Goal: Task Accomplishment & Management: Complete application form

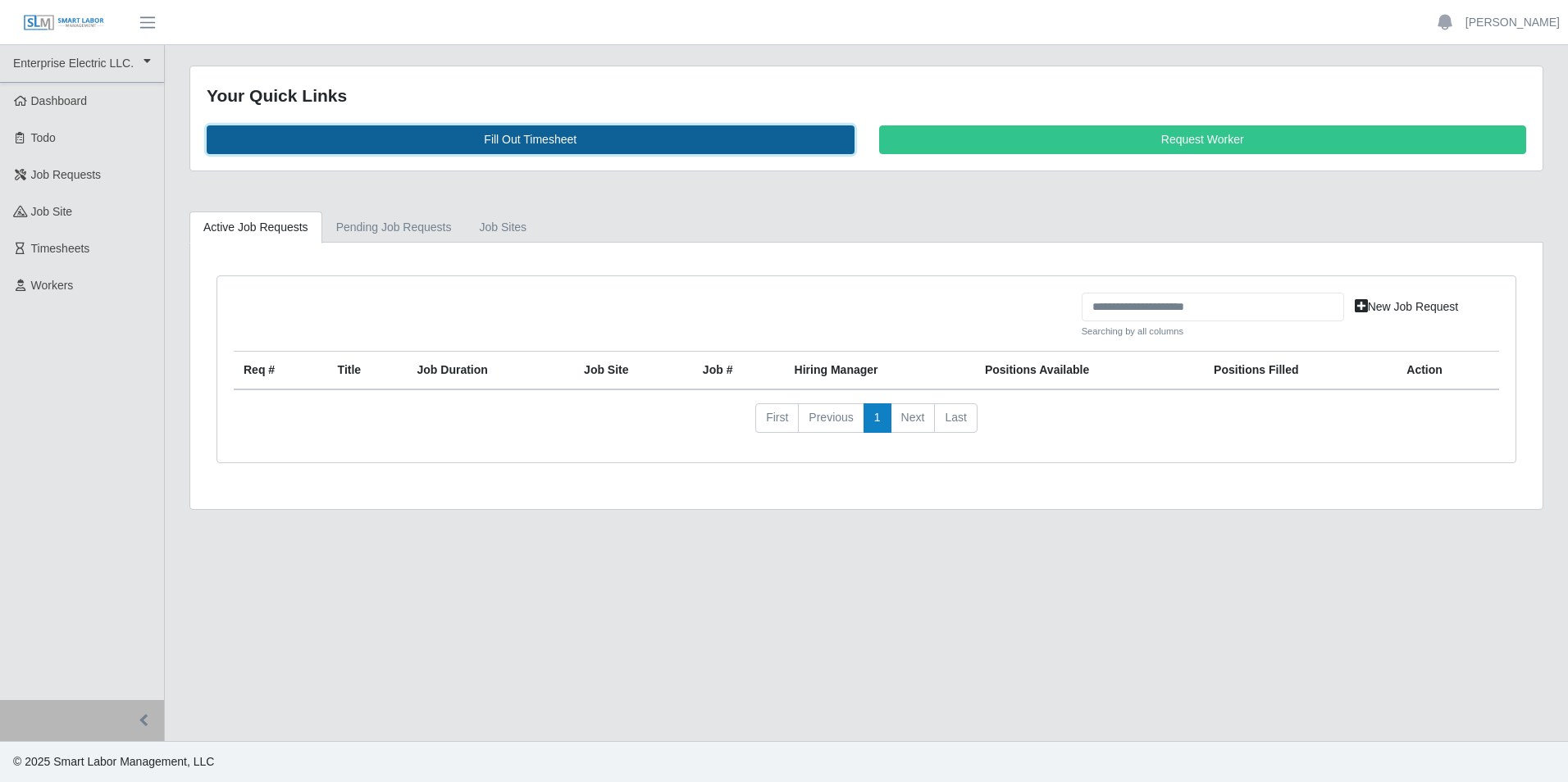
click at [582, 138] on link "Fill Out Timesheet" at bounding box center [530, 139] width 648 height 29
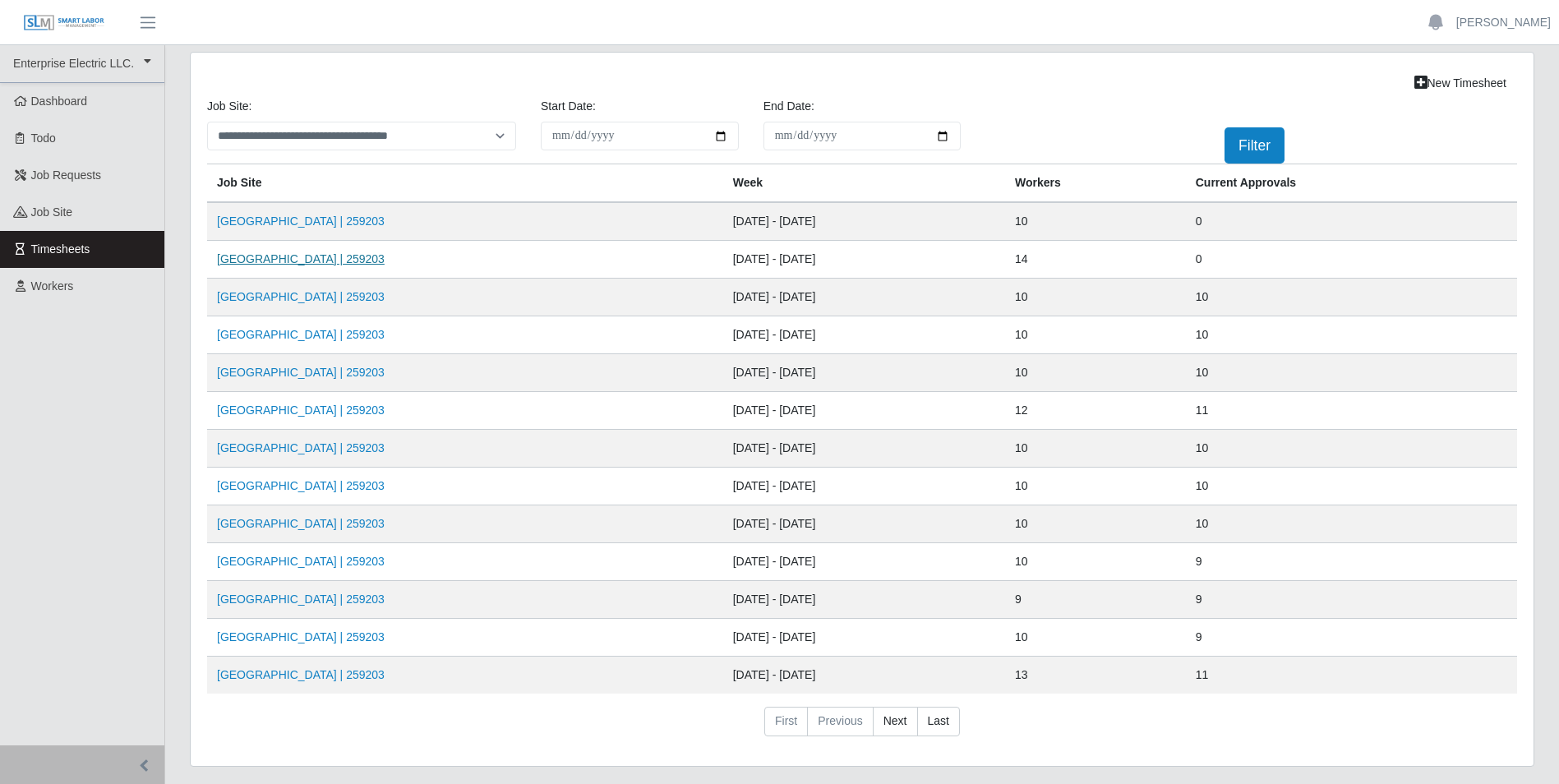
click at [299, 263] on link "[GEOGRAPHIC_DATA] | 259203" at bounding box center [301, 259] width 168 height 13
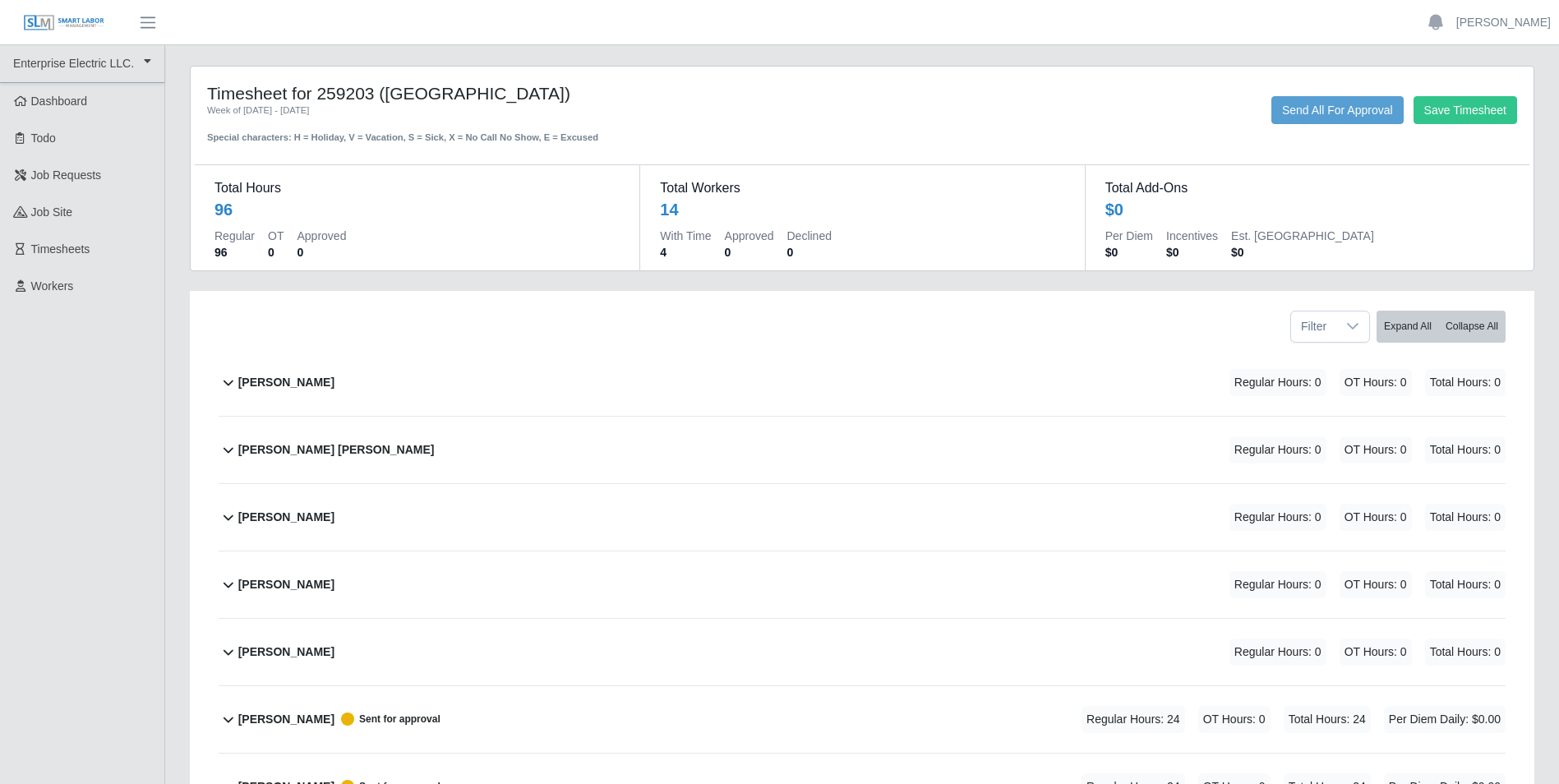
click at [226, 382] on icon at bounding box center [228, 383] width 10 height 6
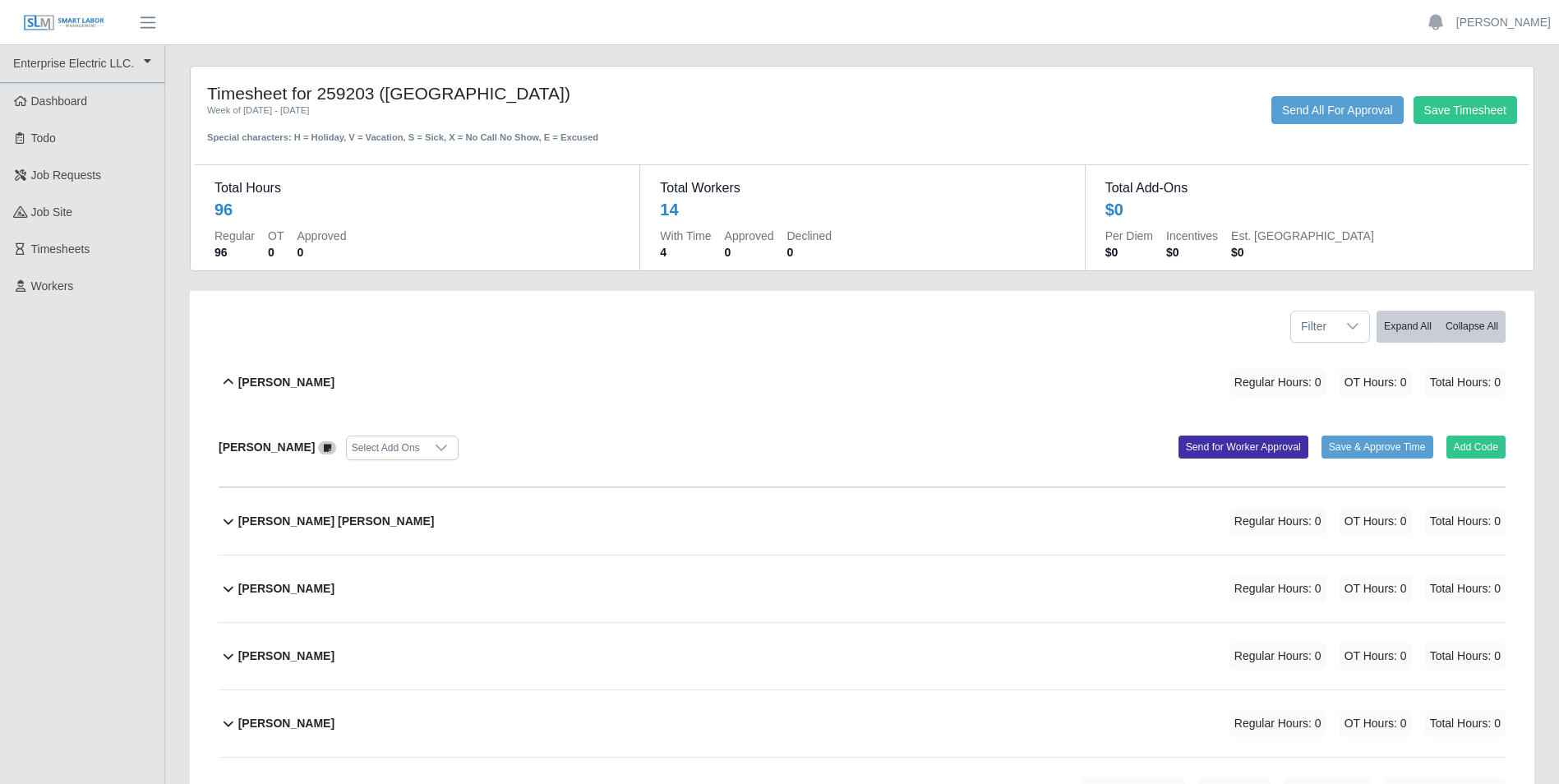
click at [226, 382] on icon at bounding box center [228, 381] width 10 height 6
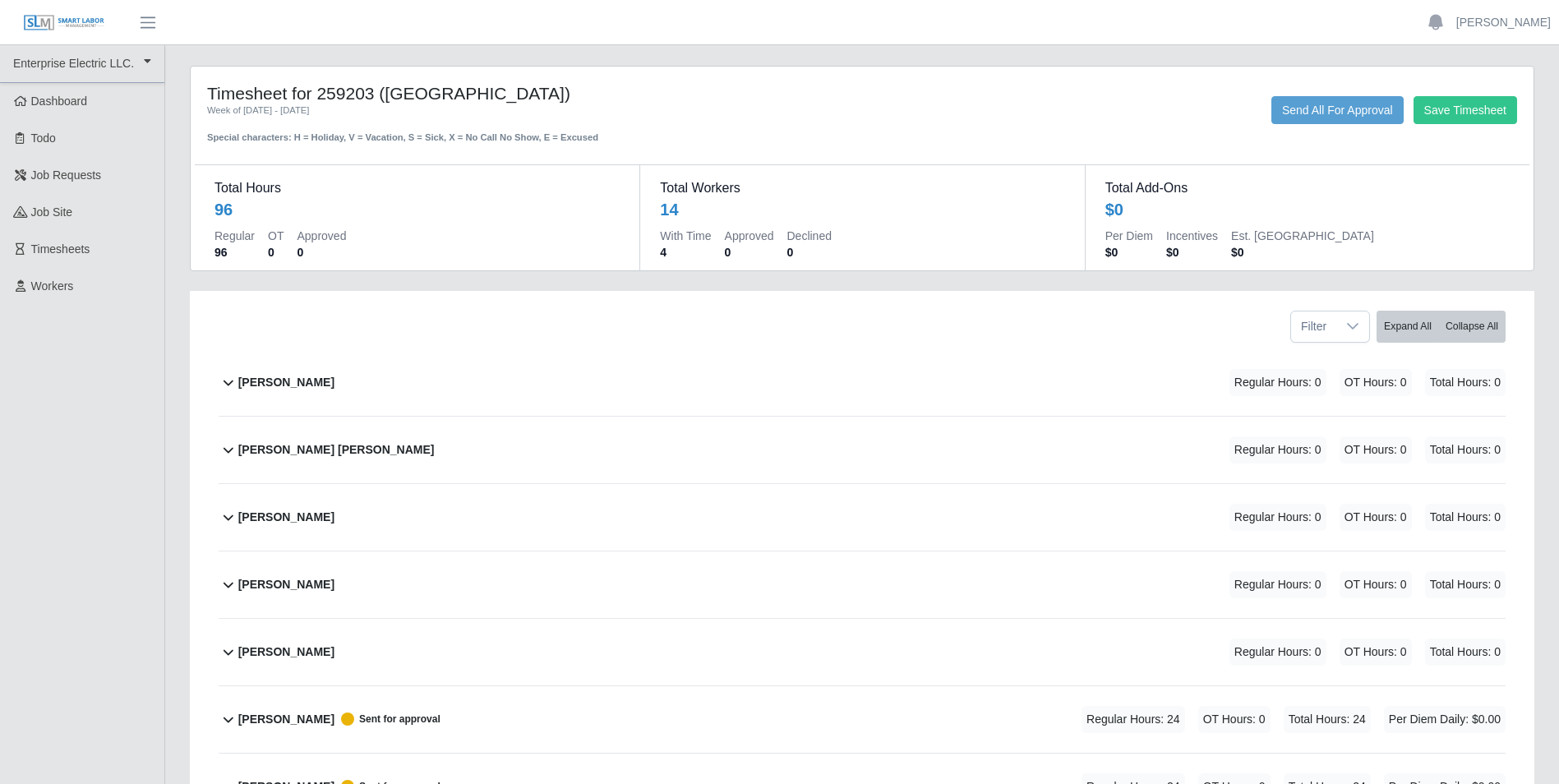
click at [232, 723] on icon at bounding box center [228, 719] width 20 height 20
click at [228, 718] on icon at bounding box center [228, 718] width 10 height 6
click at [227, 381] on icon at bounding box center [228, 382] width 20 height 20
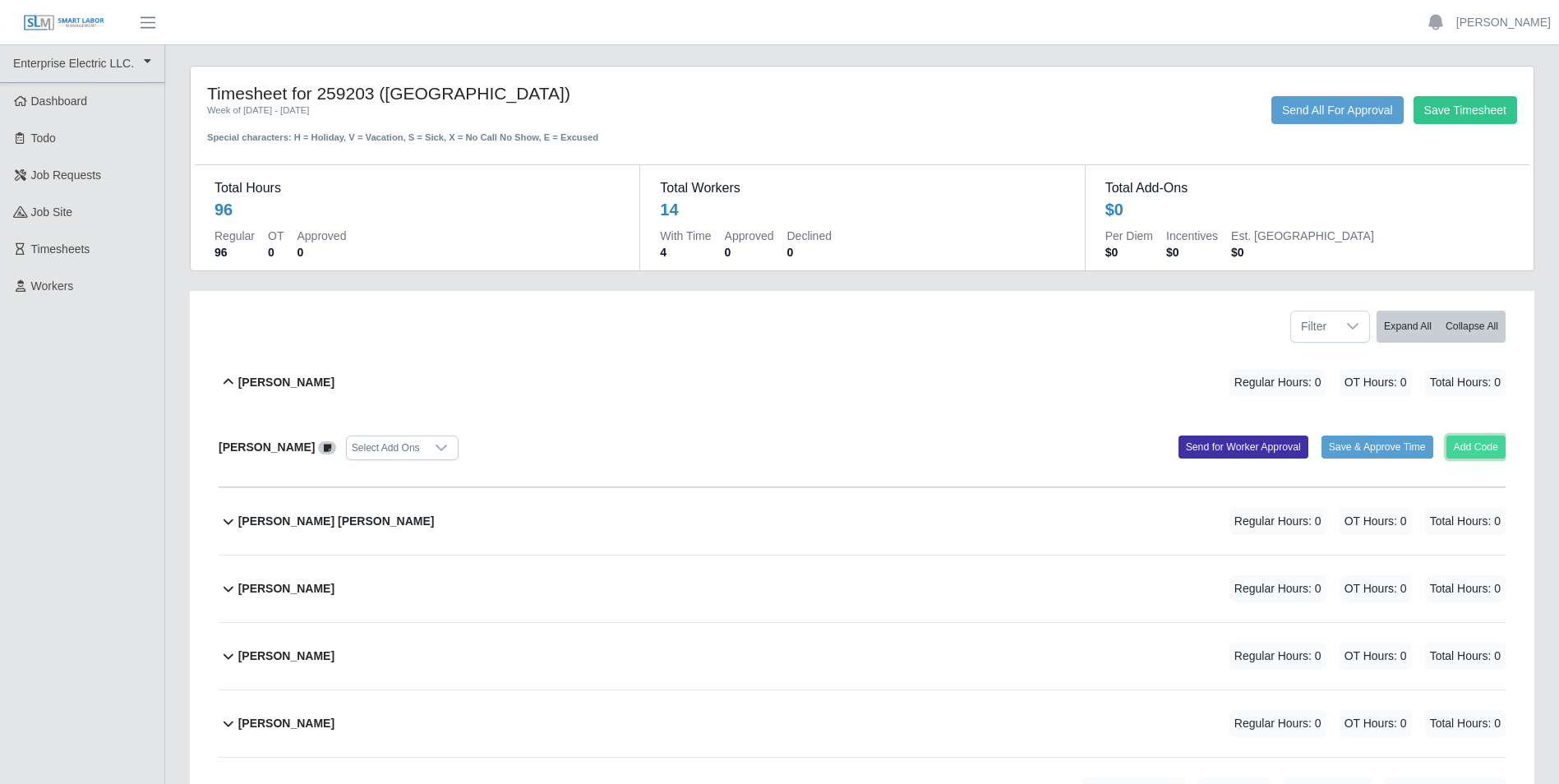
click at [1468, 449] on button "Add Code" at bounding box center [1477, 448] width 60 height 23
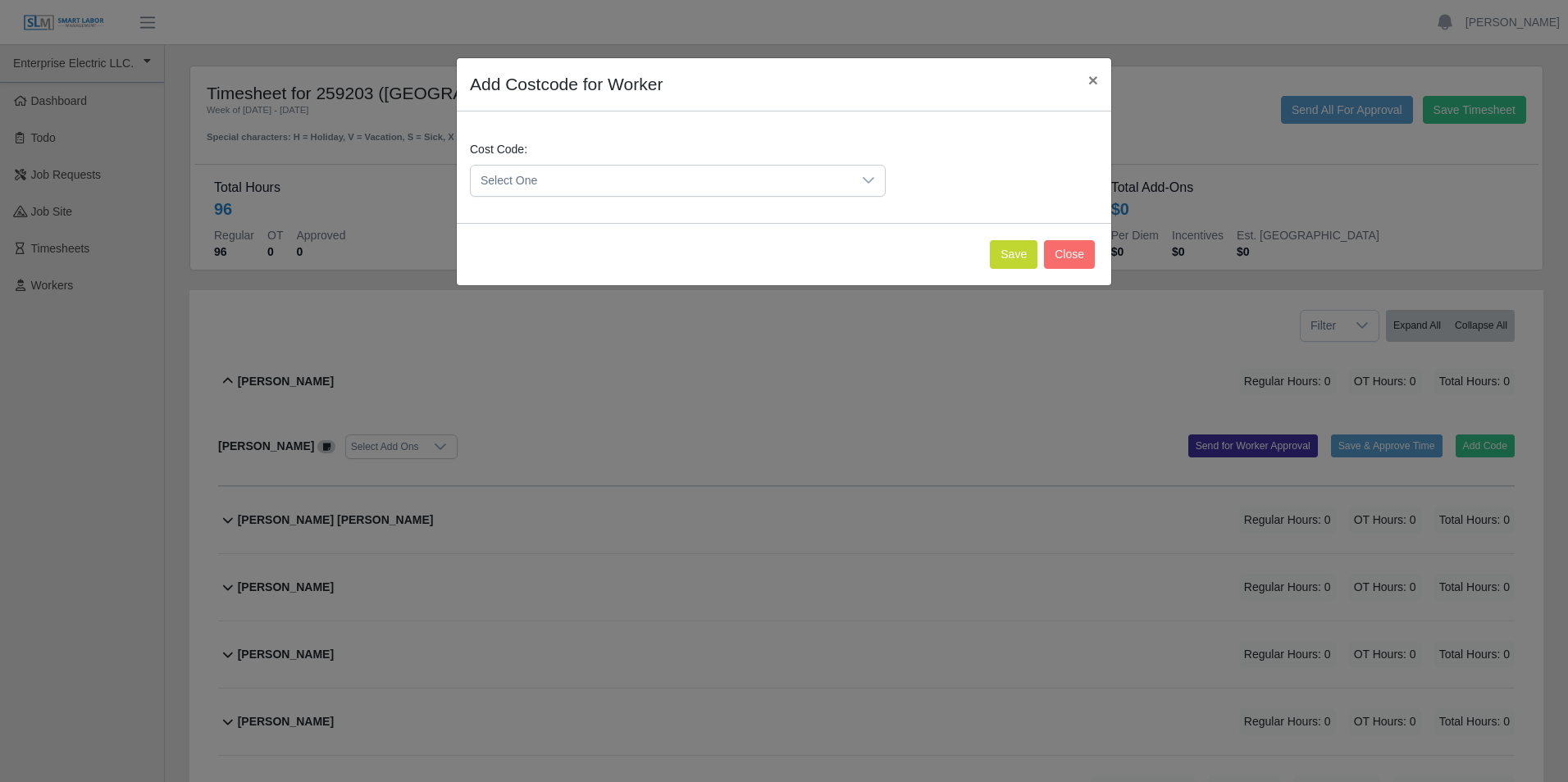
click at [868, 179] on icon at bounding box center [869, 181] width 13 height 13
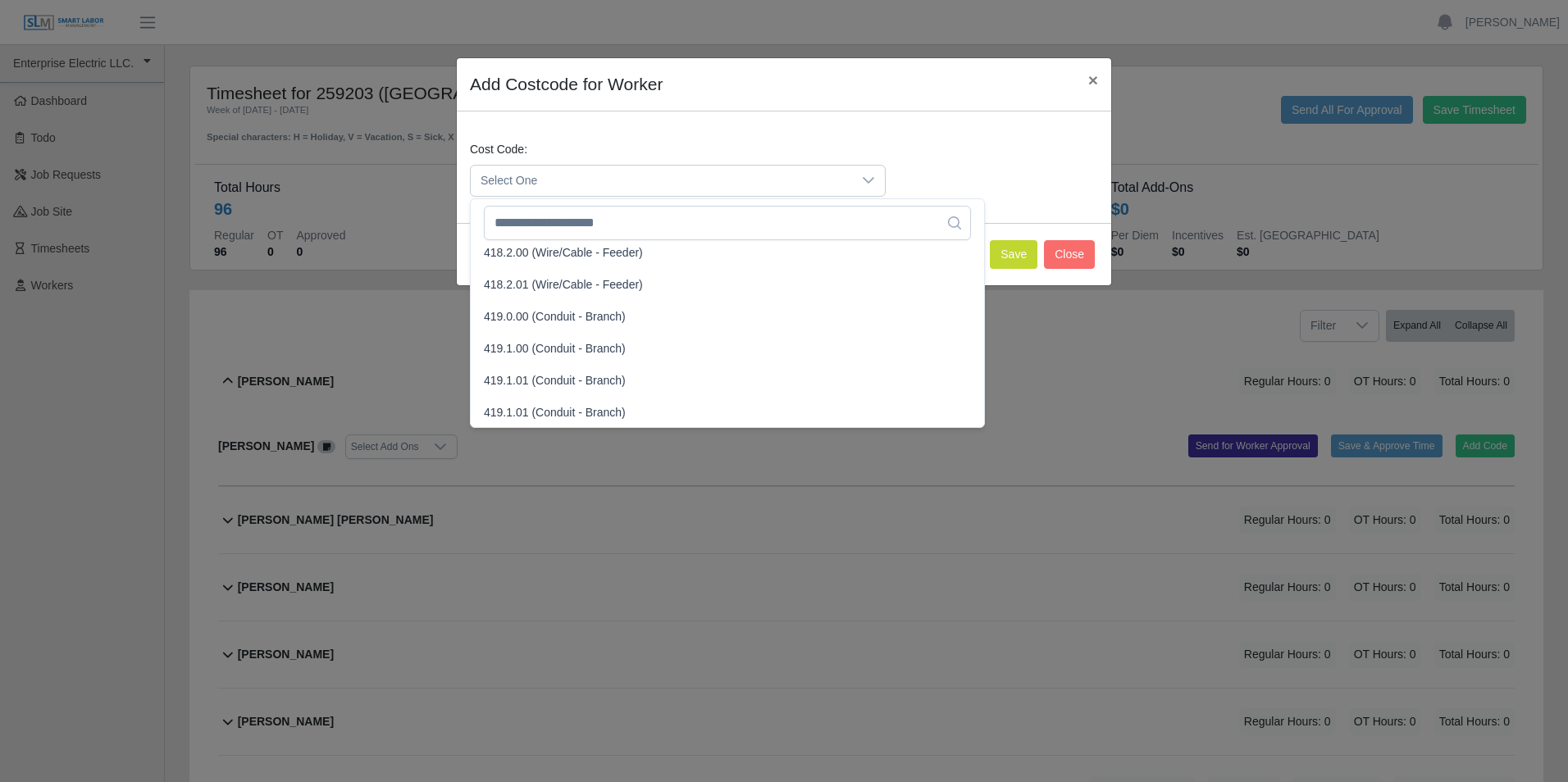
scroll to position [902, 0]
click at [506, 321] on span "419.1.00 (Conduit - Branch)" at bounding box center [554, 319] width 142 height 17
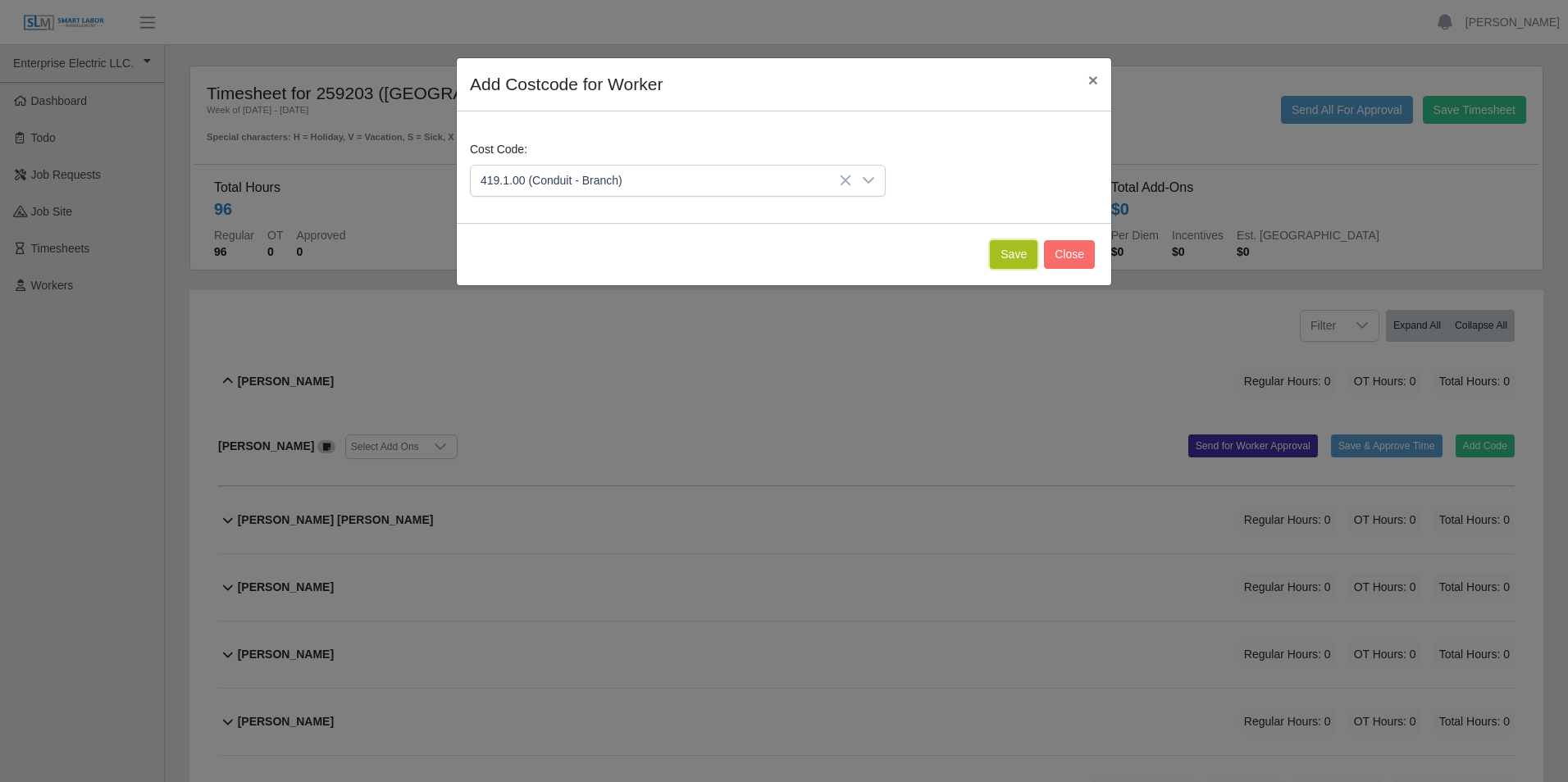
click at [1027, 261] on button "Save" at bounding box center [1014, 254] width 47 height 29
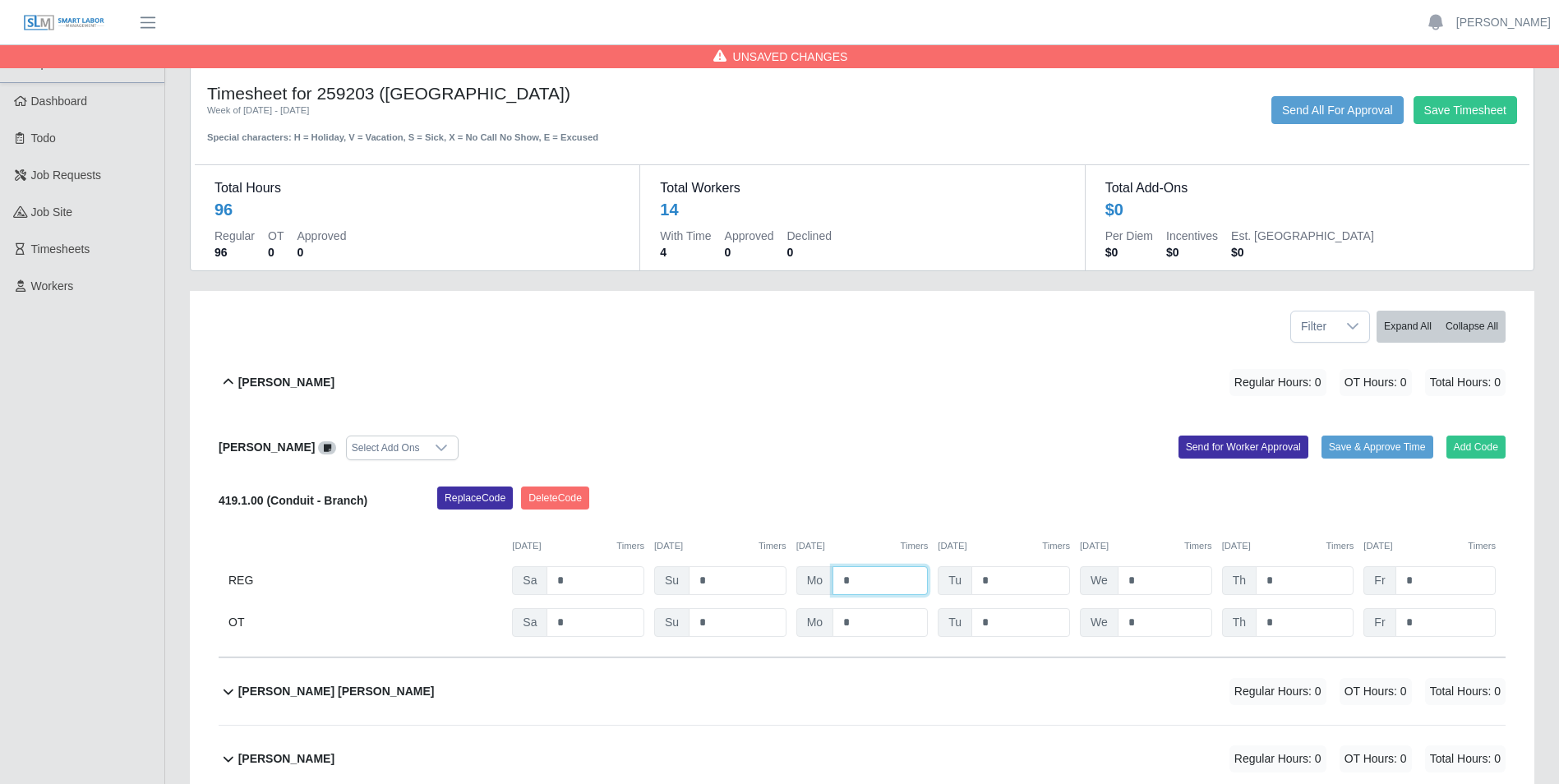
click at [863, 577] on input "*" at bounding box center [880, 581] width 96 height 29
type input "*"
click at [990, 584] on input "*" at bounding box center [1021, 581] width 99 height 29
type input "*"
click at [1138, 585] on input "*" at bounding box center [1165, 581] width 95 height 29
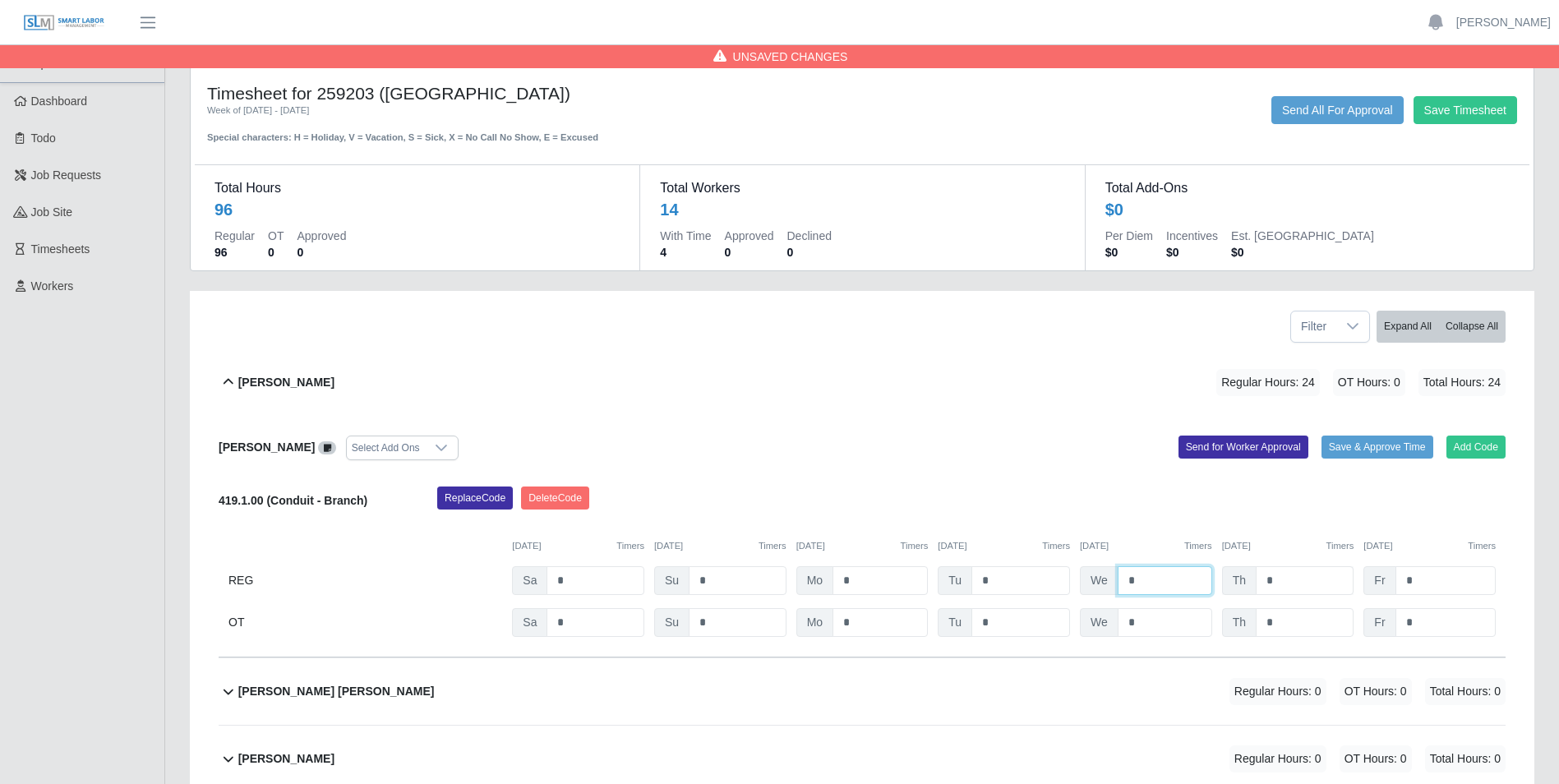
type input "*"
click at [1283, 581] on input "*" at bounding box center [1305, 581] width 98 height 29
type input "*"
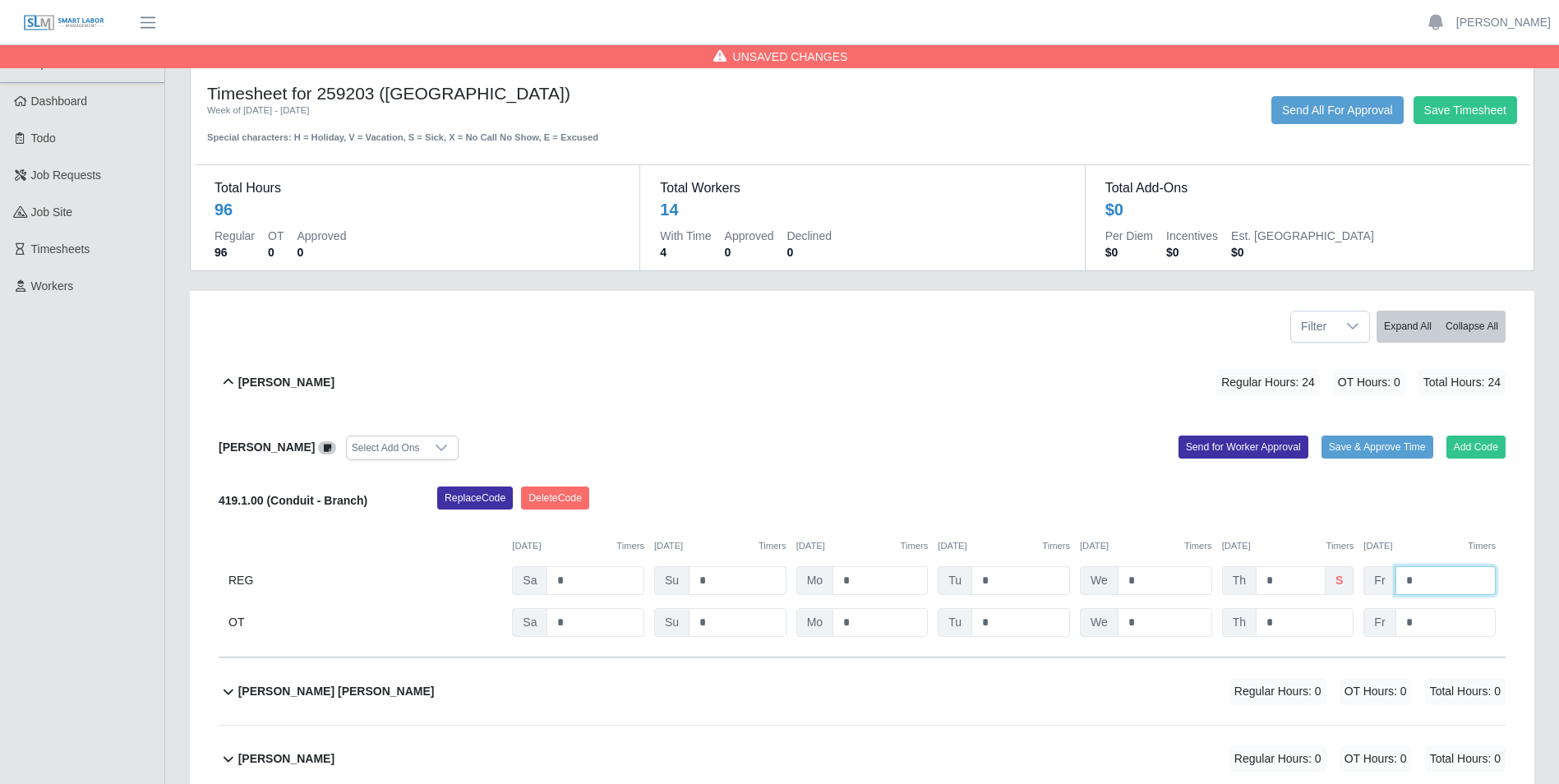
click at [1414, 581] on input "*" at bounding box center [1445, 581] width 101 height 29
type input "*"
click at [1312, 623] on input "*" at bounding box center [1305, 622] width 98 height 29
click at [1267, 449] on button "Send for Worker Approval" at bounding box center [1243, 448] width 130 height 23
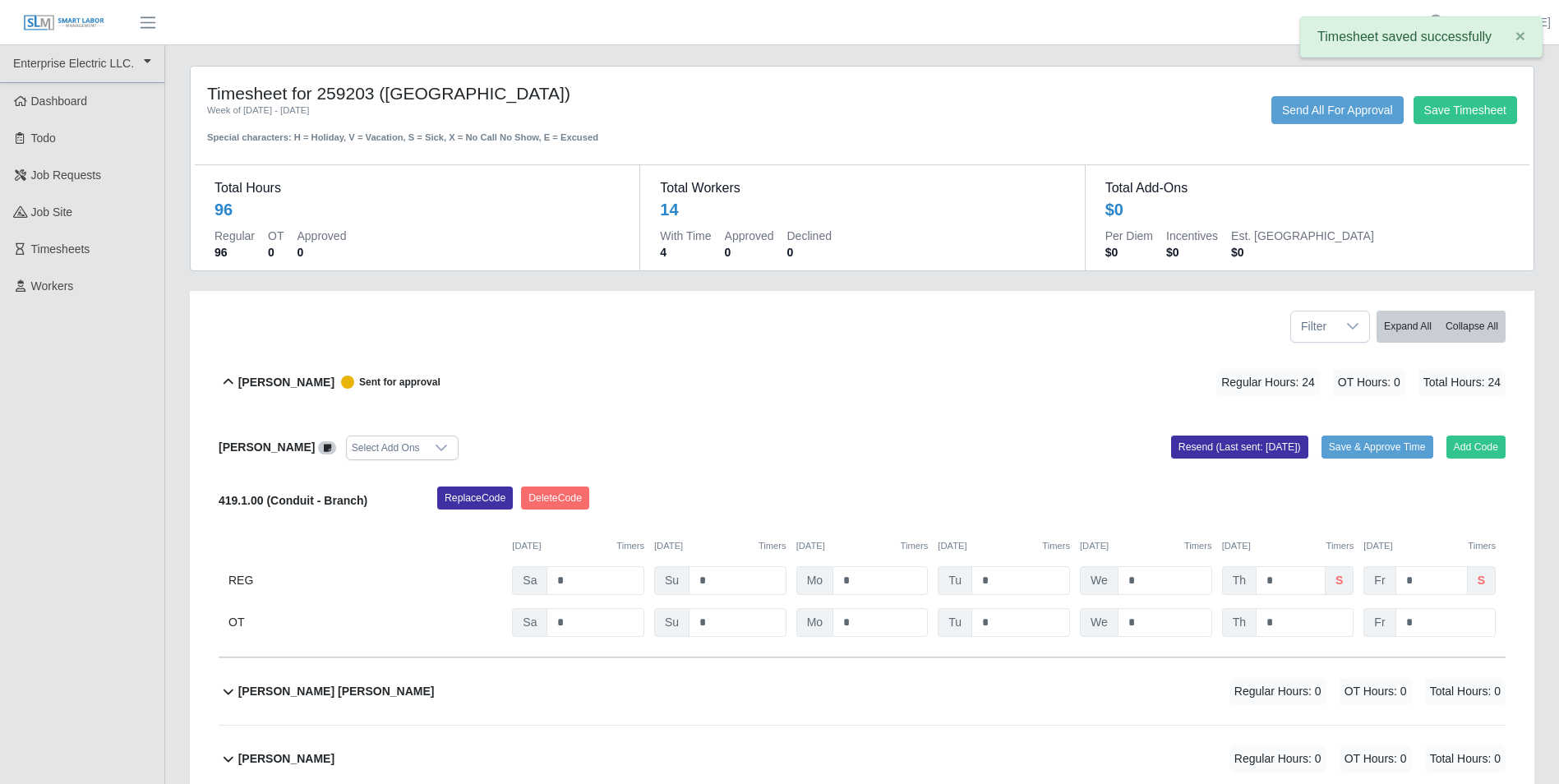
click at [226, 379] on icon at bounding box center [228, 382] width 20 height 20
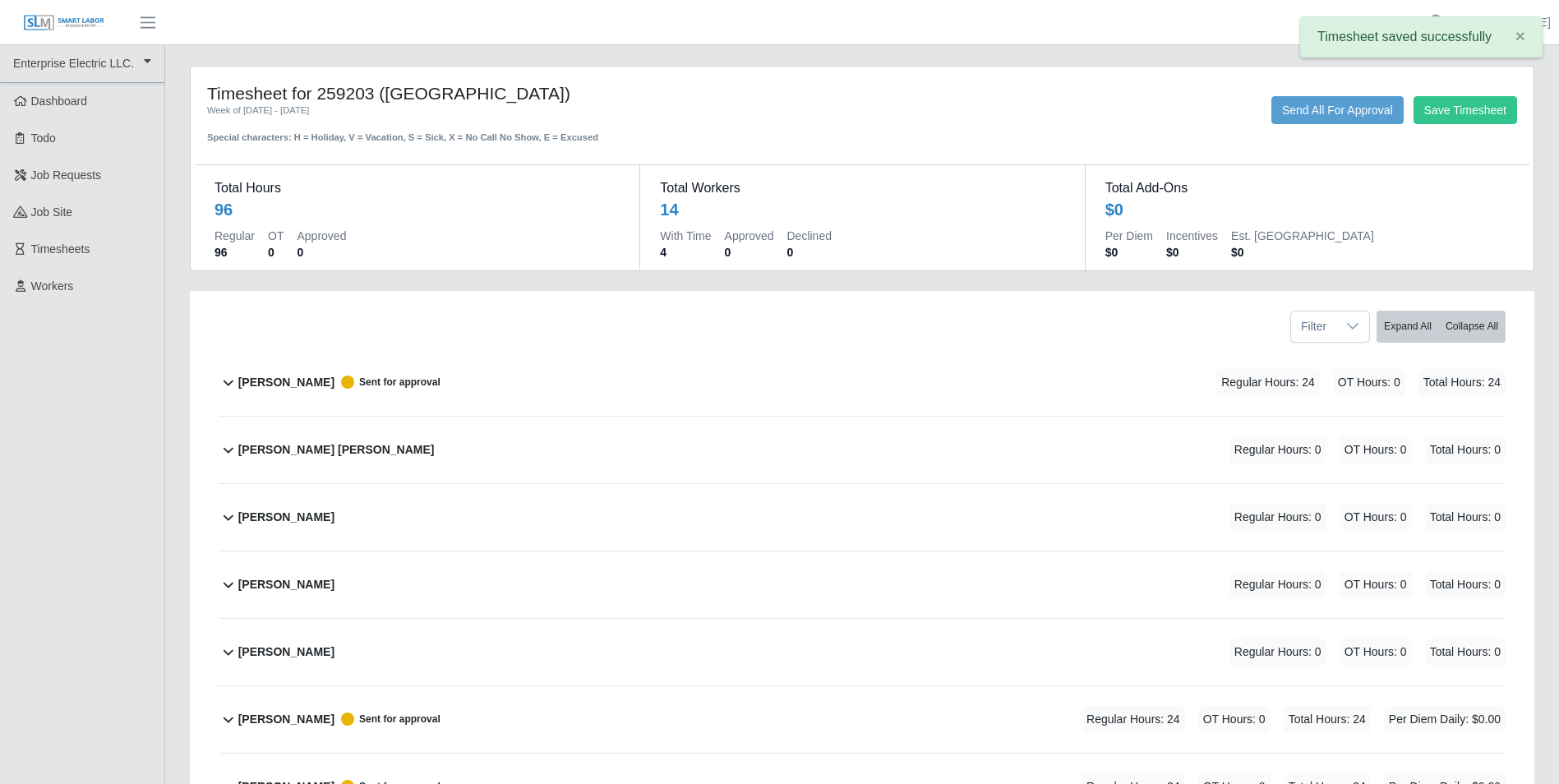
click at [231, 448] on icon at bounding box center [228, 449] width 20 height 20
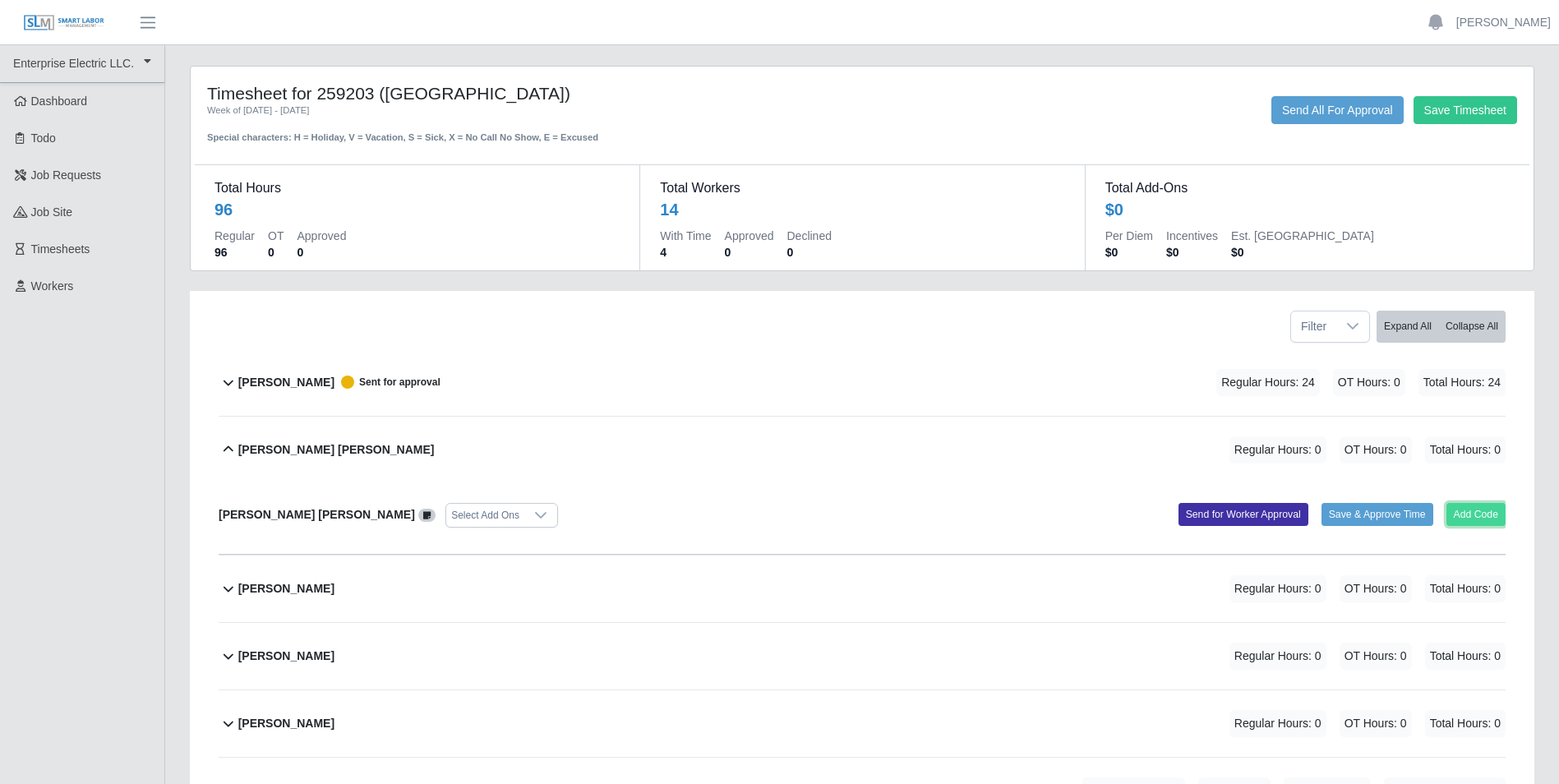
click at [1462, 518] on button "Add Code" at bounding box center [1477, 515] width 60 height 23
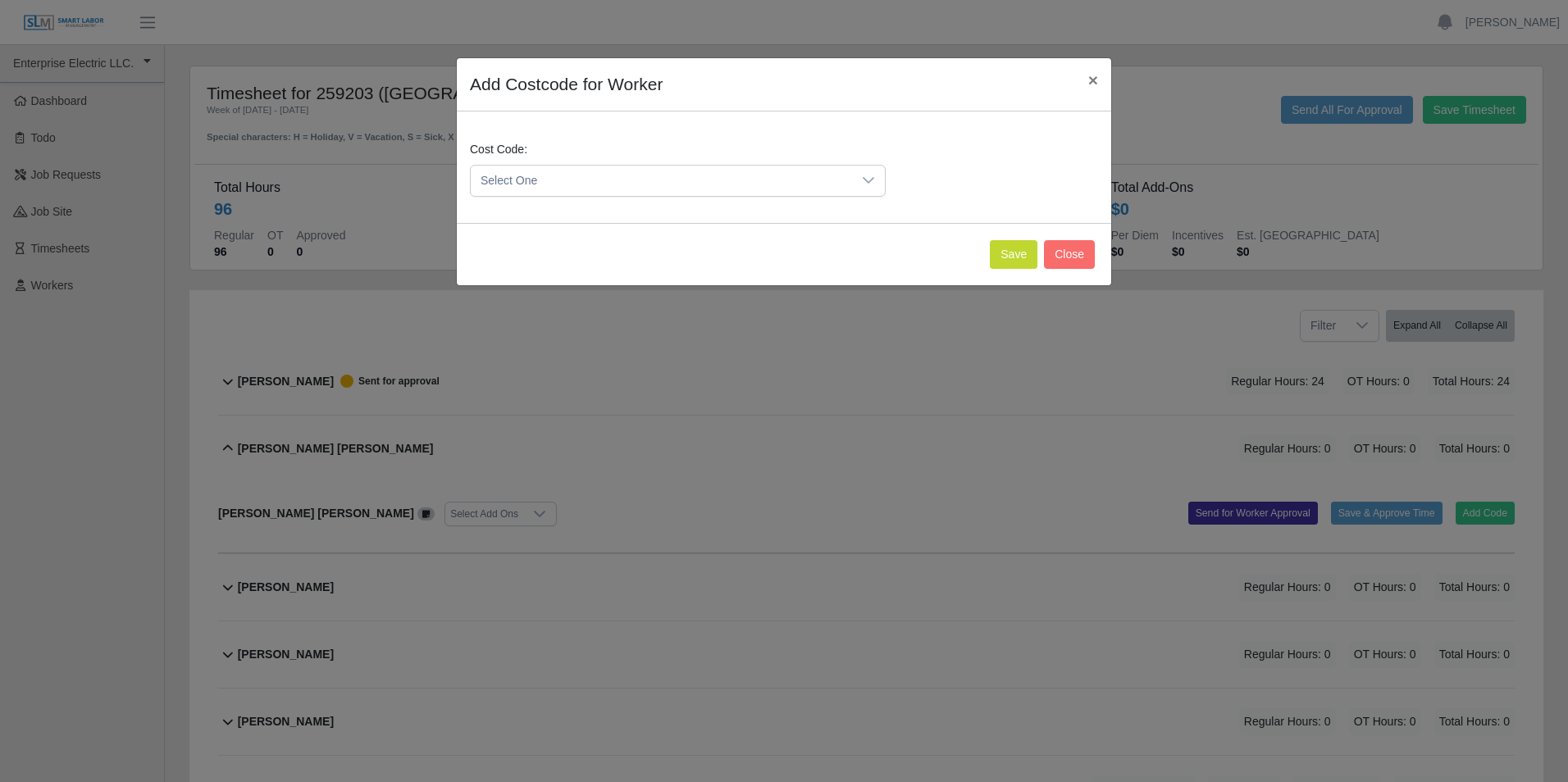
click at [876, 181] on div at bounding box center [869, 181] width 33 height 31
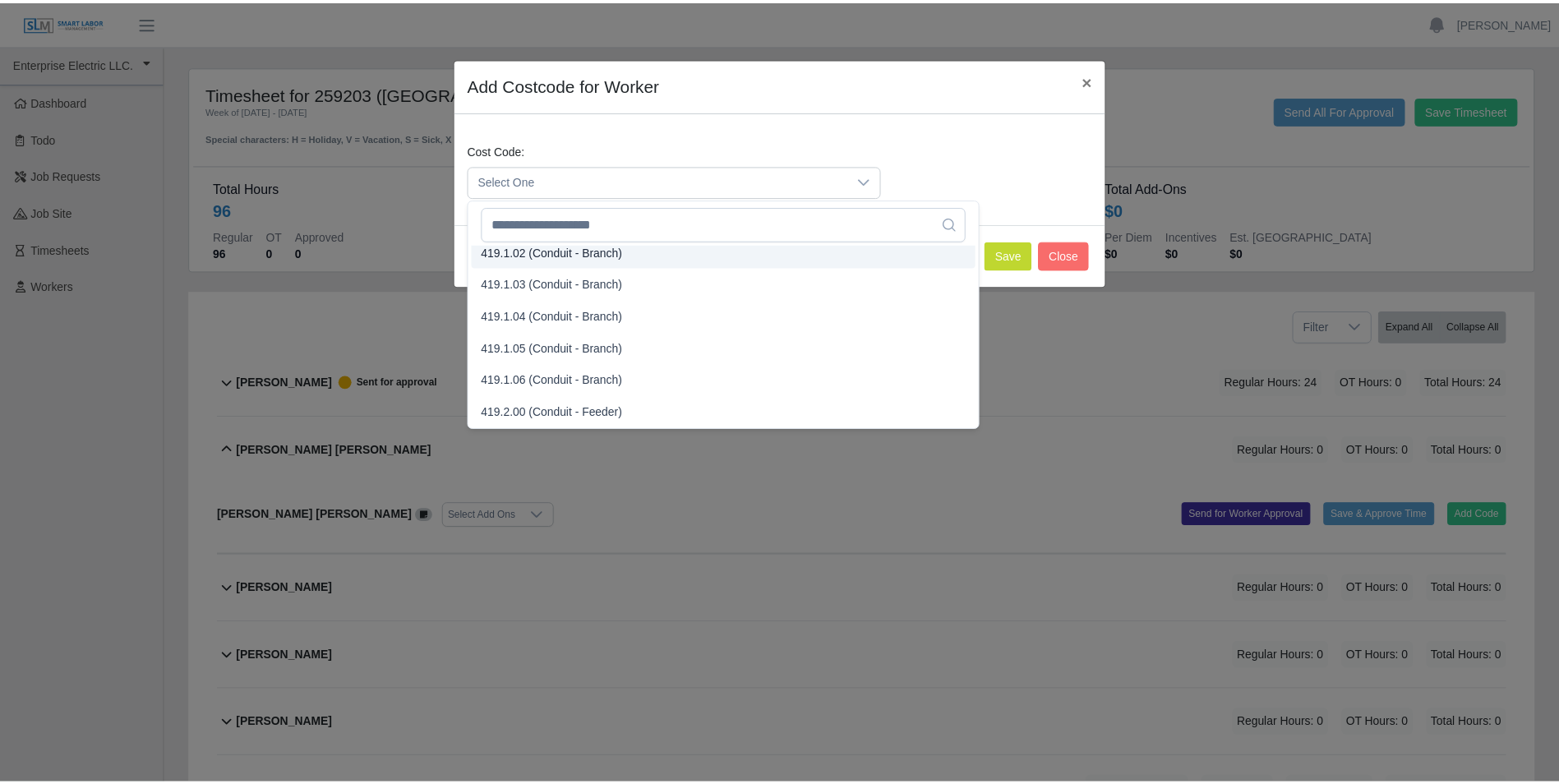
scroll to position [1061, 0]
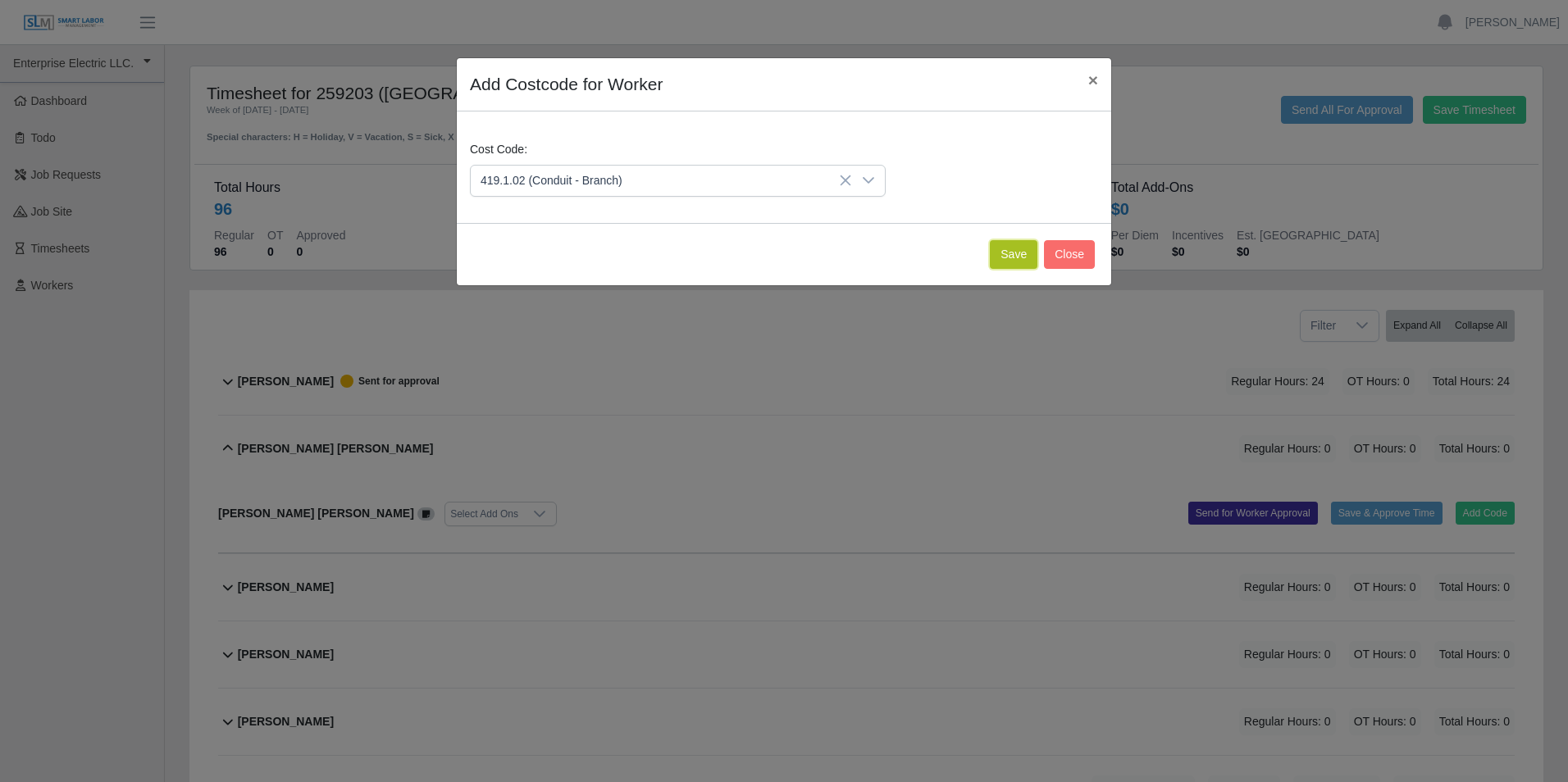
click at [1009, 260] on button "Save" at bounding box center [1014, 254] width 47 height 29
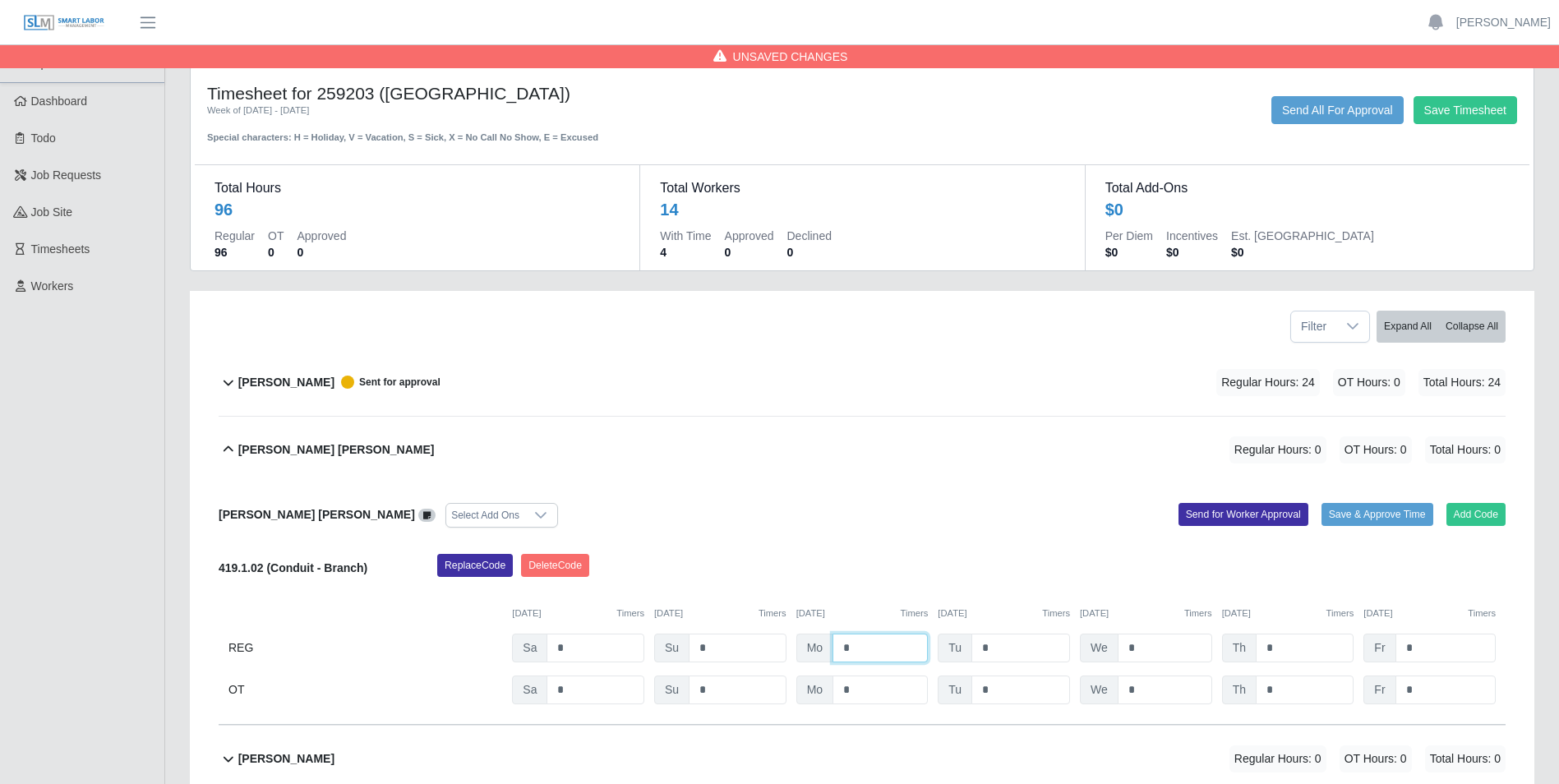
click at [863, 654] on input "*" at bounding box center [880, 648] width 96 height 29
type input "*"
click at [1007, 644] on input "*" at bounding box center [1021, 648] width 99 height 29
type input "*"
click at [1142, 653] on input "*" at bounding box center [1165, 648] width 95 height 29
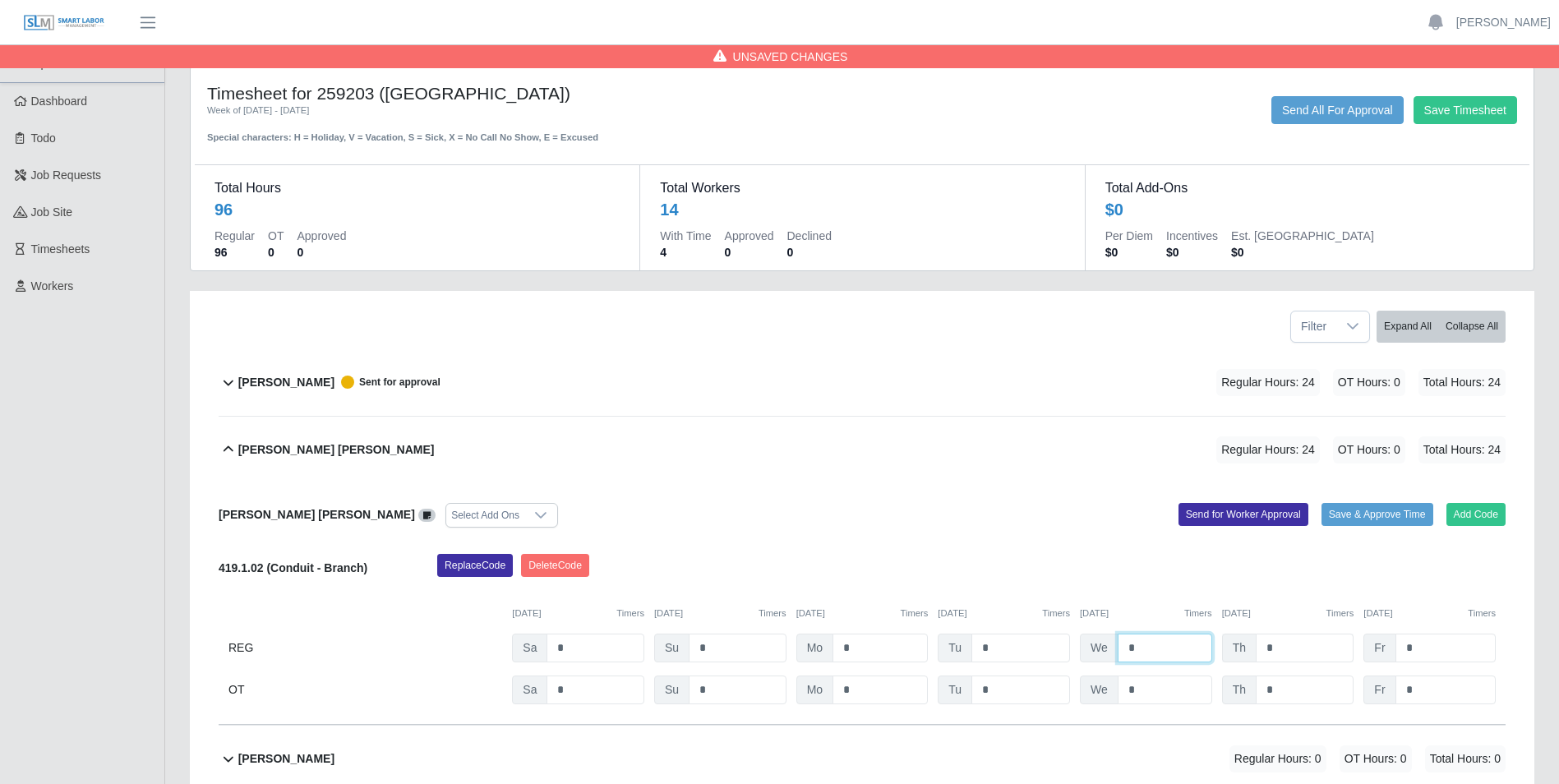
type input "*"
click at [1277, 648] on input "*" at bounding box center [1305, 648] width 98 height 29
type input "*"
click at [1421, 652] on input "*" at bounding box center [1445, 648] width 101 height 29
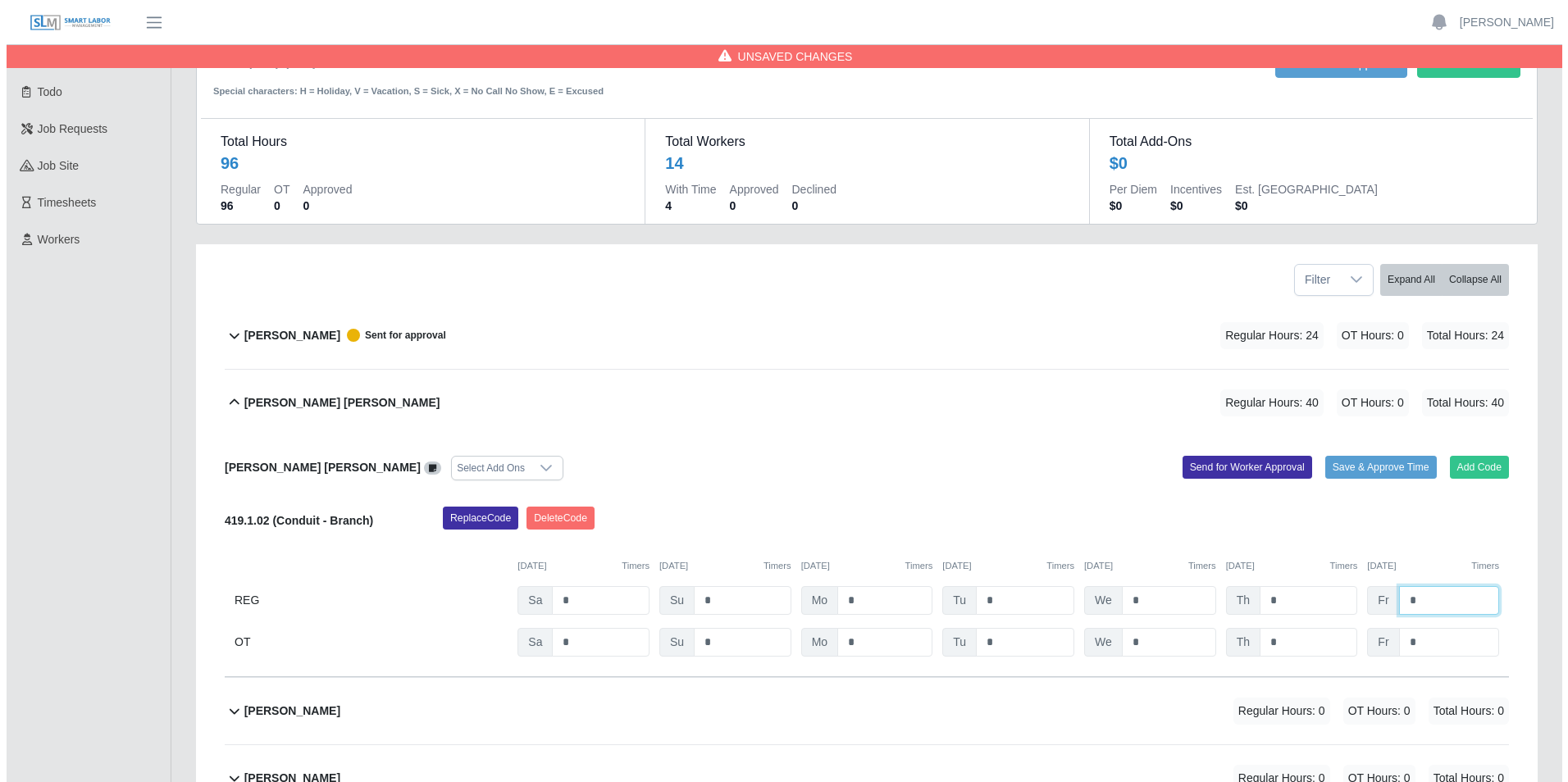
scroll to position [82, 0]
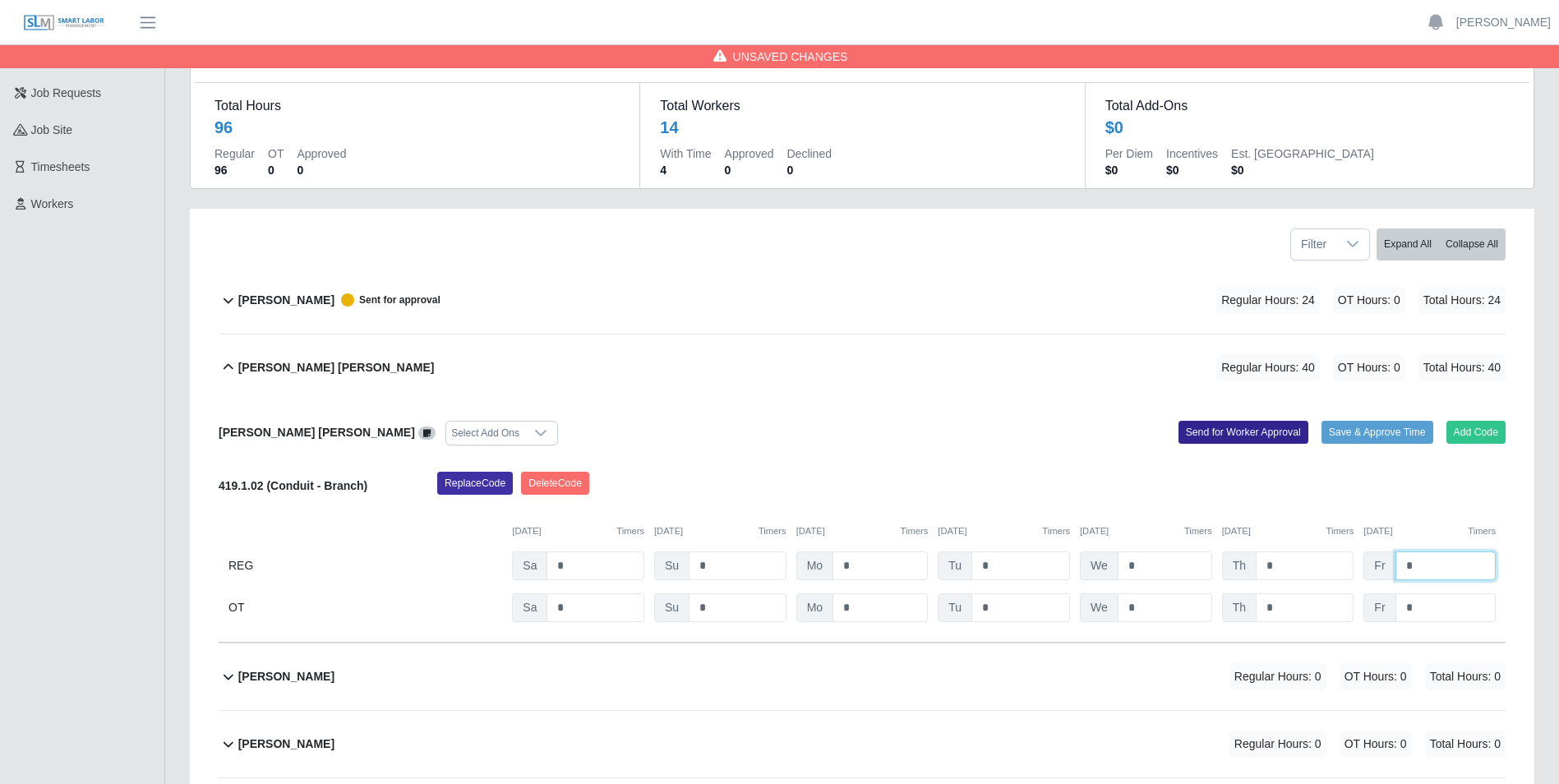
type input "*"
click at [1243, 429] on button "Send for Worker Approval" at bounding box center [1243, 433] width 130 height 23
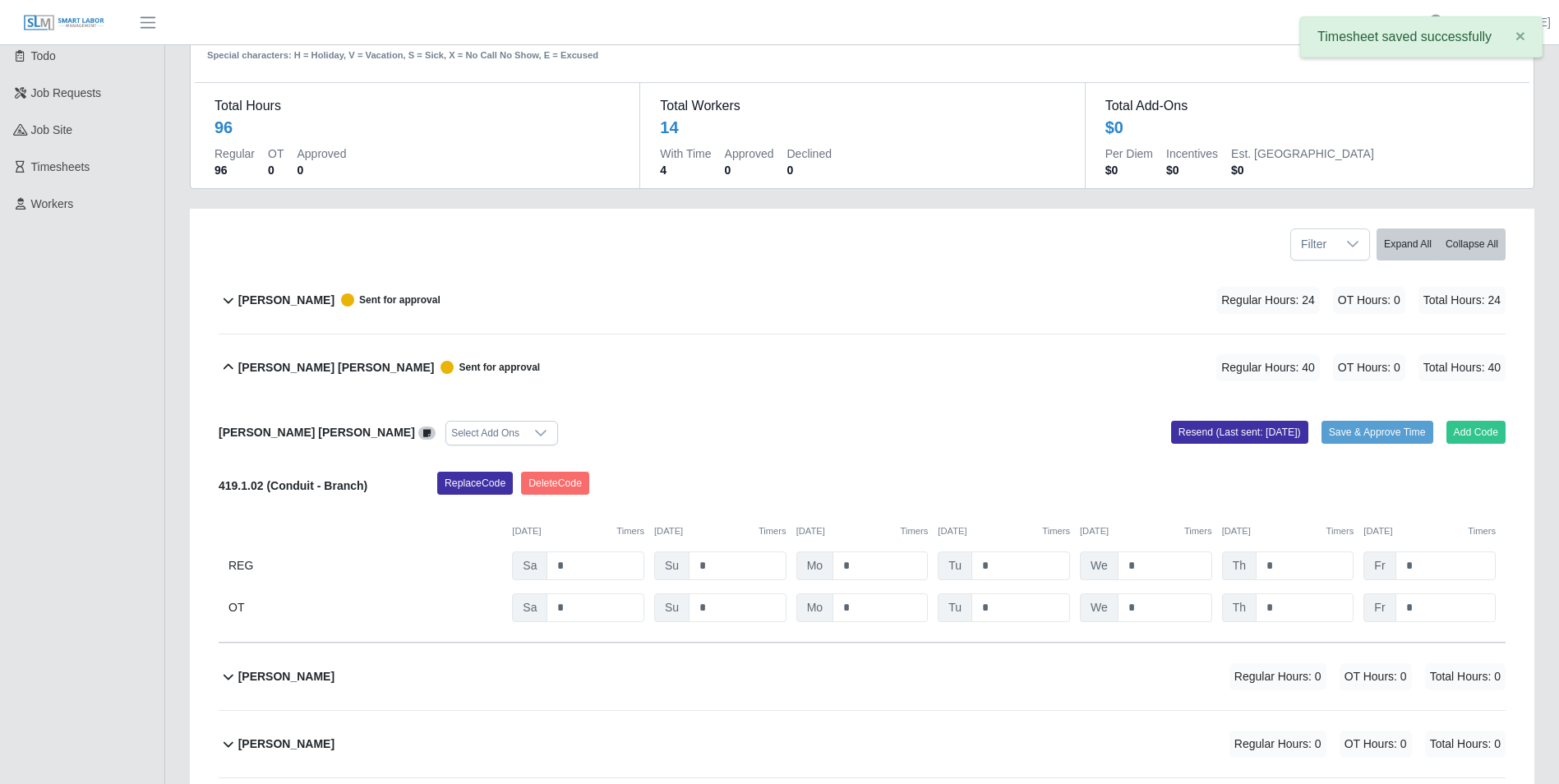
click at [230, 365] on icon at bounding box center [228, 367] width 20 height 20
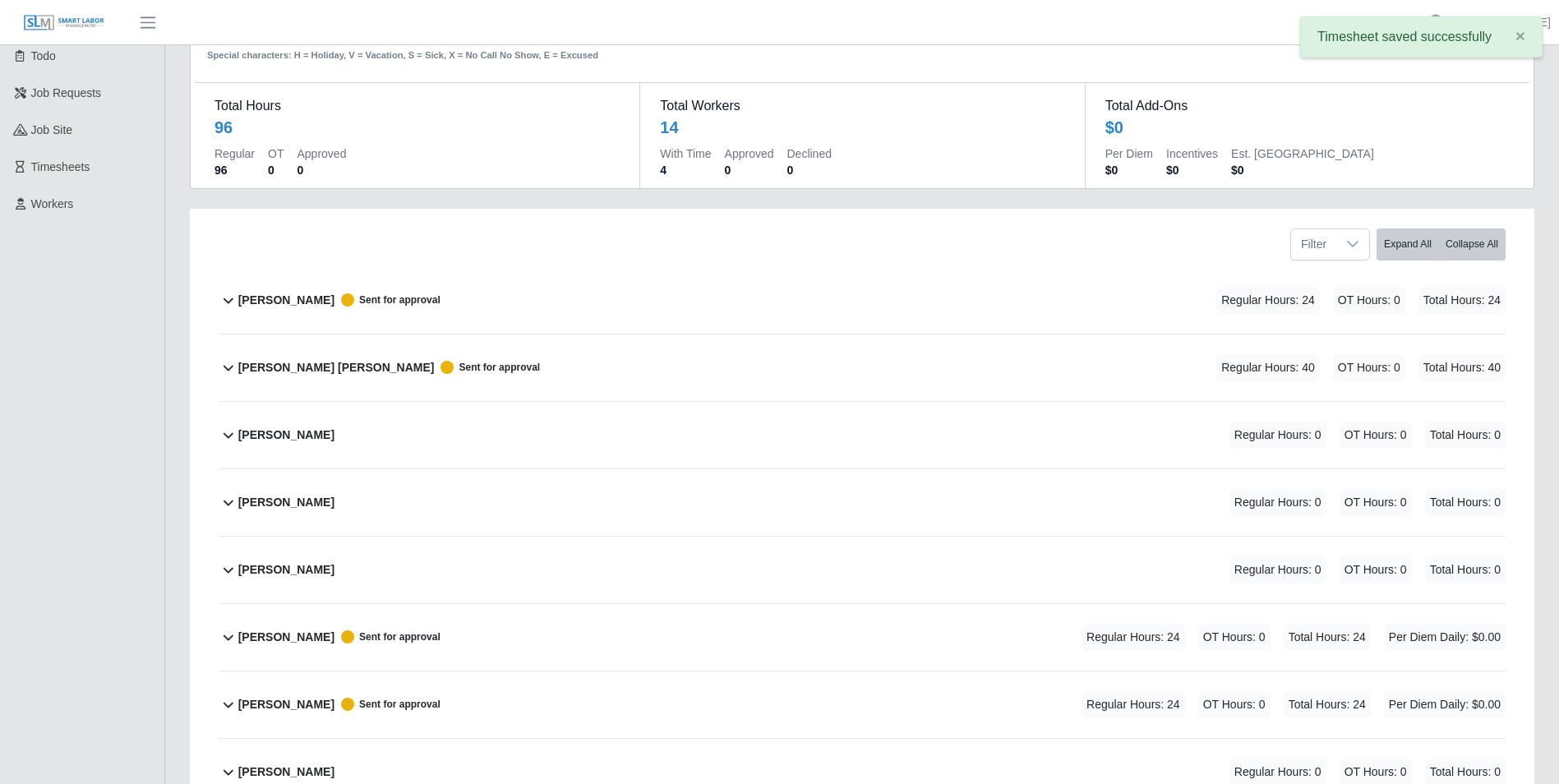
click at [228, 436] on icon at bounding box center [228, 435] width 20 height 20
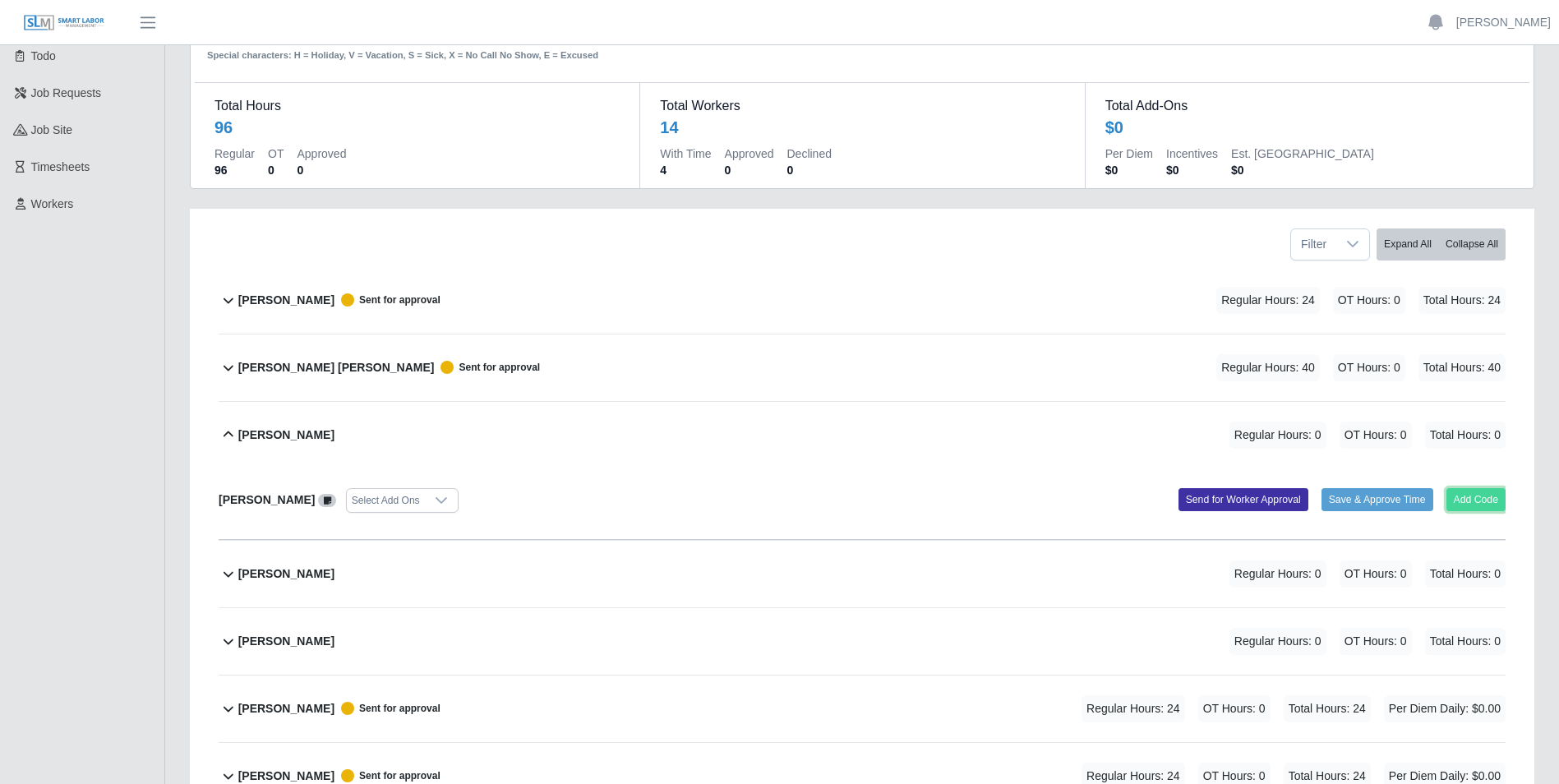
click at [1468, 497] on button "Add Code" at bounding box center [1477, 500] width 60 height 23
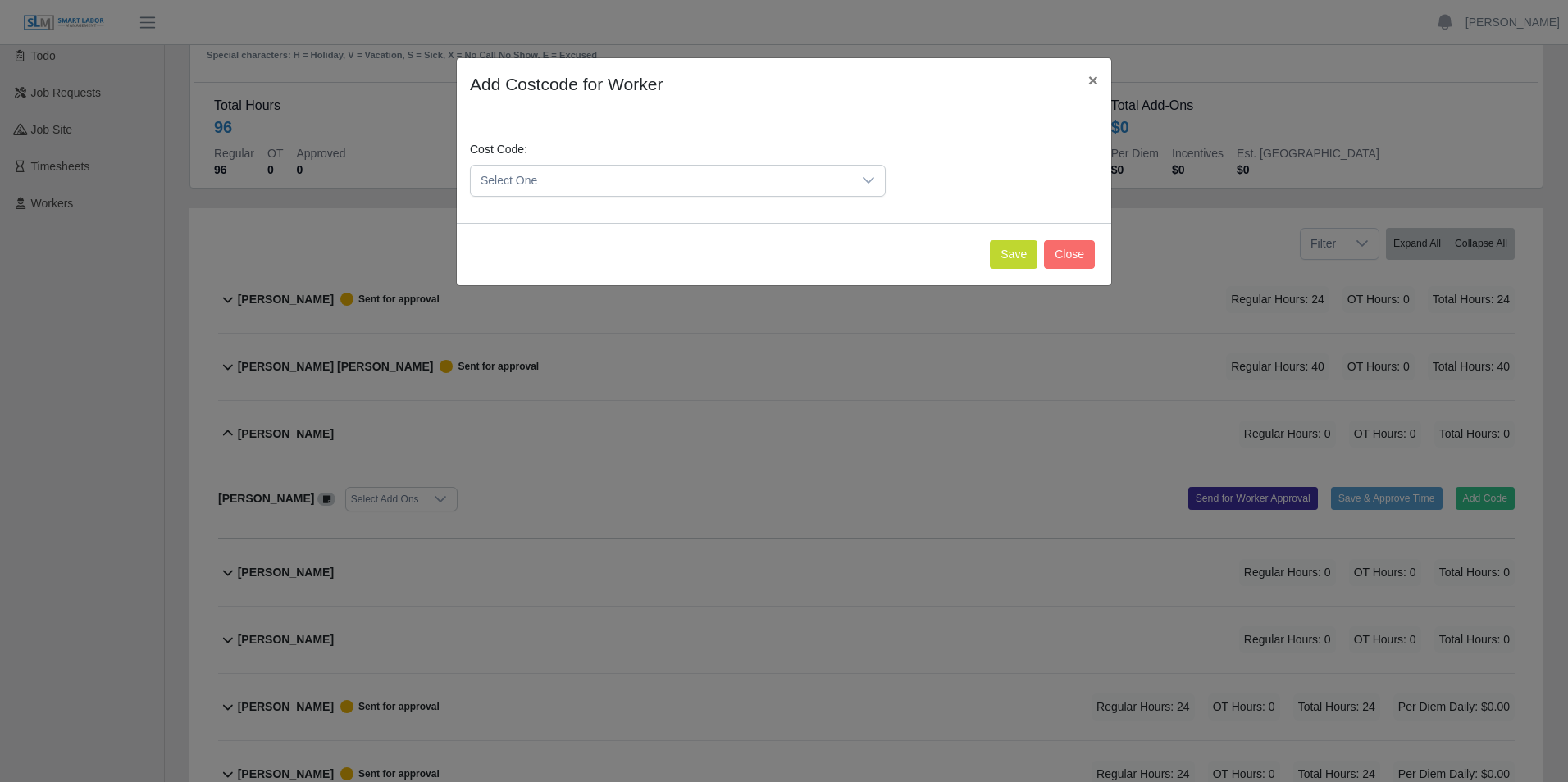
click at [867, 178] on icon at bounding box center [869, 181] width 13 height 13
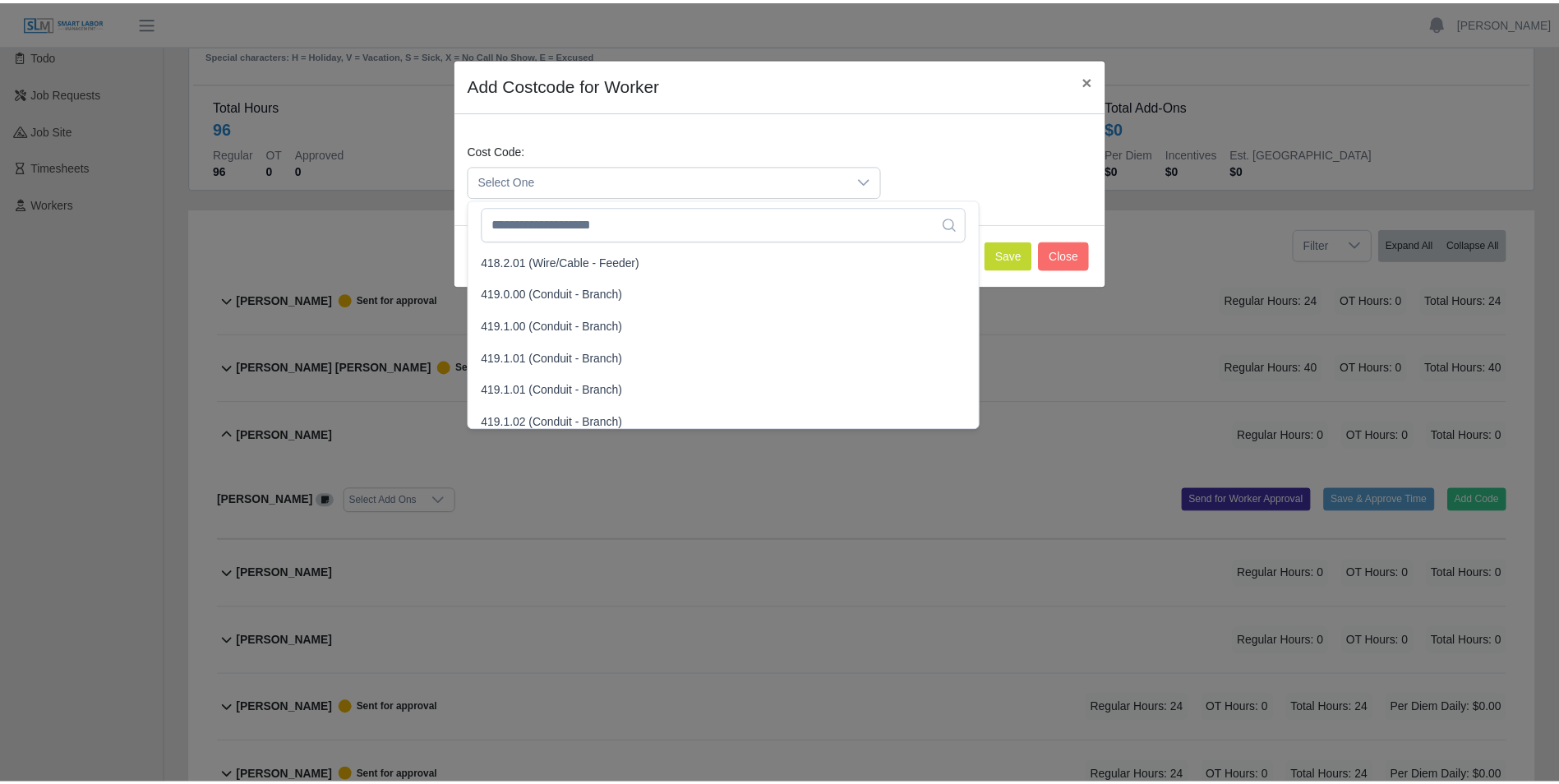
scroll to position [904, 0]
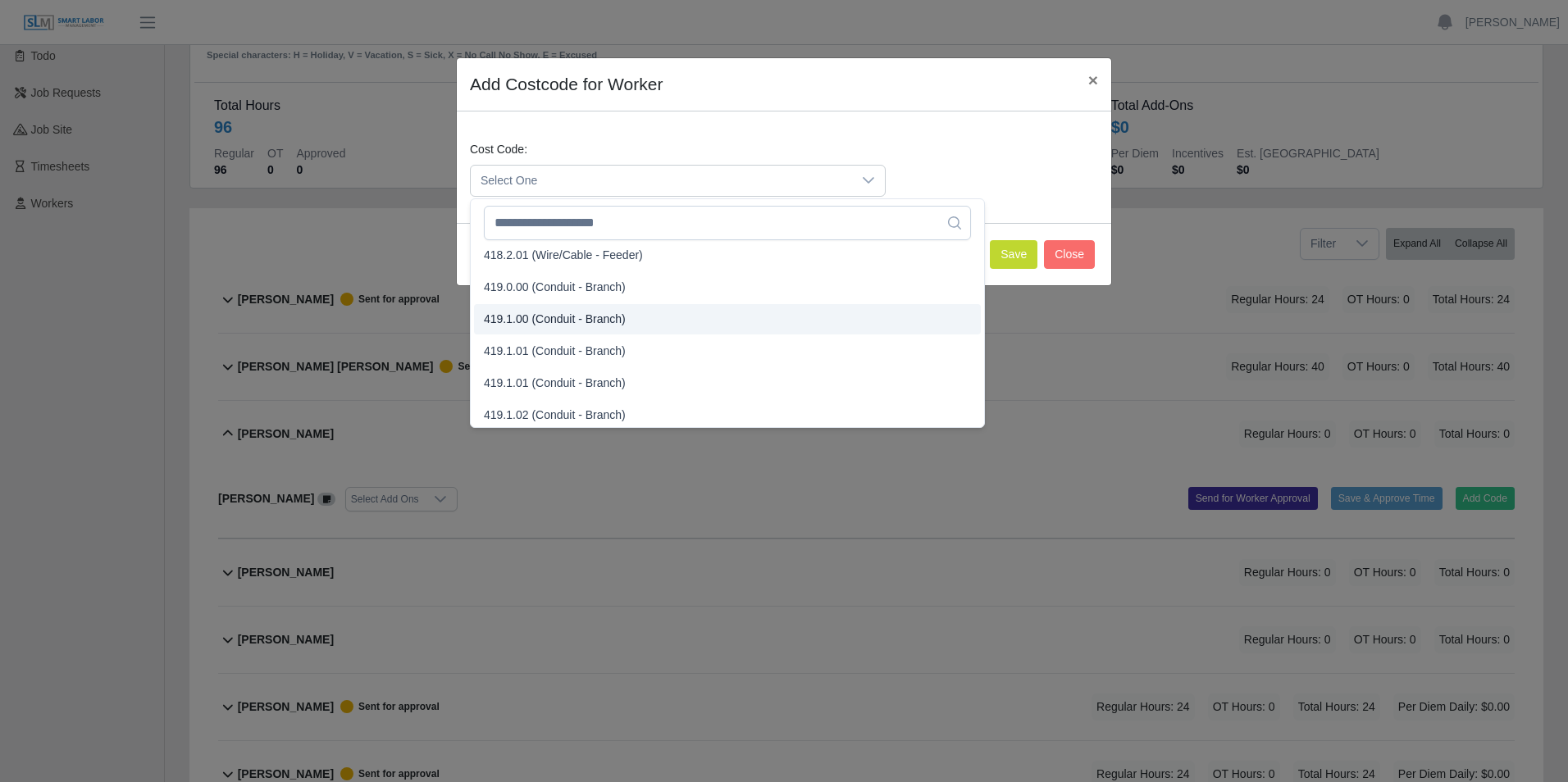
click at [508, 316] on span "419.1.00 (Conduit - Branch)" at bounding box center [554, 319] width 142 height 17
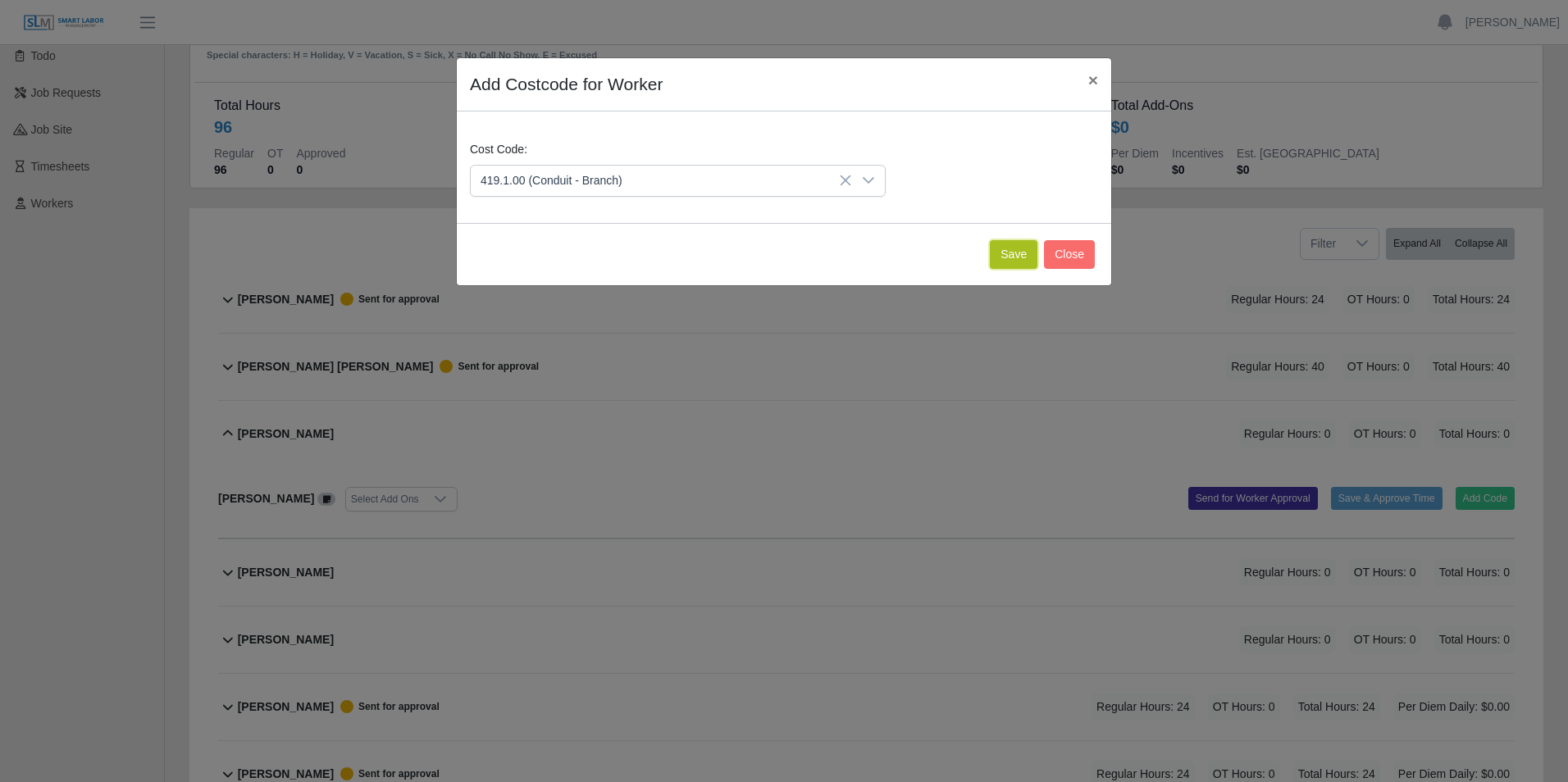
click at [1012, 259] on button "Save" at bounding box center [1014, 254] width 47 height 29
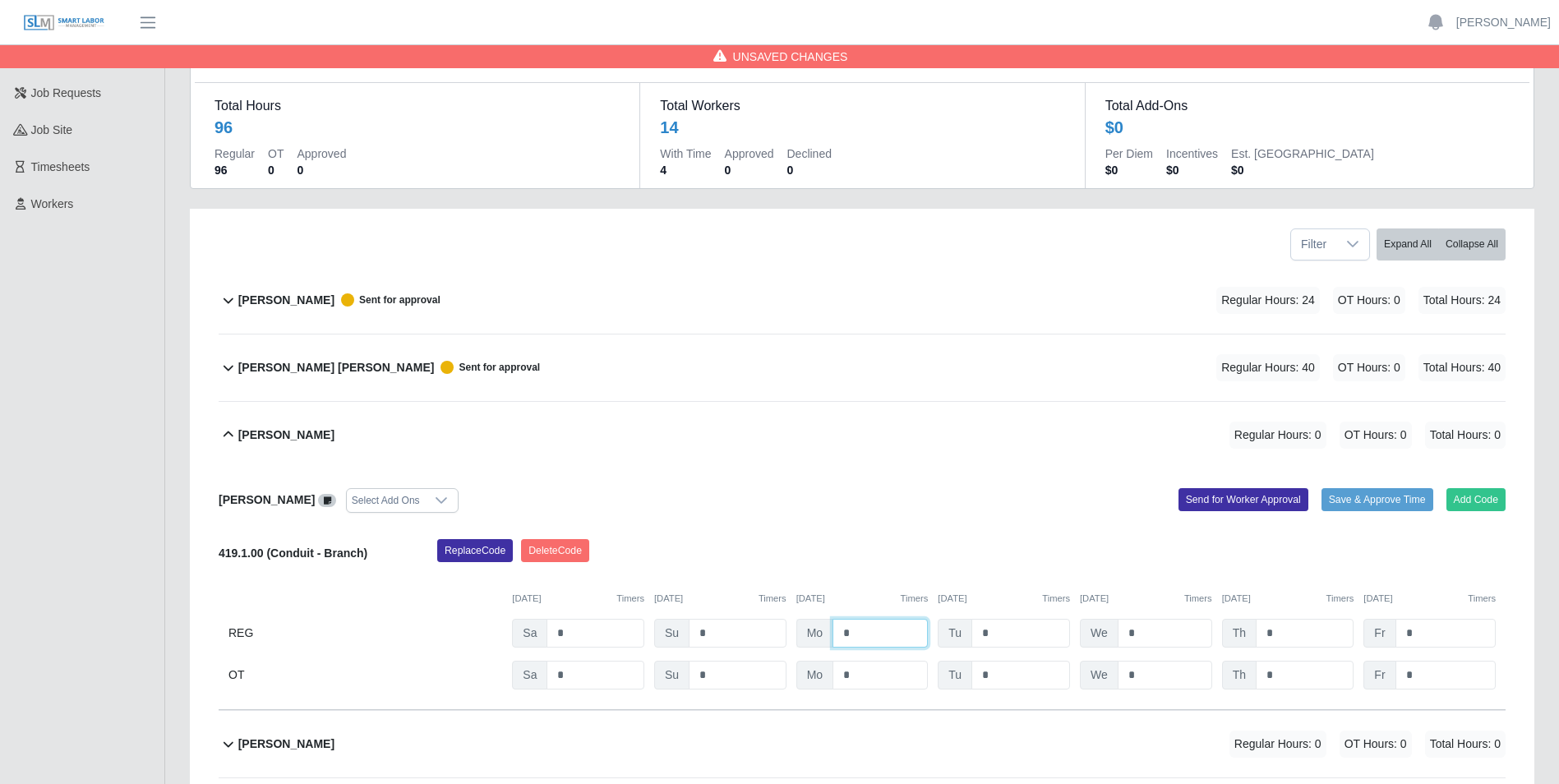
click at [874, 634] on input "*" at bounding box center [880, 633] width 96 height 29
type input "*"
click at [1018, 630] on input "*" at bounding box center [1021, 633] width 99 height 29
type input "*"
click at [1164, 635] on input "*" at bounding box center [1165, 633] width 95 height 29
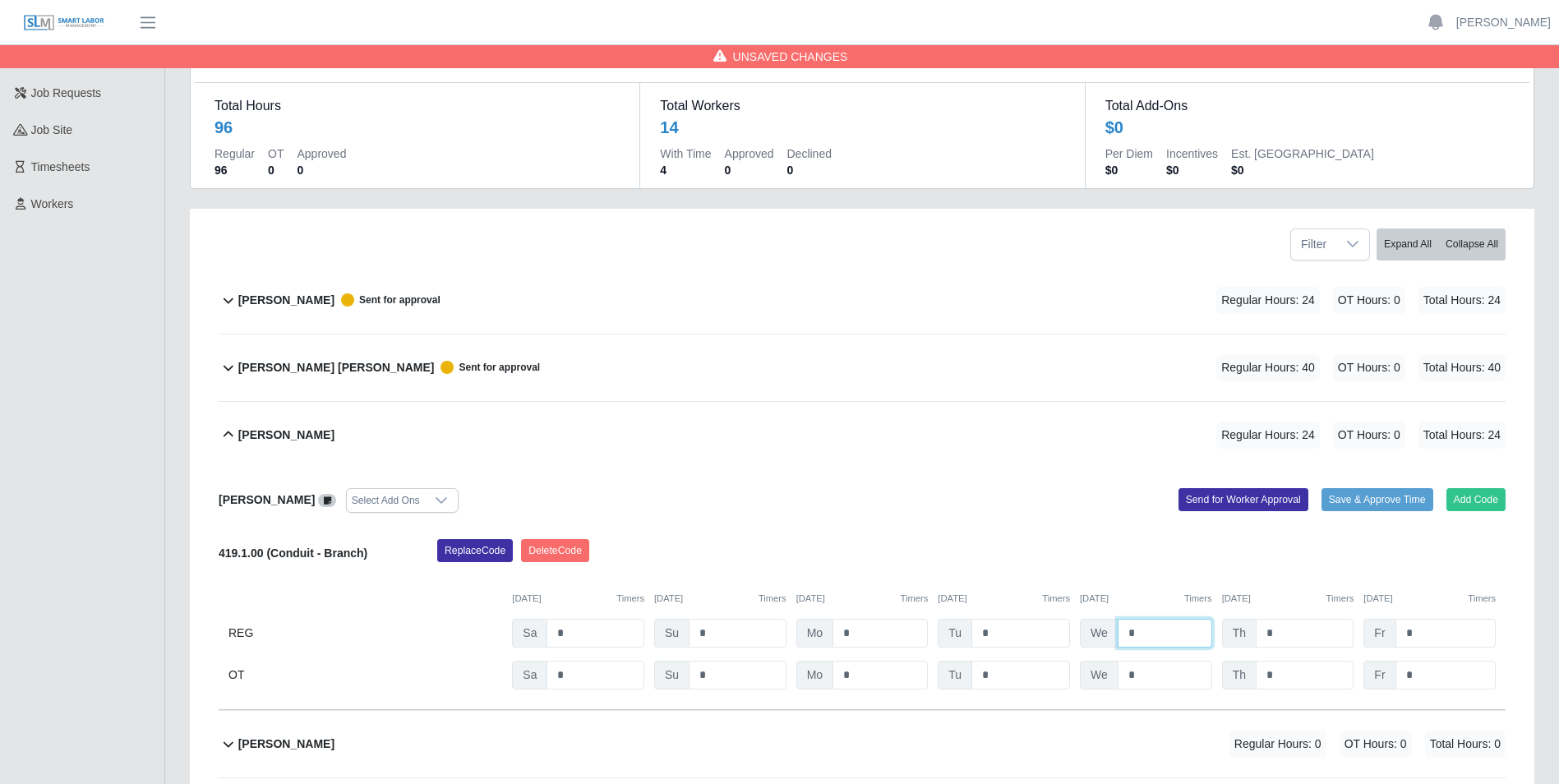
type input "*"
click at [1275, 631] on input "*" at bounding box center [1305, 633] width 98 height 29
type input "*"
click at [1423, 632] on input "*" at bounding box center [1445, 633] width 101 height 29
type input "*"
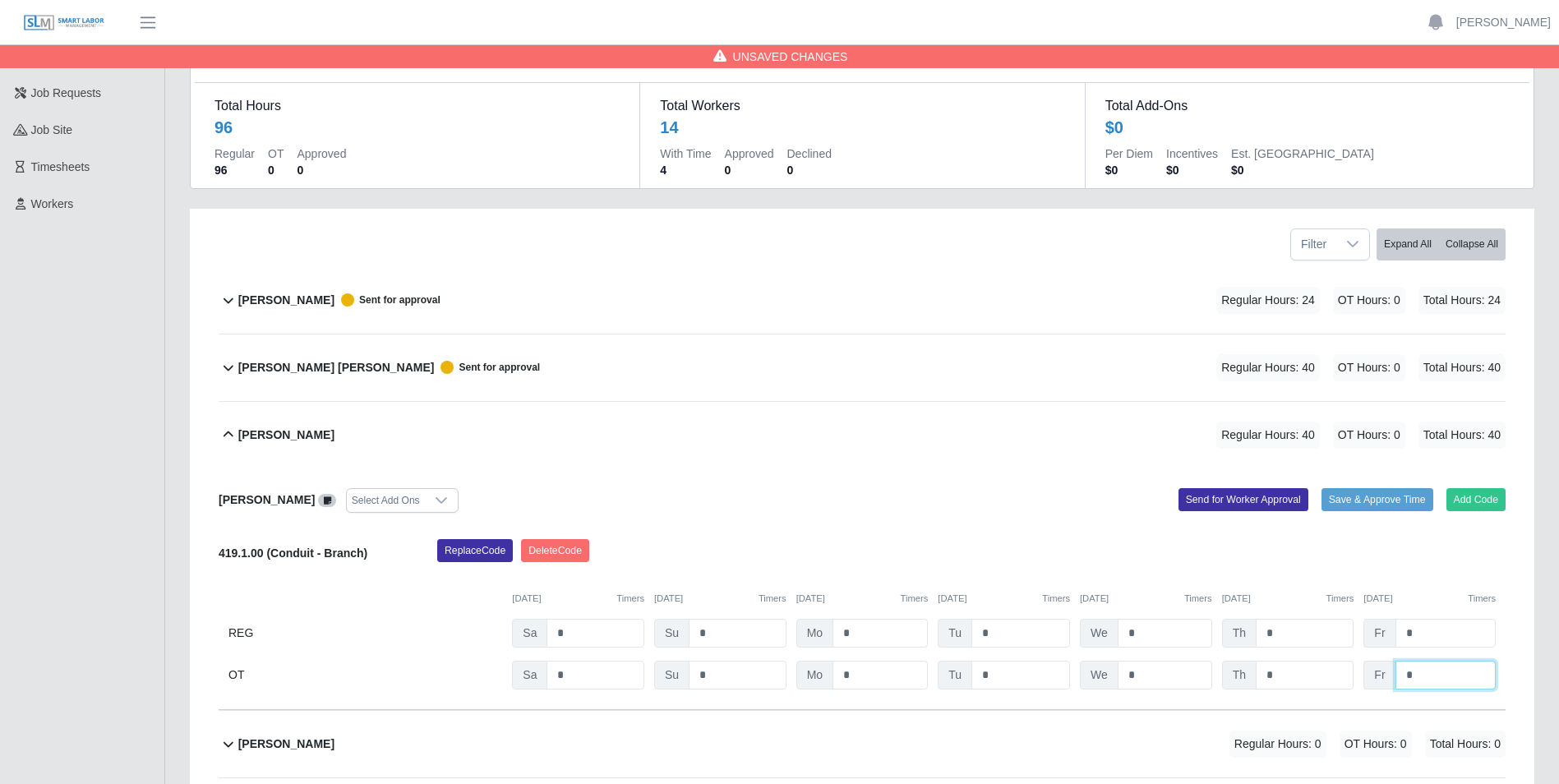
click at [1421, 679] on input "*" at bounding box center [1445, 675] width 101 height 29
click at [1238, 504] on button "Send for Worker Approval" at bounding box center [1243, 500] width 130 height 23
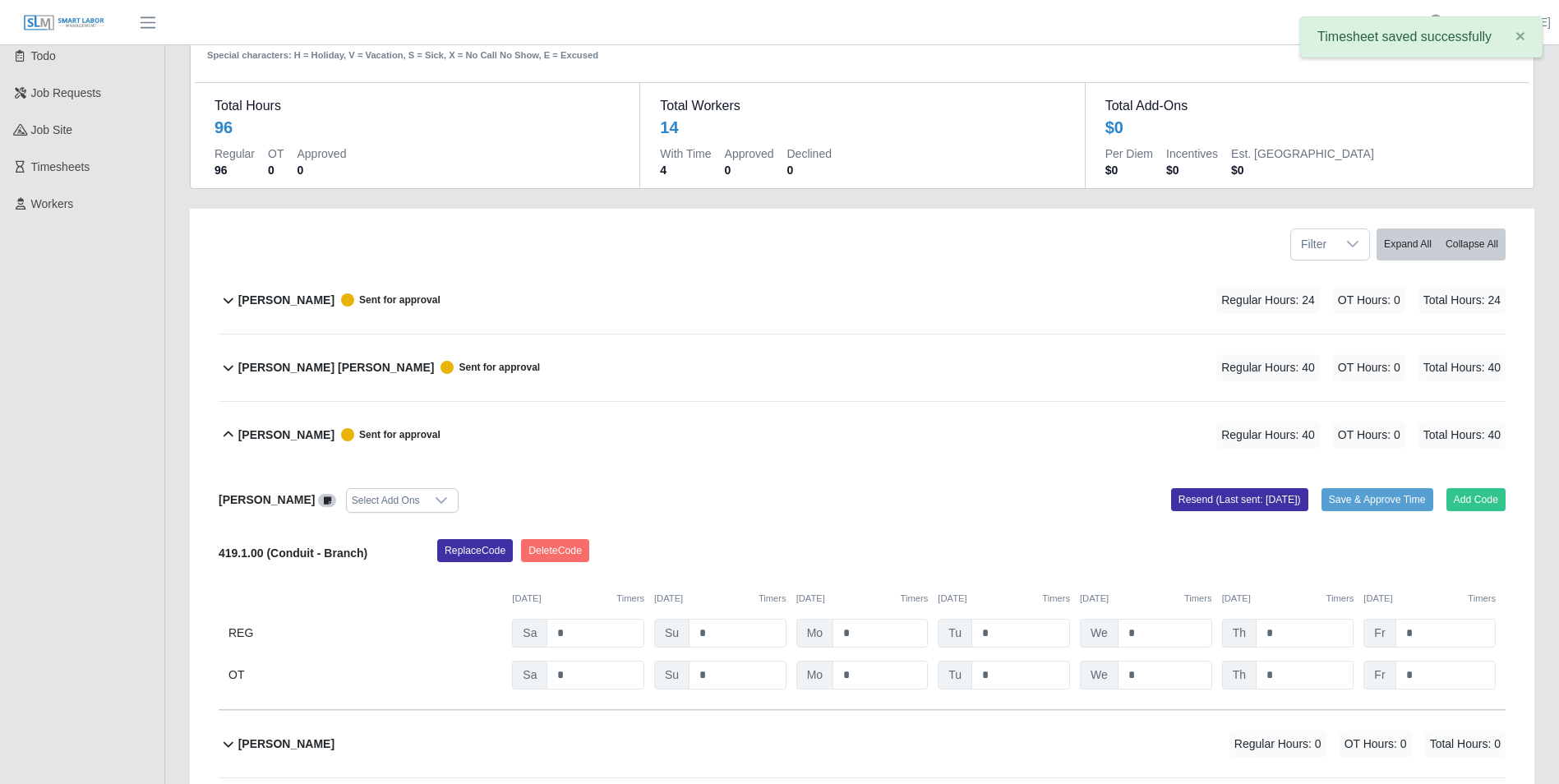
click at [229, 431] on icon at bounding box center [228, 435] width 20 height 20
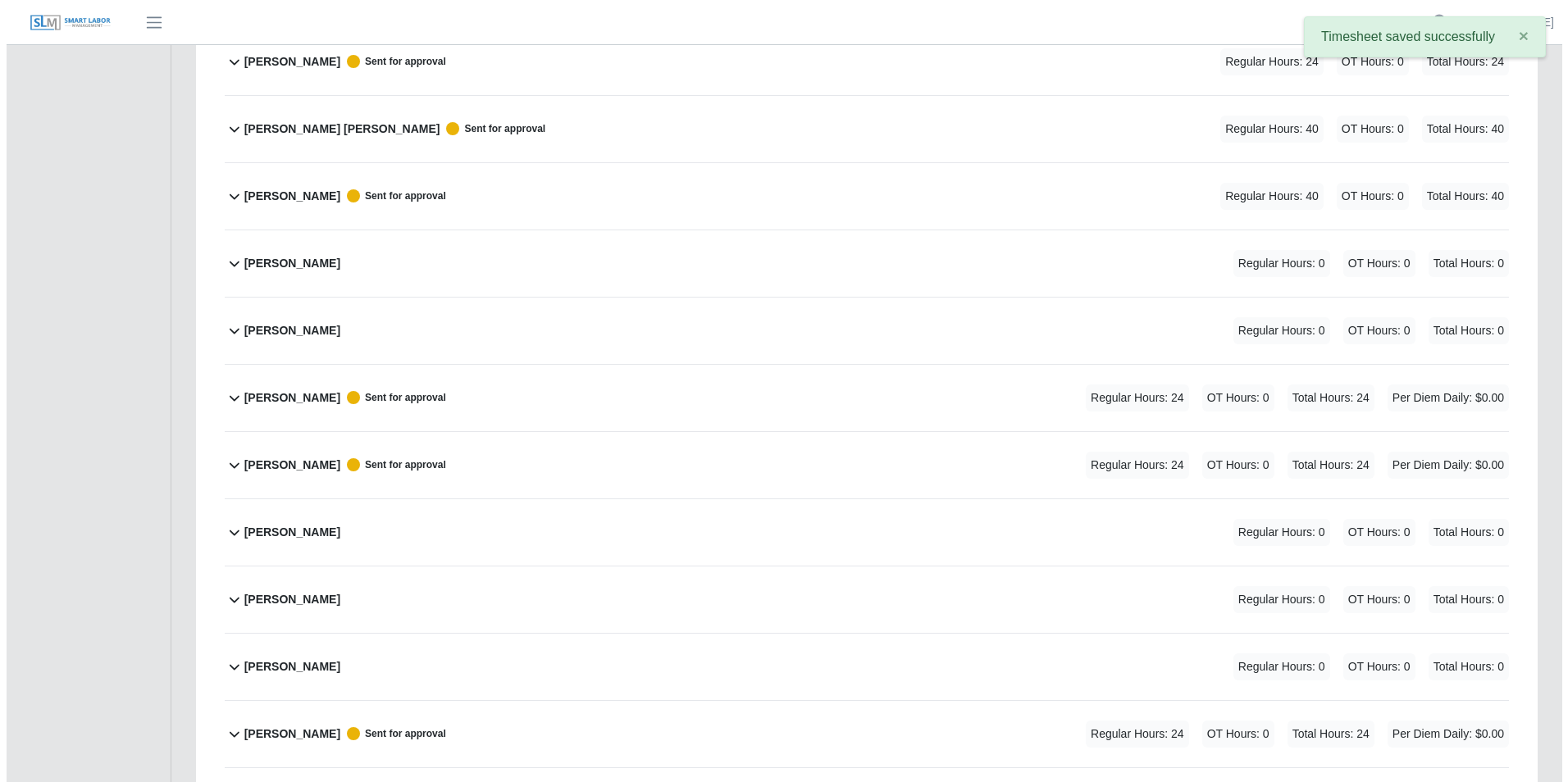
scroll to position [328, 0]
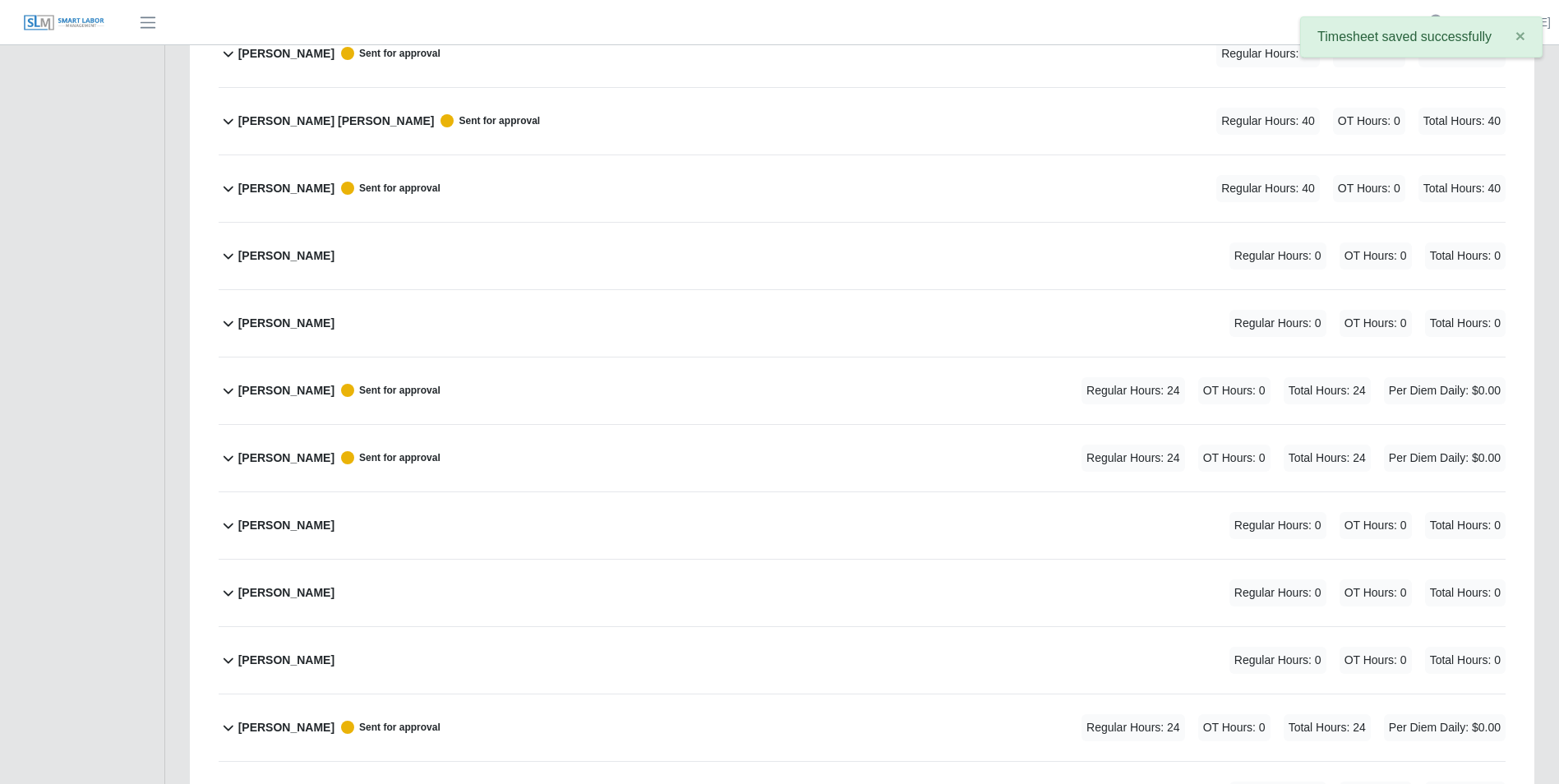
click at [225, 256] on icon at bounding box center [228, 257] width 10 height 6
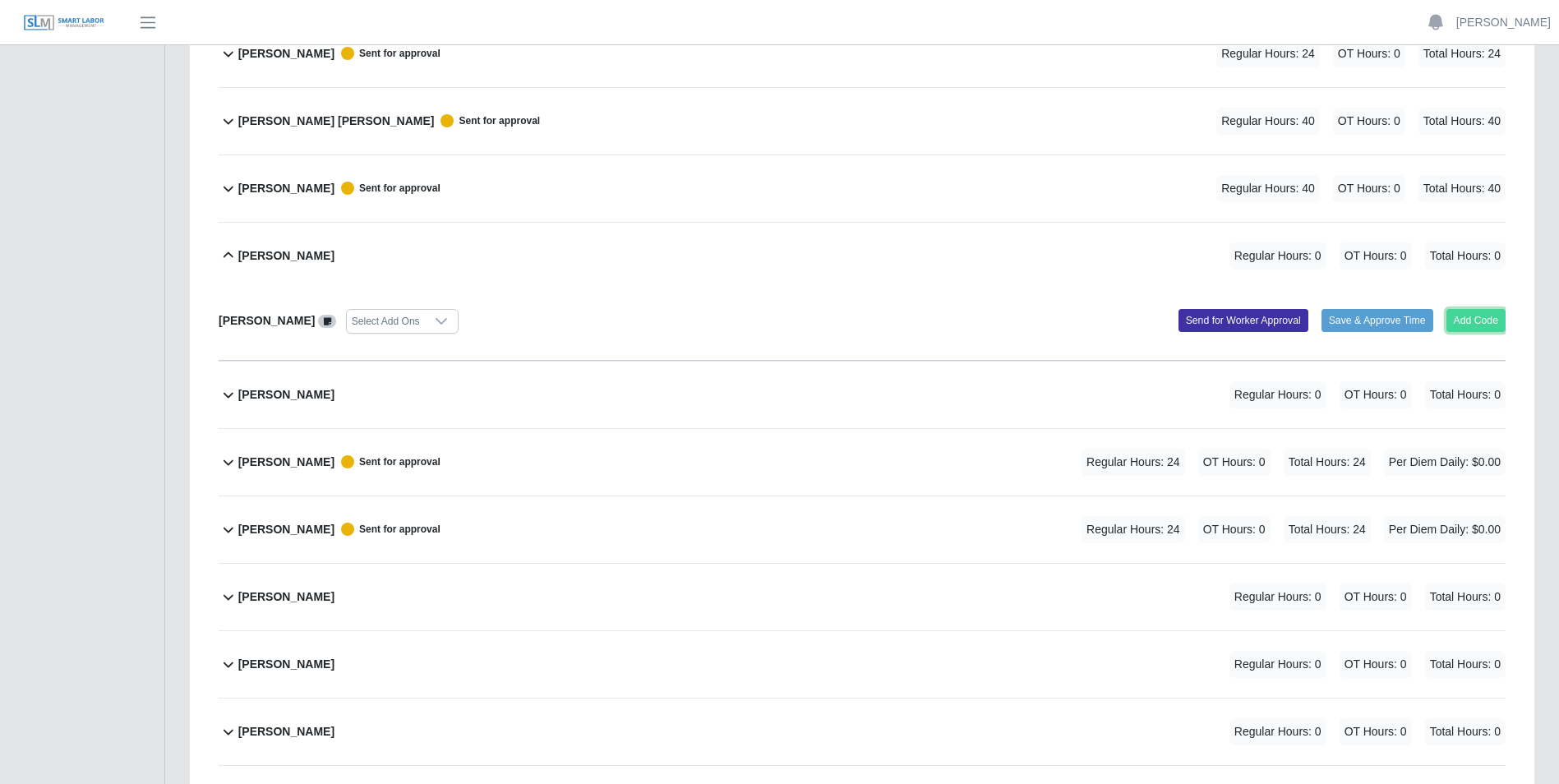
click at [1481, 320] on button "Add Code" at bounding box center [1477, 321] width 60 height 23
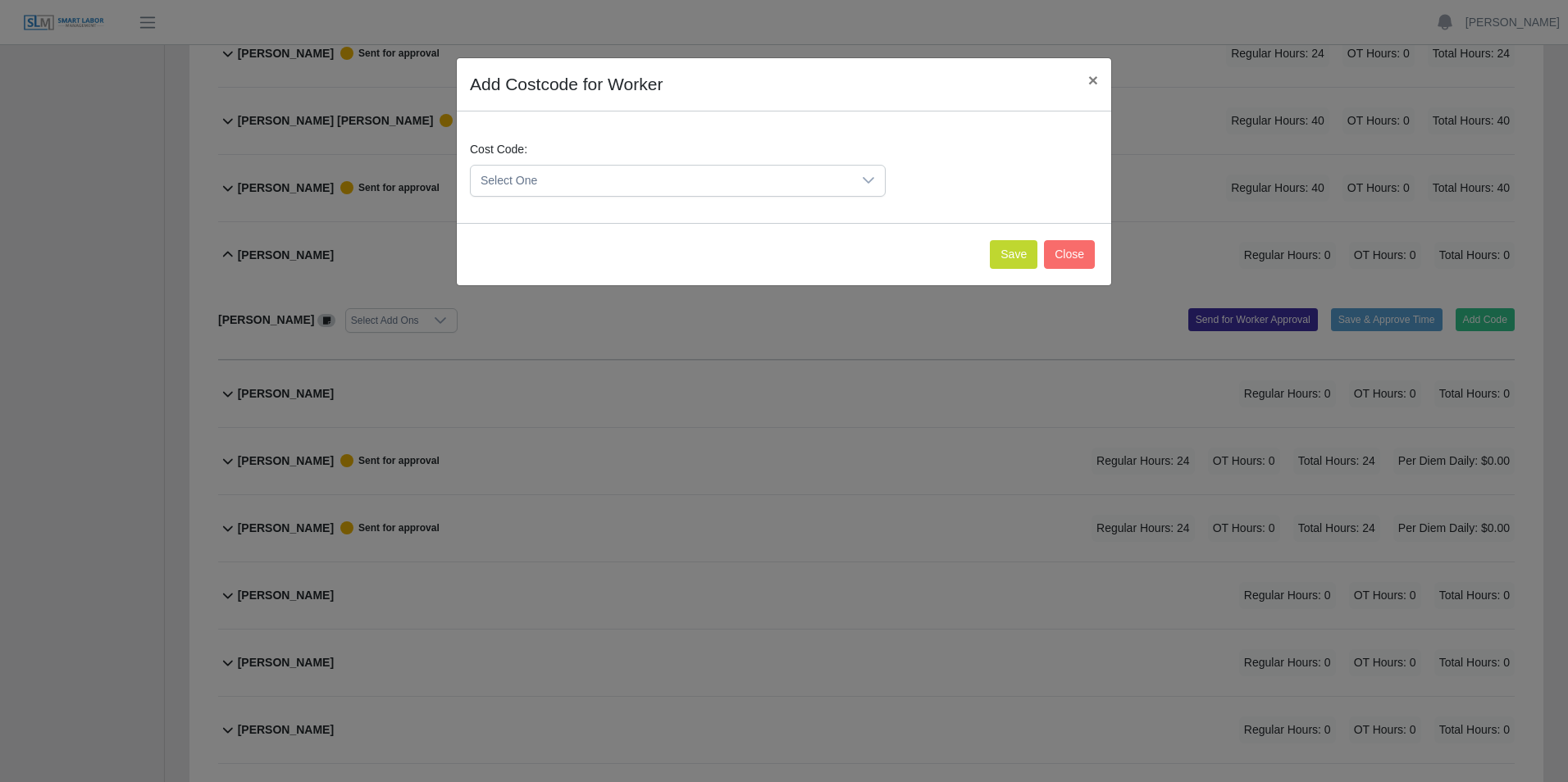
click at [867, 179] on icon at bounding box center [869, 181] width 13 height 13
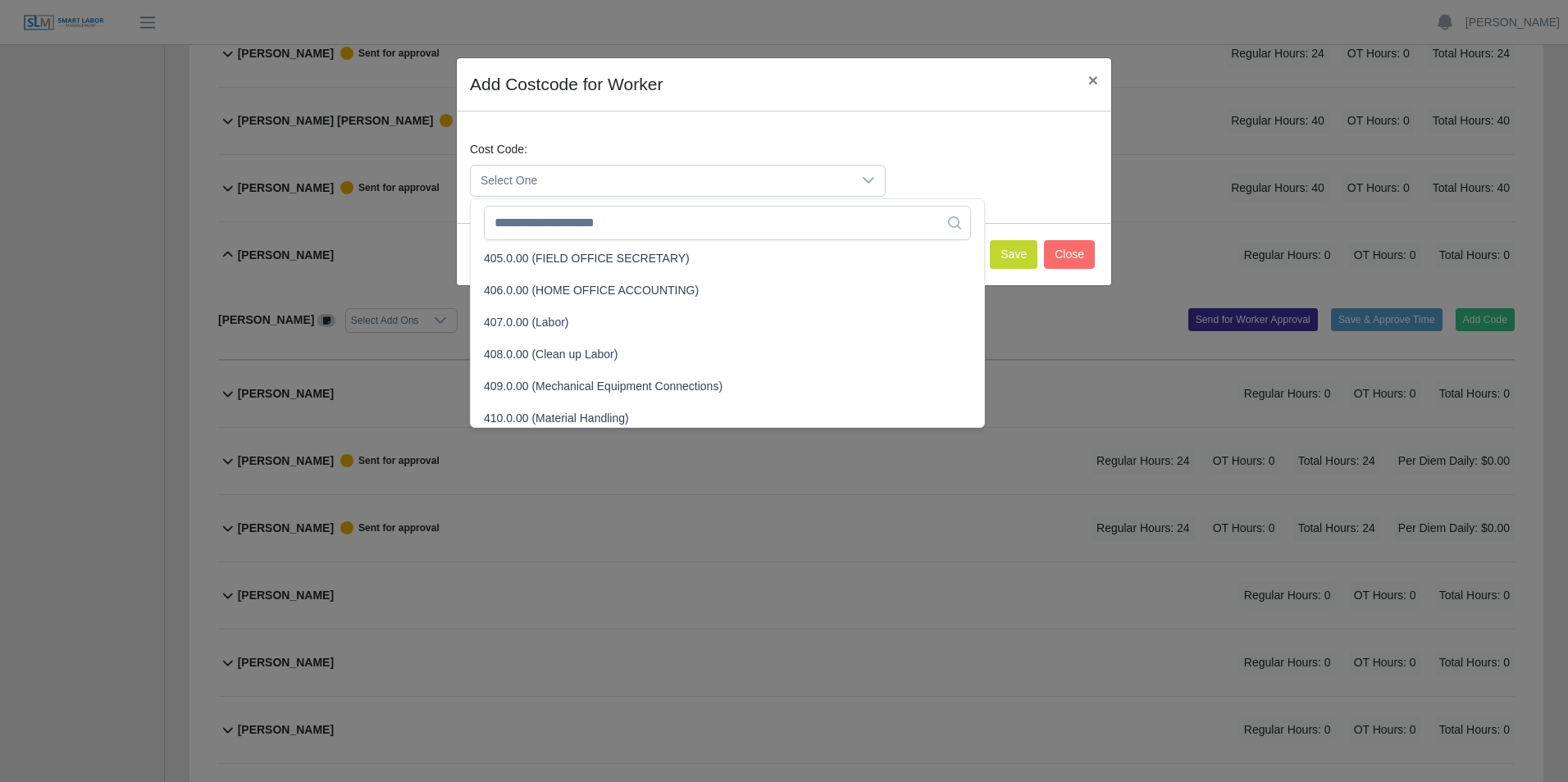
scroll to position [164, 0]
click at [519, 323] on span "407.0.00 (Labor)" at bounding box center [526, 321] width 85 height 17
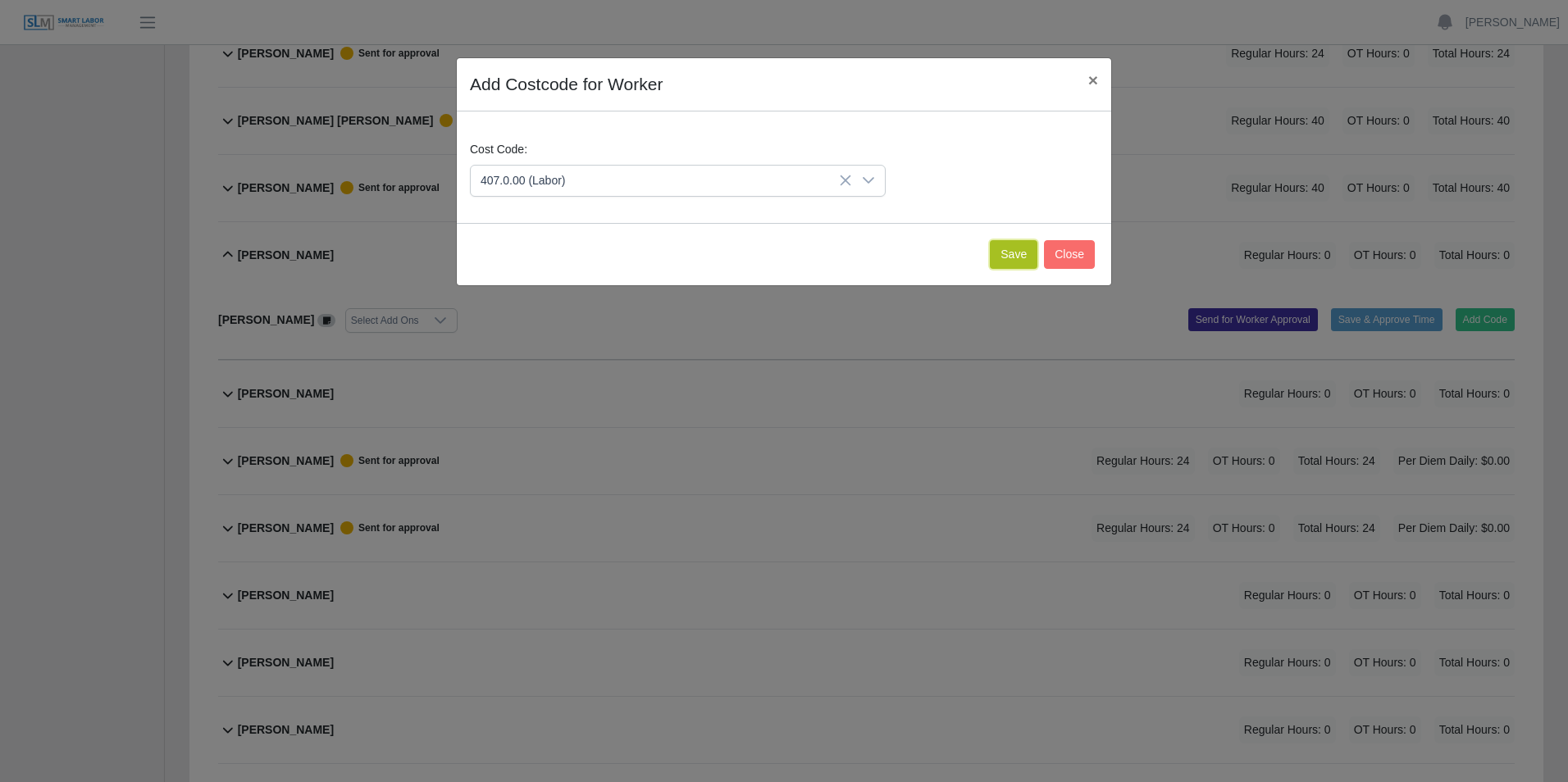
click at [1026, 254] on button "Save" at bounding box center [1014, 254] width 47 height 29
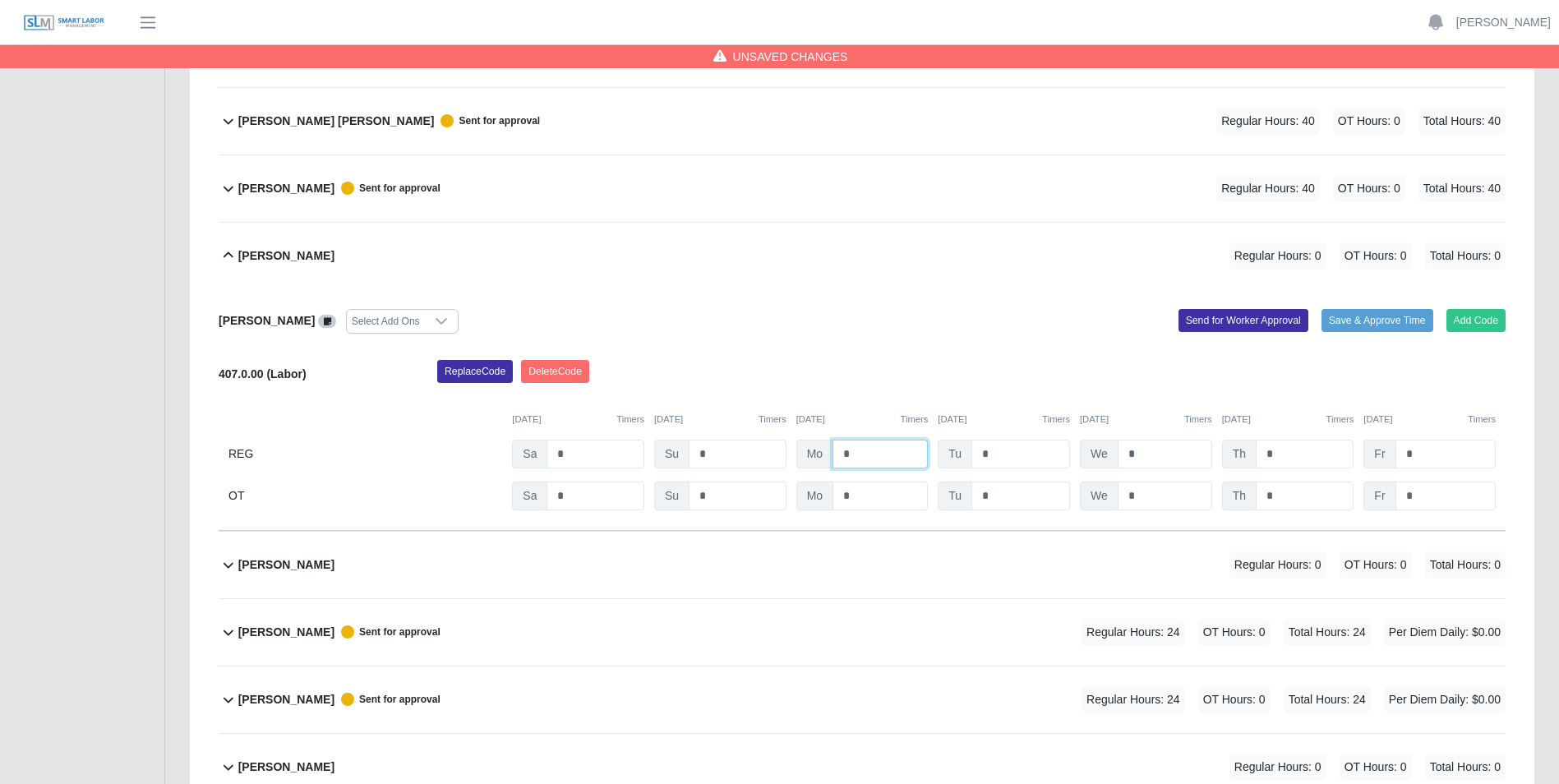
click at [863, 453] on input "*" at bounding box center [880, 453] width 96 height 29
type input "*"
click at [1003, 461] on input "*" at bounding box center [1021, 453] width 99 height 29
type input "*"
click at [1141, 457] on input "*" at bounding box center [1165, 453] width 95 height 29
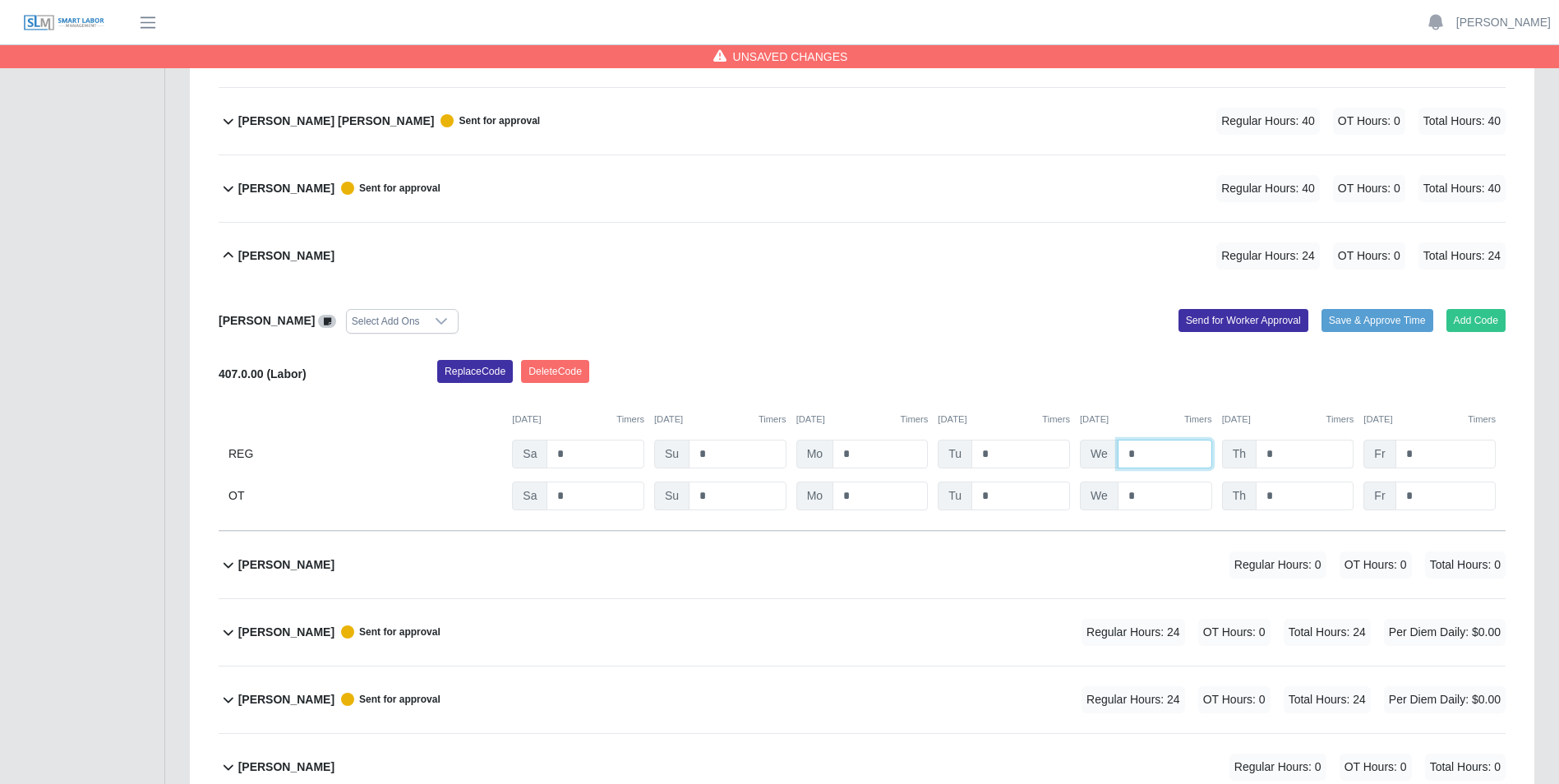
type input "*"
click at [1282, 458] on input "*" at bounding box center [1305, 453] width 98 height 29
type input "*"
click at [1416, 453] on input "*" at bounding box center [1445, 453] width 101 height 29
type input "*"
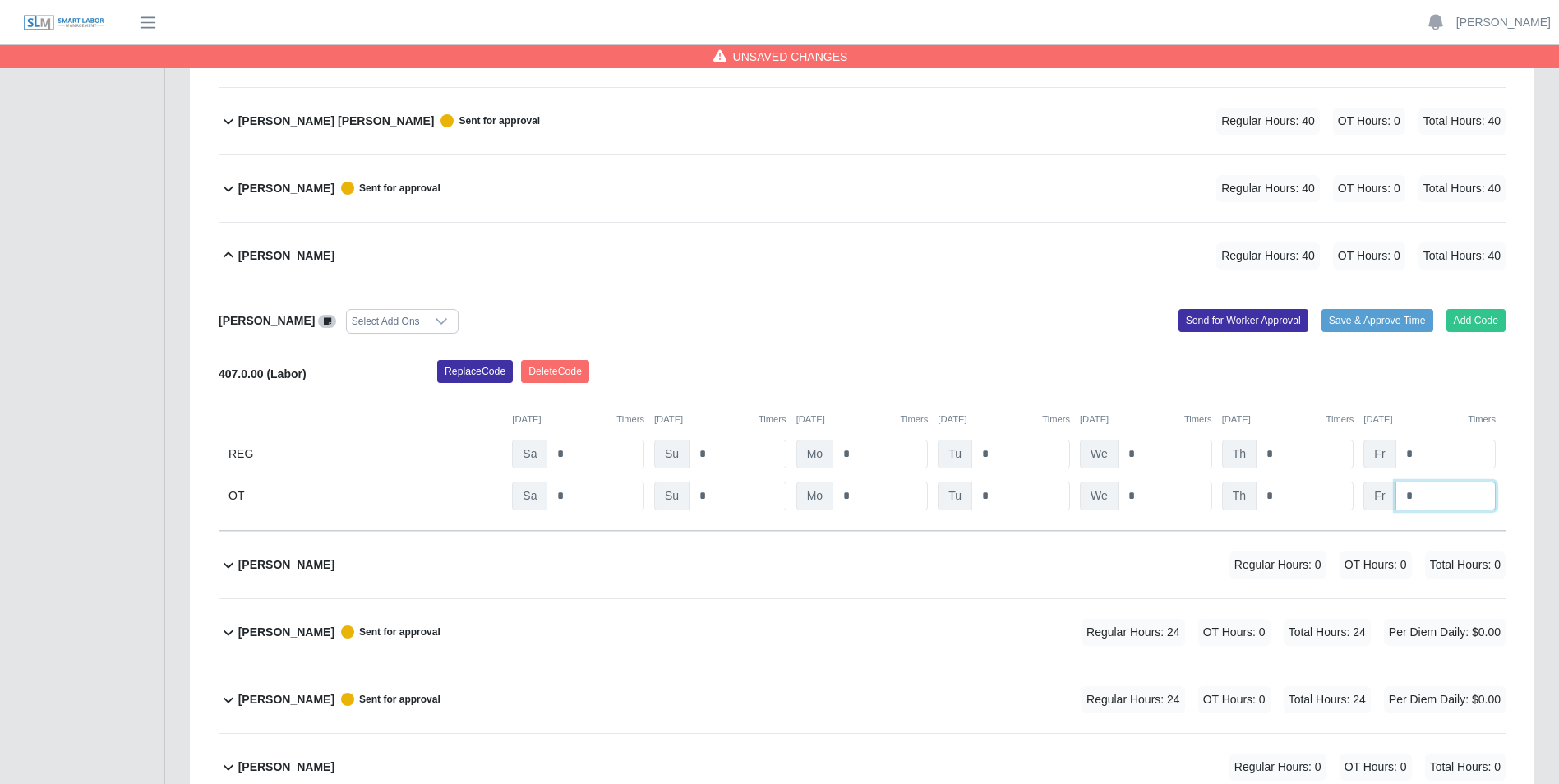
click at [1430, 497] on input "*" at bounding box center [1445, 496] width 101 height 29
click at [851, 455] on input "*" at bounding box center [880, 453] width 96 height 29
type input "*"
click at [1422, 455] on input "*" at bounding box center [1445, 453] width 101 height 29
type input "*"
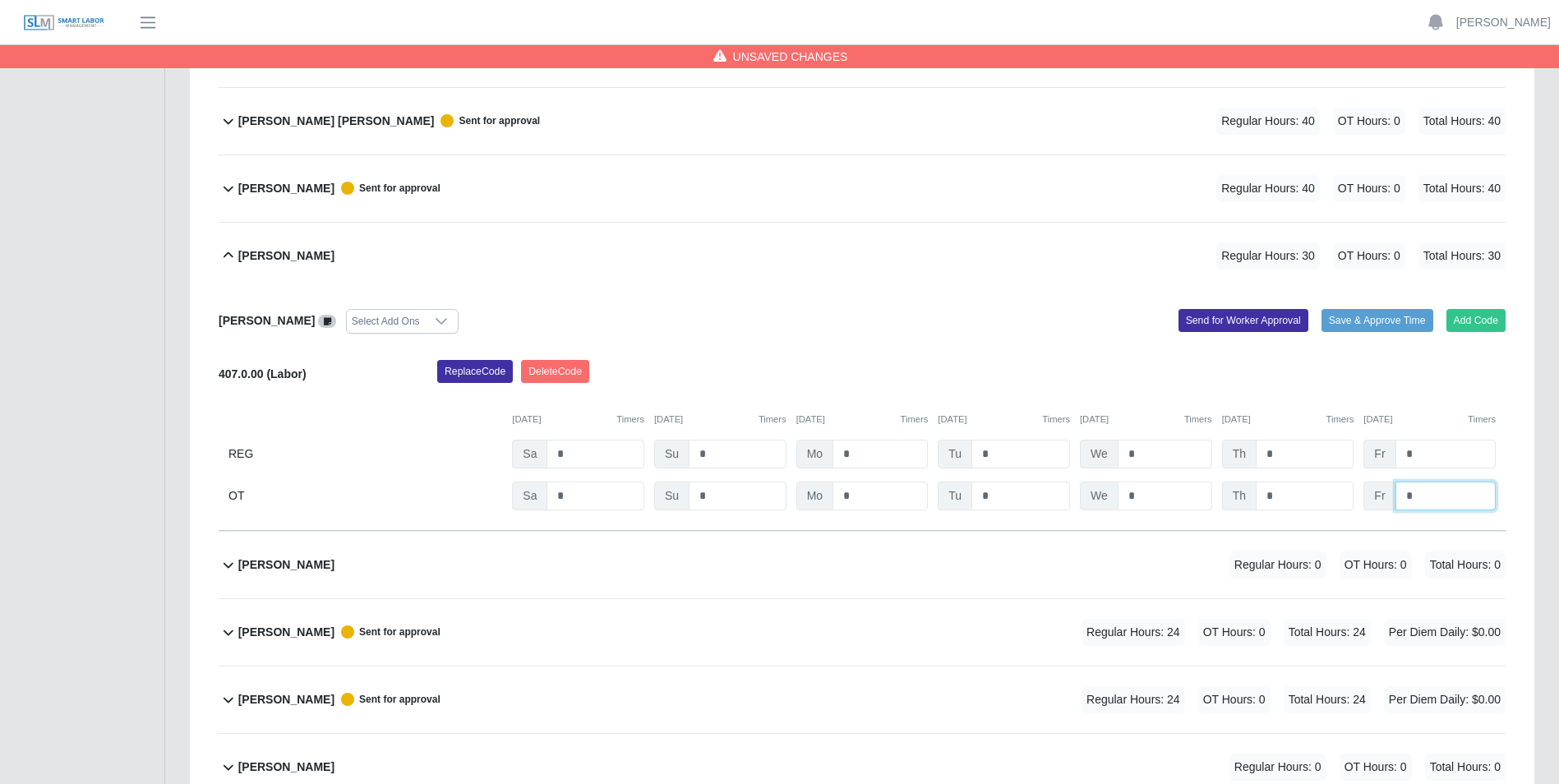
click at [1420, 492] on input "*" at bounding box center [1445, 496] width 101 height 29
type input "*"
click at [869, 456] on input "*" at bounding box center [880, 453] width 96 height 29
type input "**"
click at [905, 375] on div "Replace Code Delete Code" at bounding box center [972, 376] width 1093 height 33
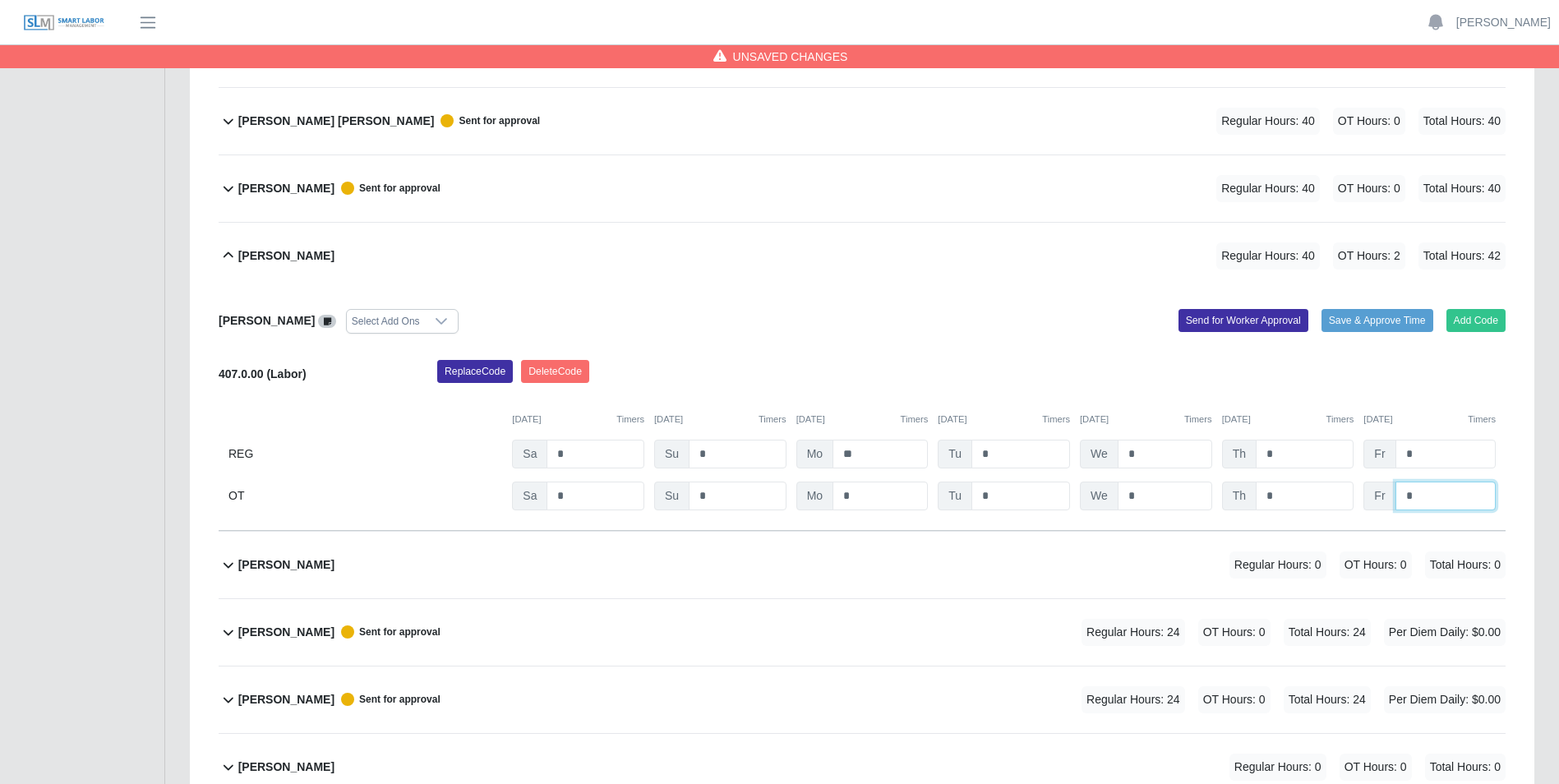
click at [1441, 493] on input "*" at bounding box center [1445, 496] width 101 height 29
click at [1442, 454] on input "*" at bounding box center [1445, 453] width 101 height 29
click at [905, 497] on input "*" at bounding box center [880, 496] width 96 height 29
click at [1223, 319] on button "Send for Worker Approval" at bounding box center [1243, 321] width 130 height 23
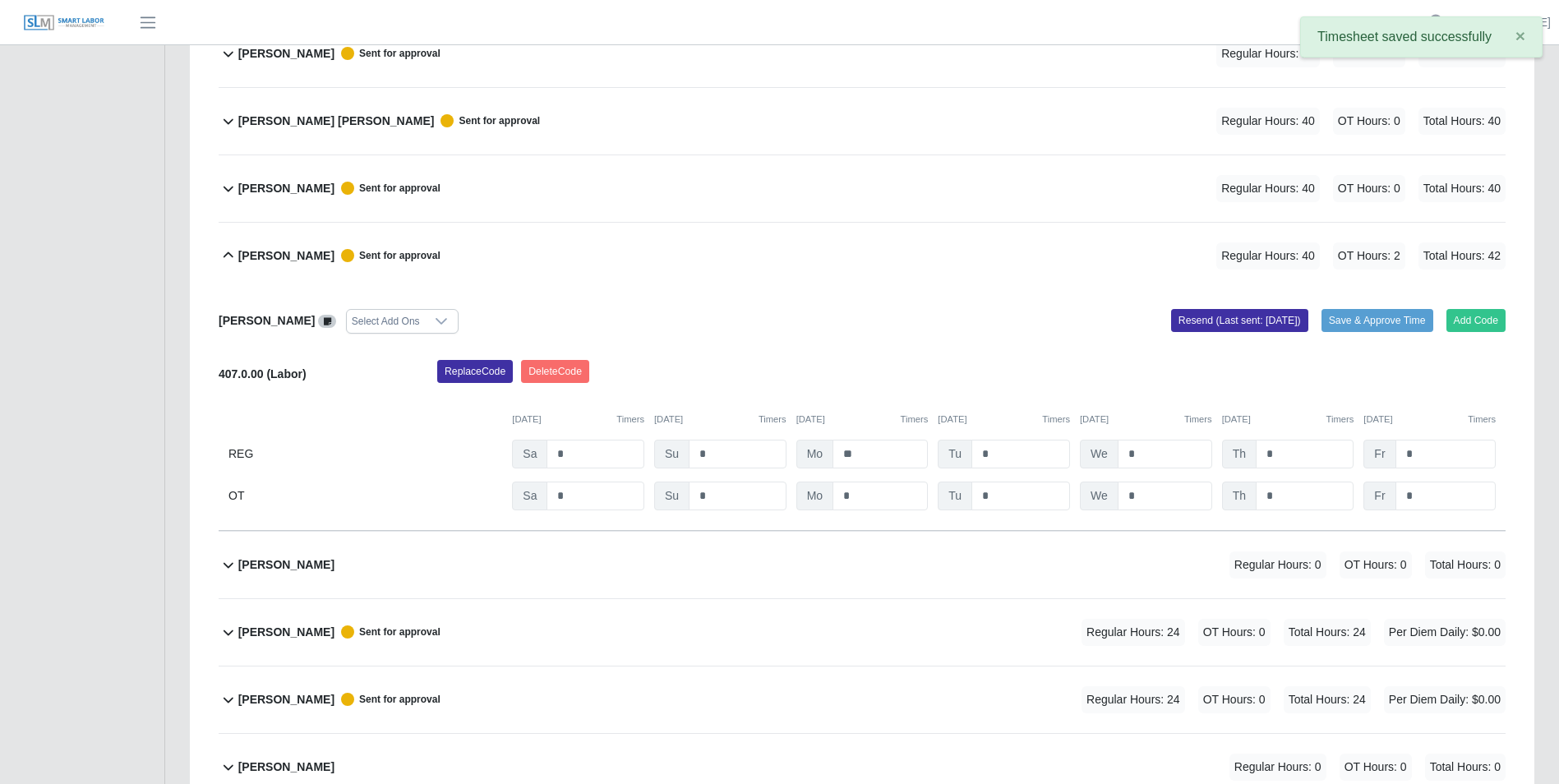
click at [226, 253] on icon at bounding box center [228, 256] width 20 height 20
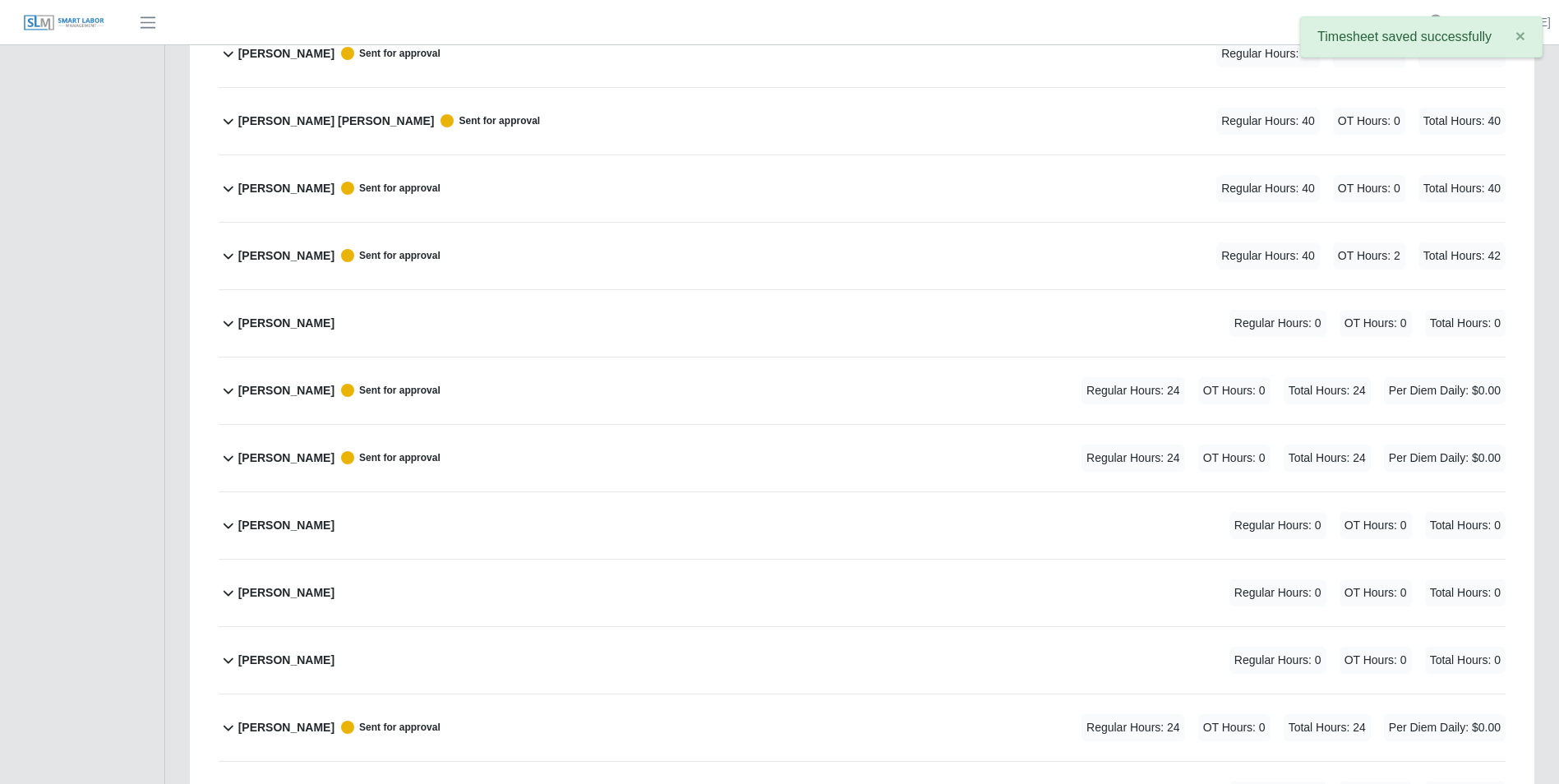
click at [228, 322] on icon at bounding box center [228, 323] width 20 height 20
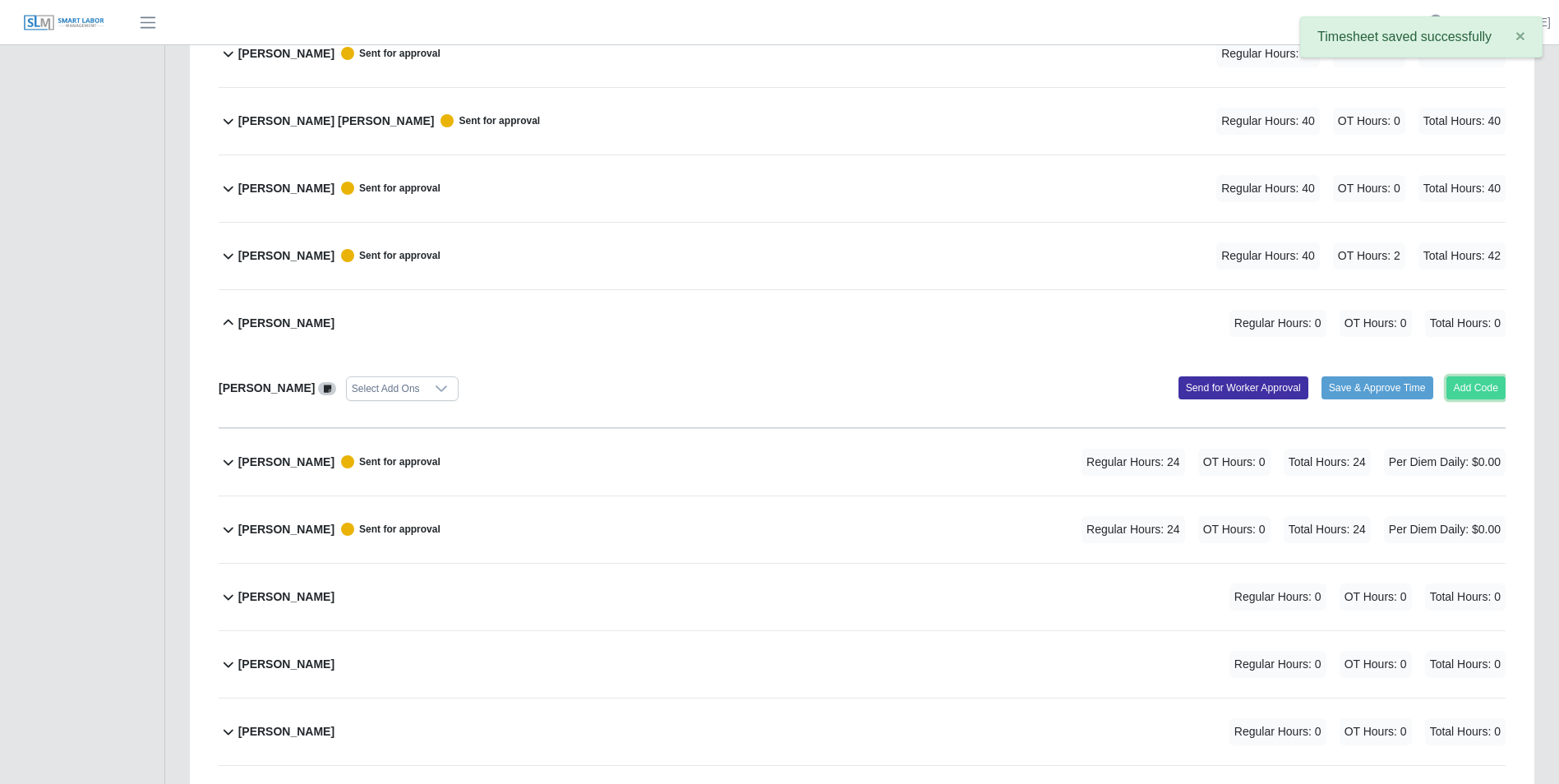
click at [1458, 387] on button "Add Code" at bounding box center [1477, 388] width 60 height 23
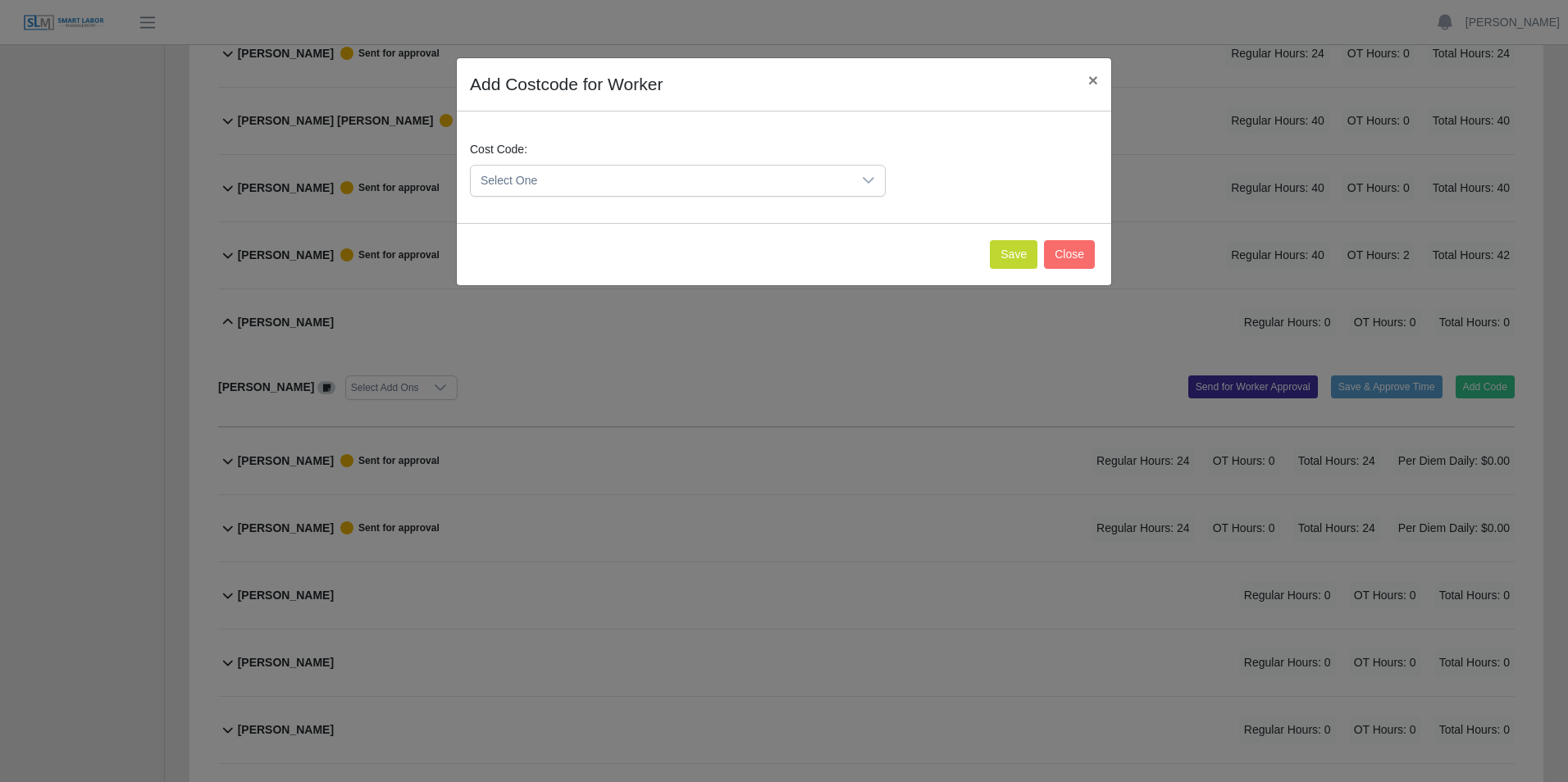
click at [870, 176] on icon at bounding box center [869, 181] width 13 height 13
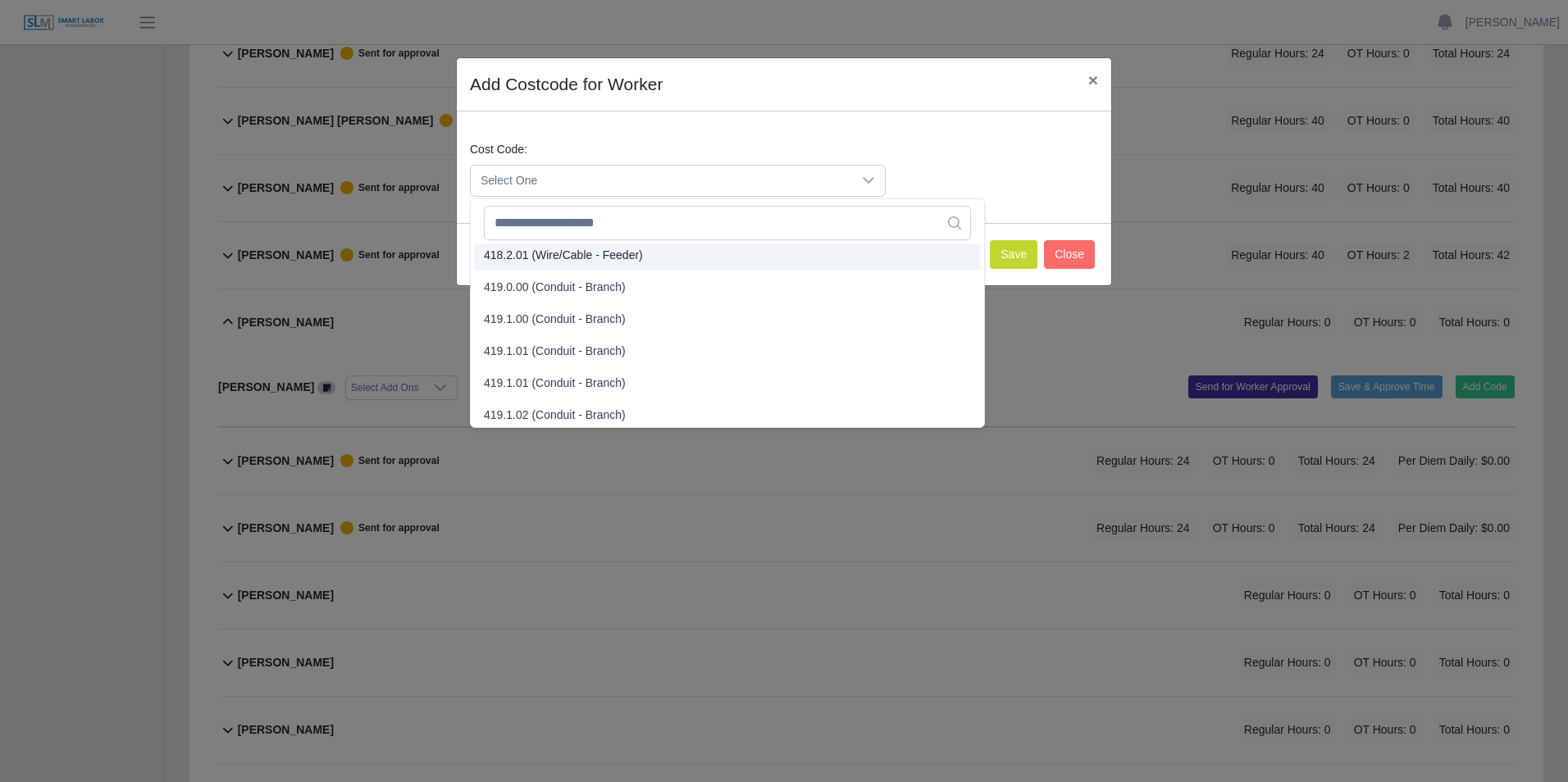
scroll to position [899, 0]
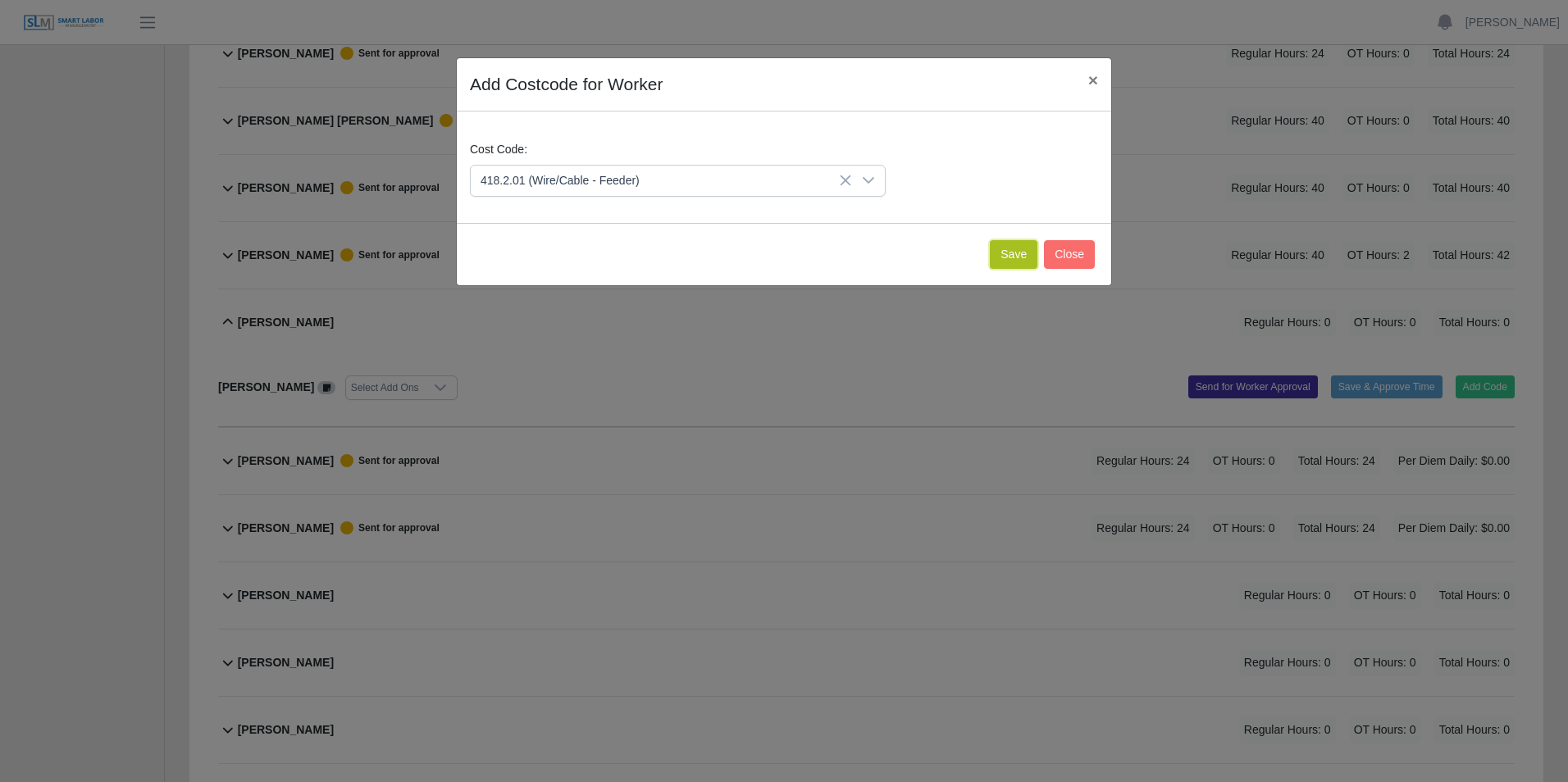
click at [1012, 258] on button "Save" at bounding box center [1014, 254] width 47 height 29
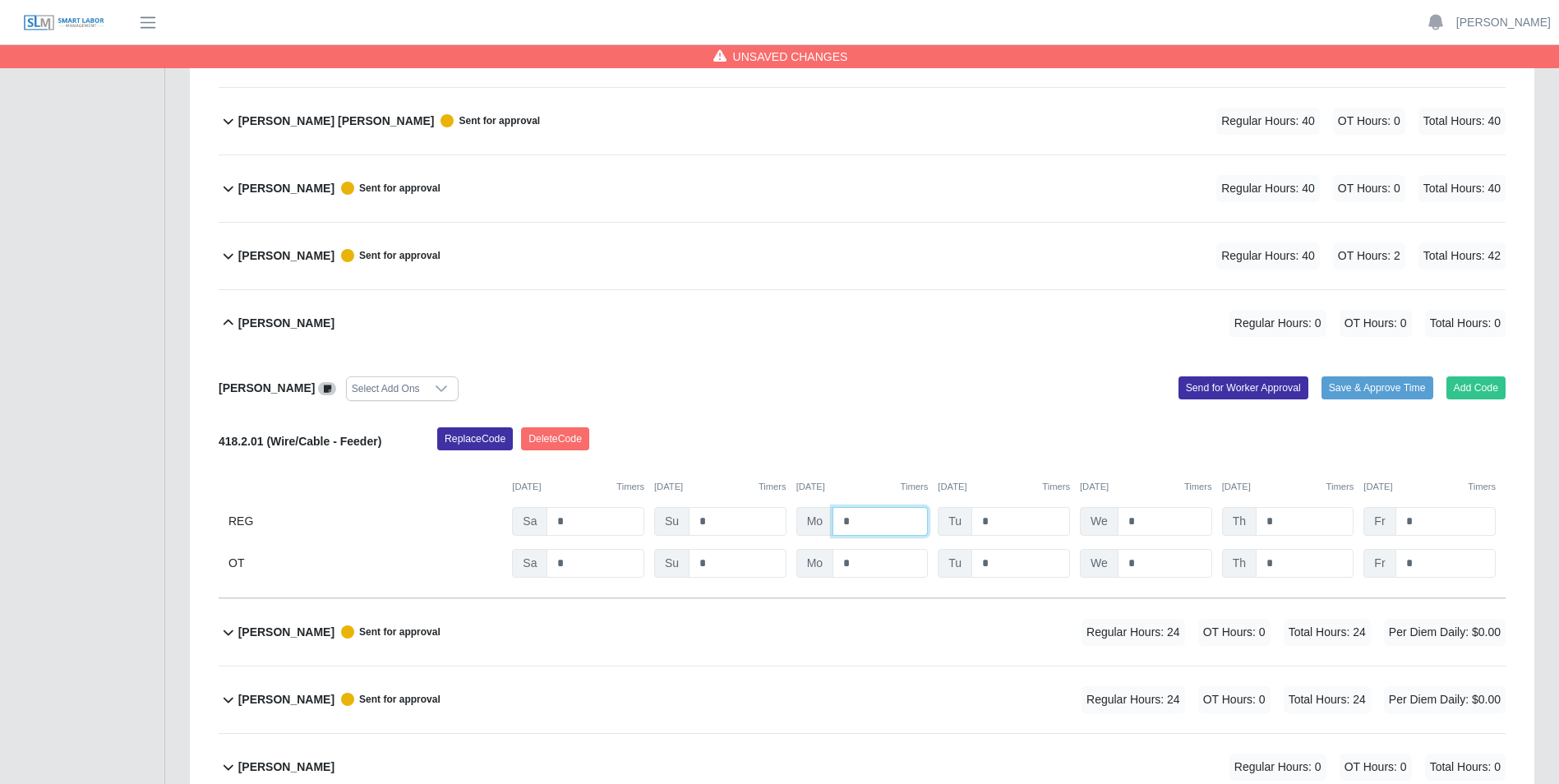
click at [855, 515] on input "*" at bounding box center [880, 522] width 96 height 29
type input "*"
click at [995, 524] on input "*" at bounding box center [1021, 522] width 99 height 29
type input "*"
click at [1142, 517] on input "*" at bounding box center [1165, 522] width 95 height 29
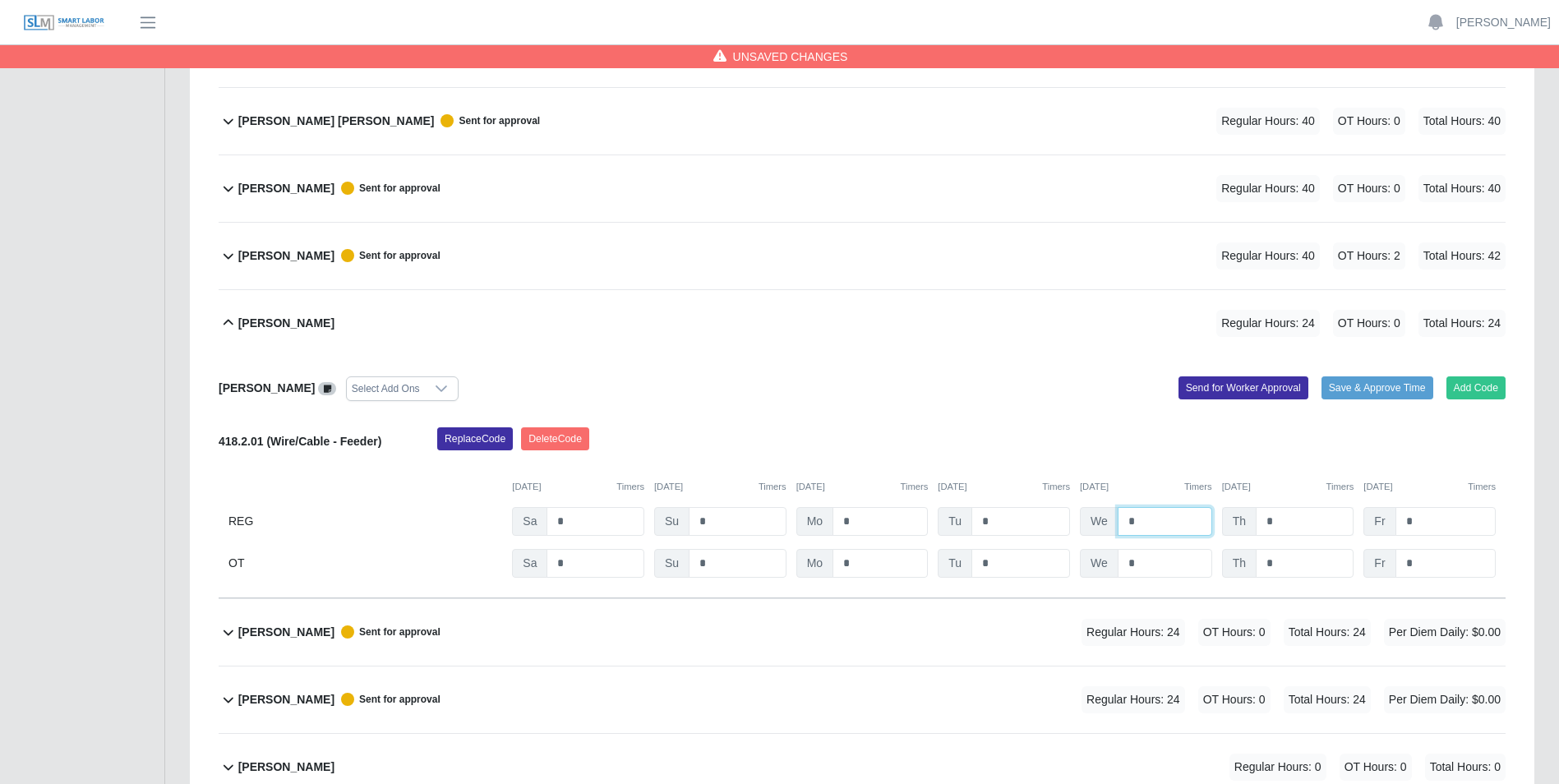
type input "*"
click at [1277, 521] on input "*" at bounding box center [1305, 522] width 98 height 29
type input "*"
click at [1416, 527] on input "*" at bounding box center [1445, 522] width 101 height 29
type input "*"
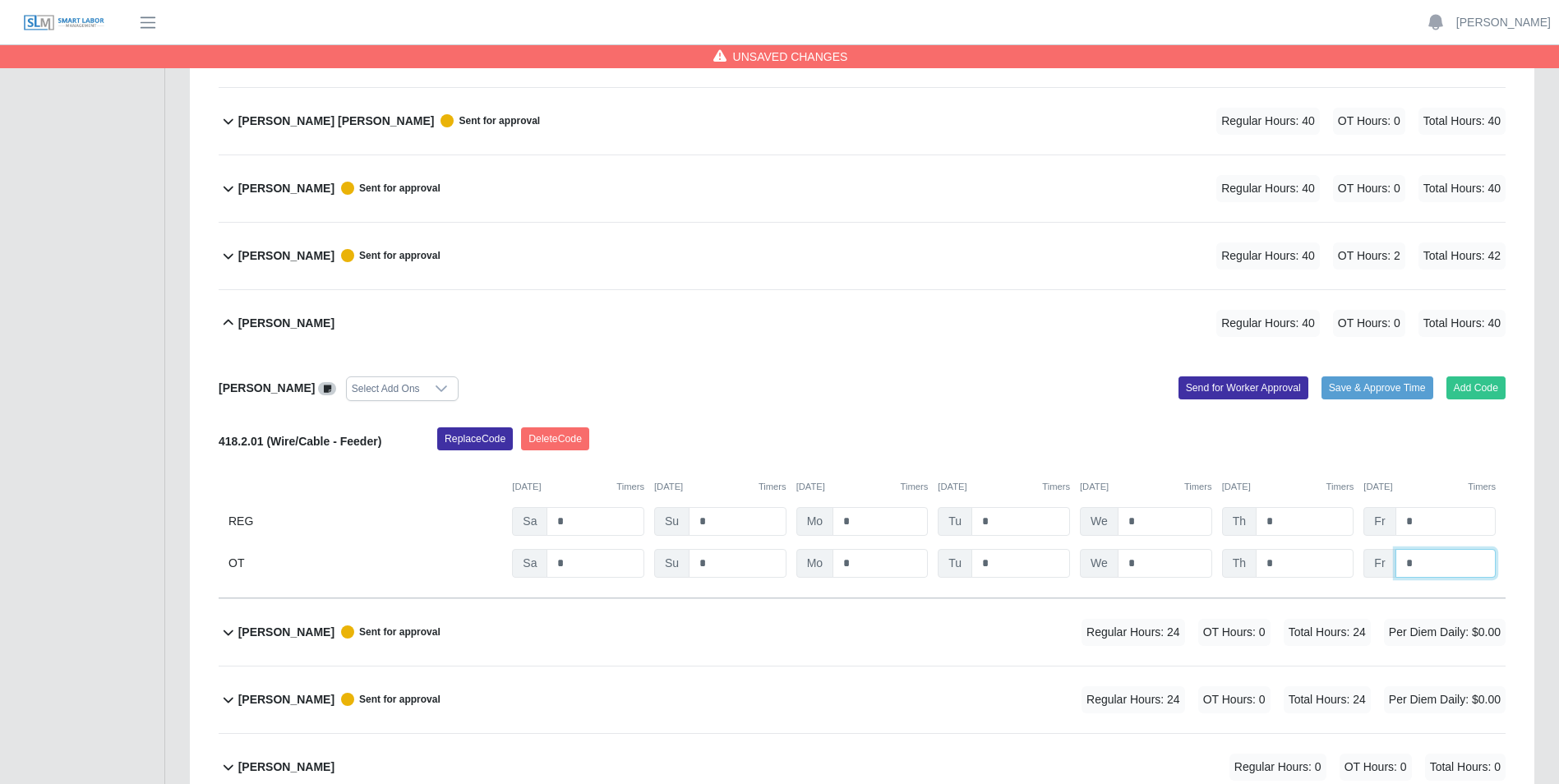
click at [1458, 569] on input "*" at bounding box center [1445, 563] width 101 height 29
click at [1257, 391] on button "Send for Worker Approval" at bounding box center [1243, 388] width 130 height 23
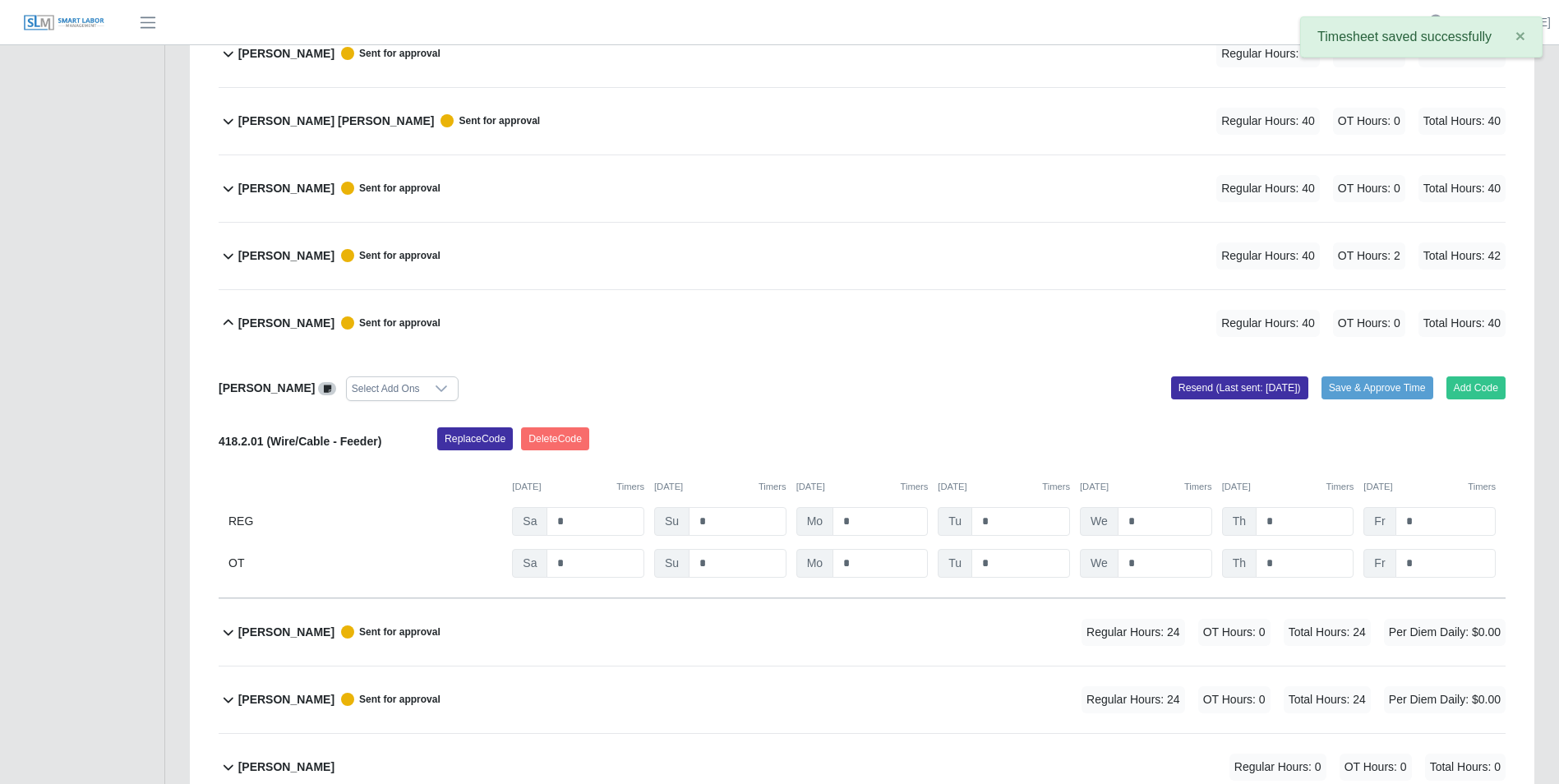
click at [228, 320] on icon at bounding box center [228, 323] width 20 height 20
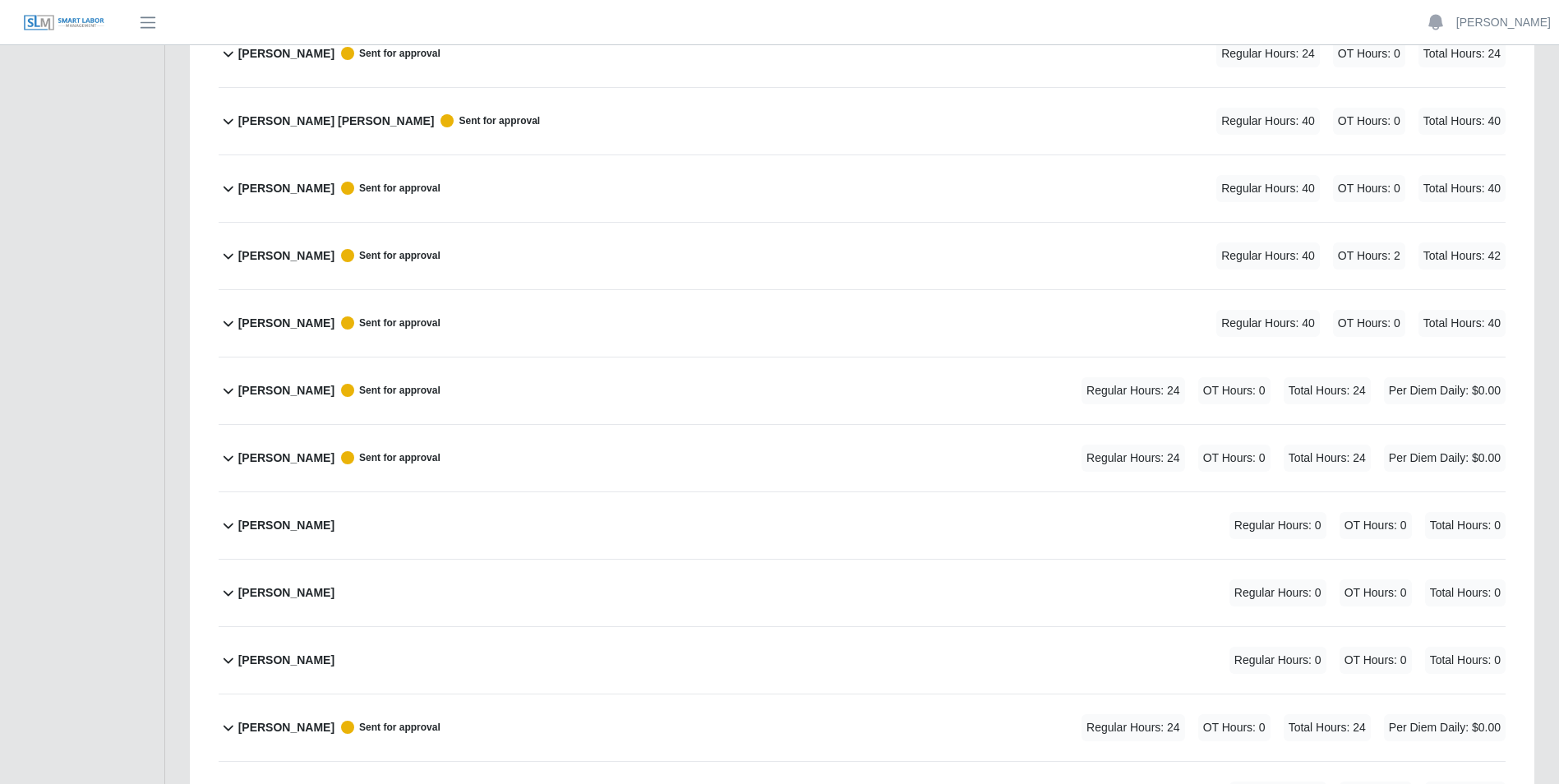
click at [223, 390] on icon at bounding box center [228, 391] width 10 height 6
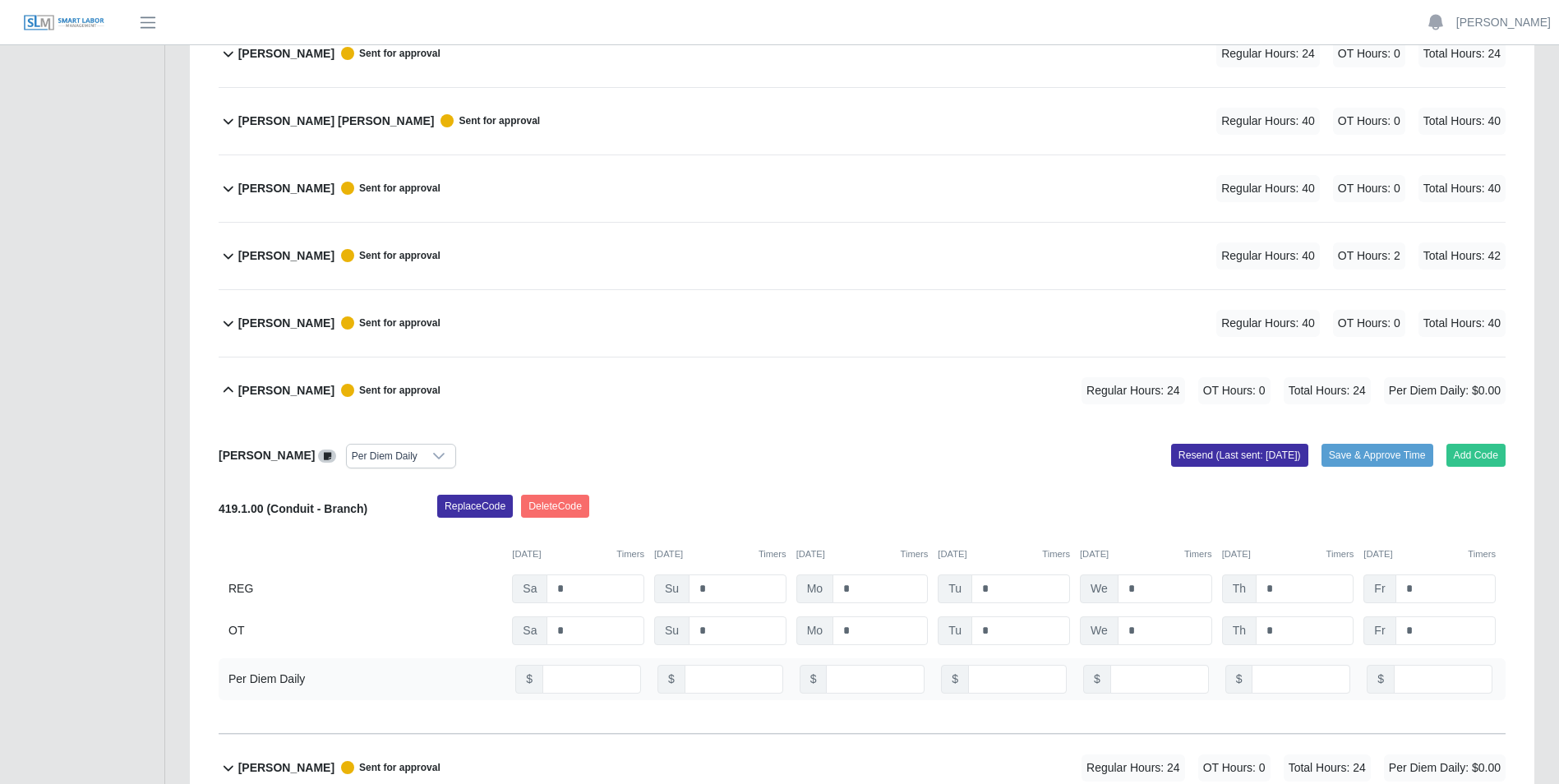
click at [223, 390] on icon at bounding box center [228, 390] width 20 height 20
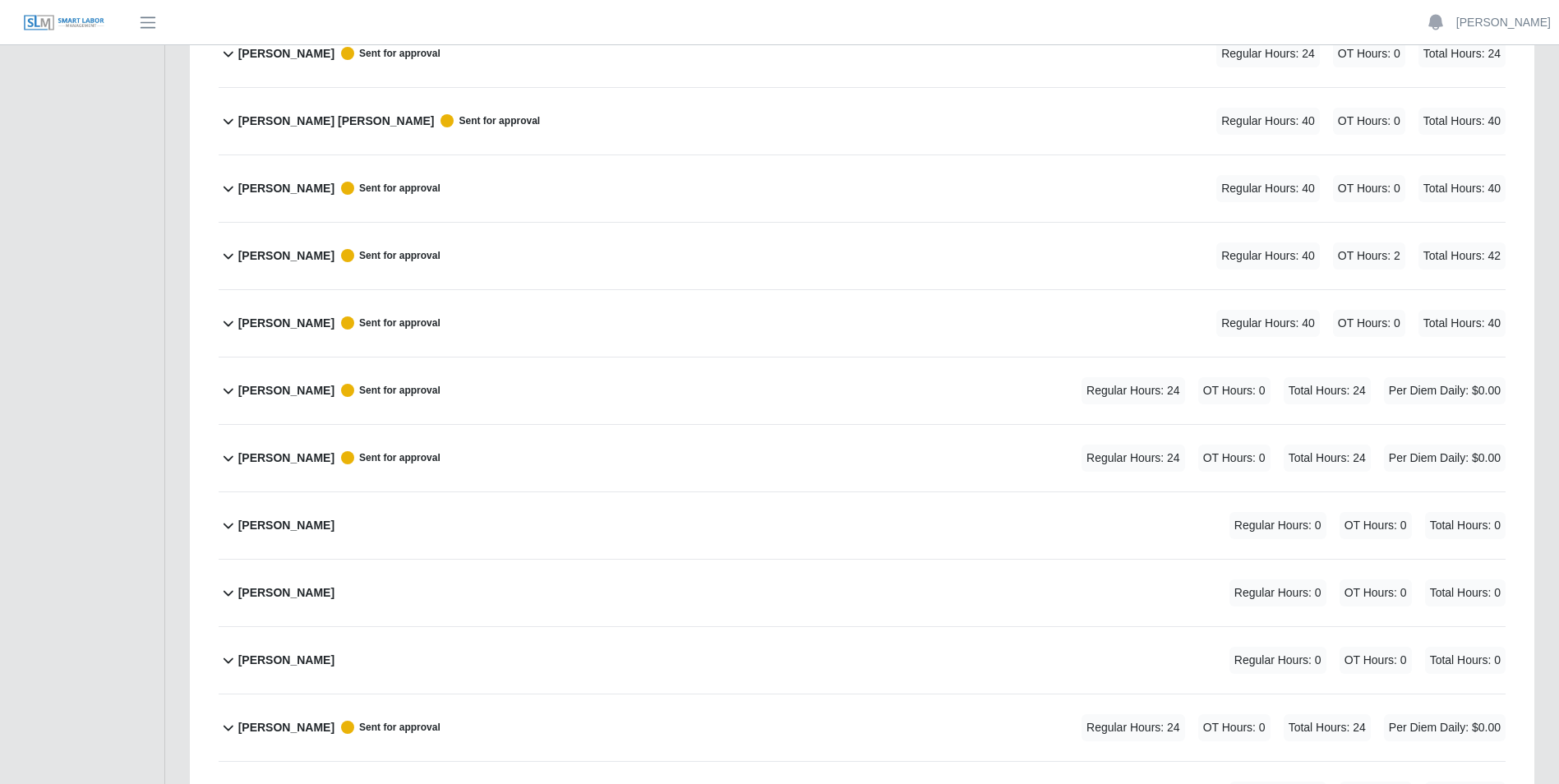
click at [225, 524] on icon at bounding box center [228, 526] width 10 height 6
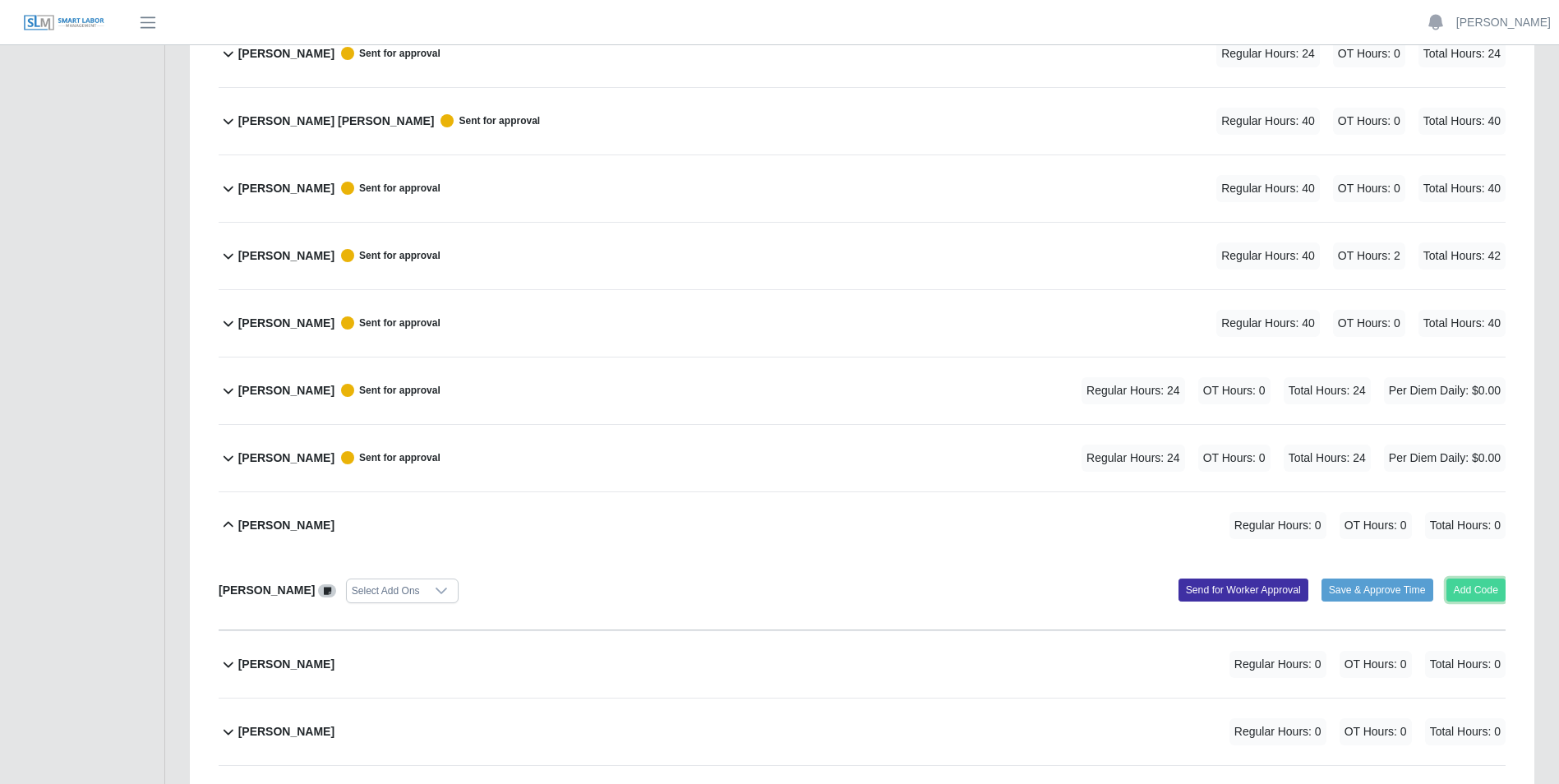
click at [1473, 586] on button "Add Code" at bounding box center [1477, 590] width 60 height 23
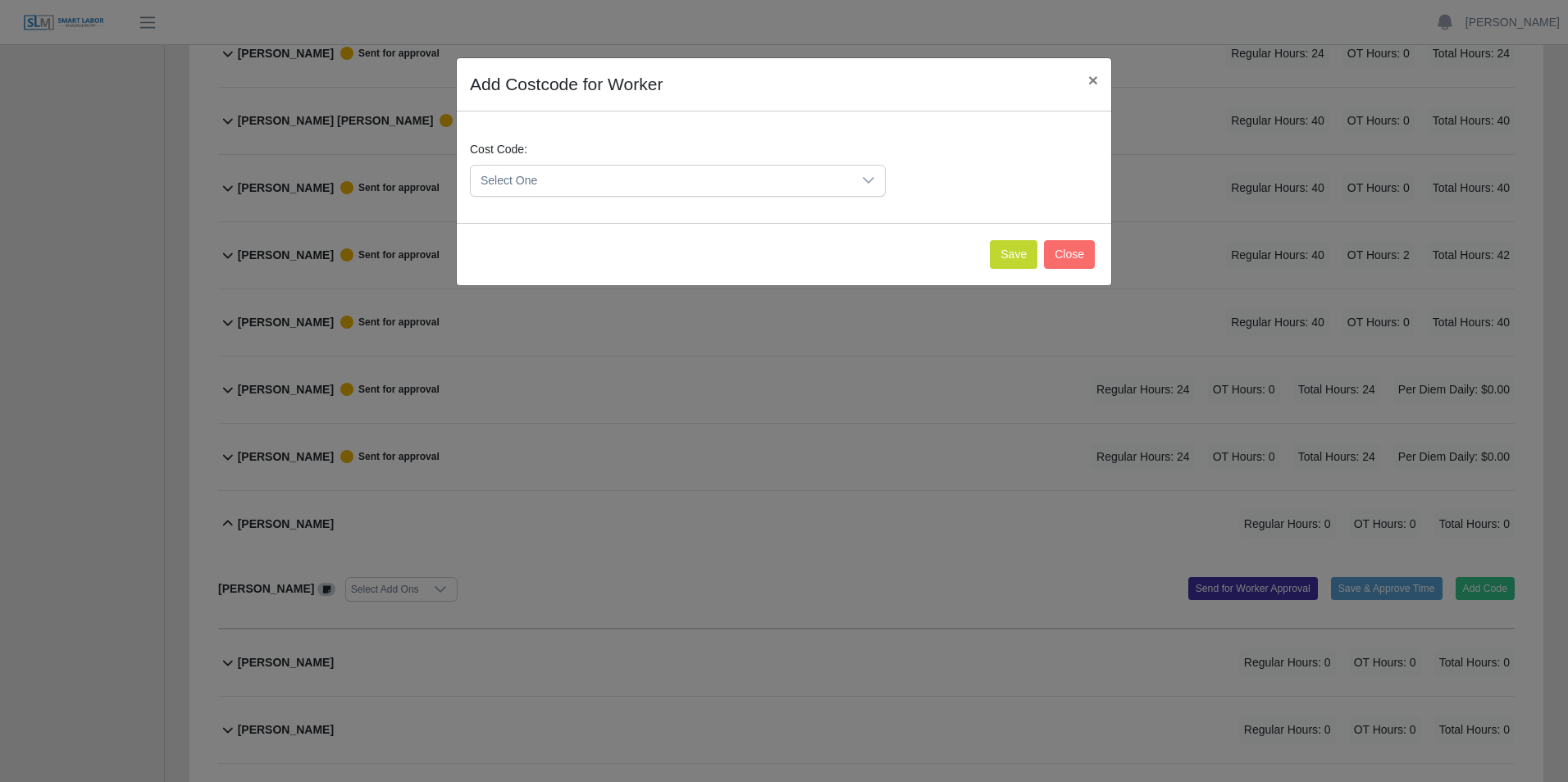
click at [866, 182] on icon at bounding box center [869, 181] width 13 height 13
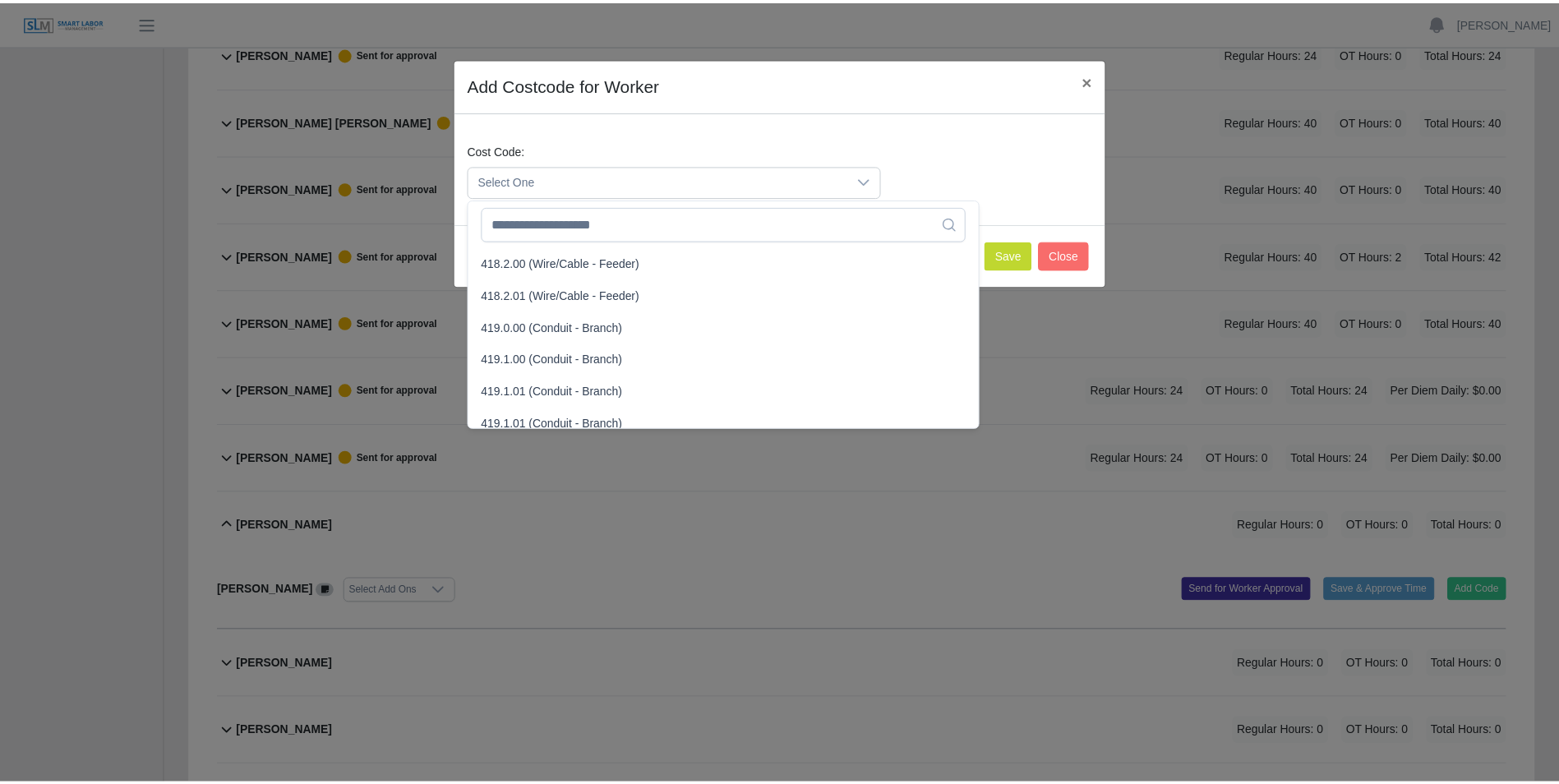
scroll to position [904, 0]
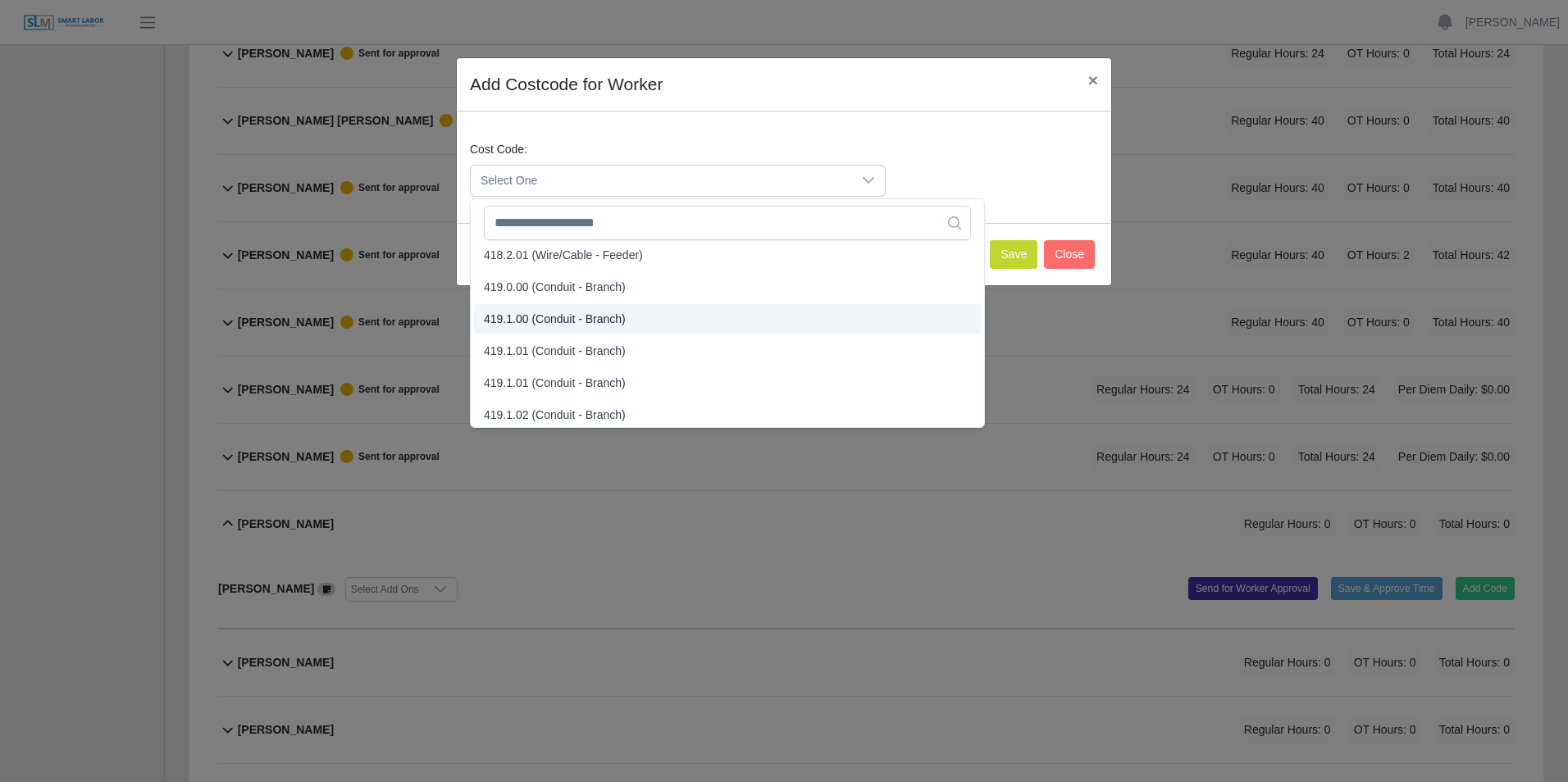
click at [506, 316] on span "419.1.00 (Conduit - Branch)" at bounding box center [554, 319] width 142 height 17
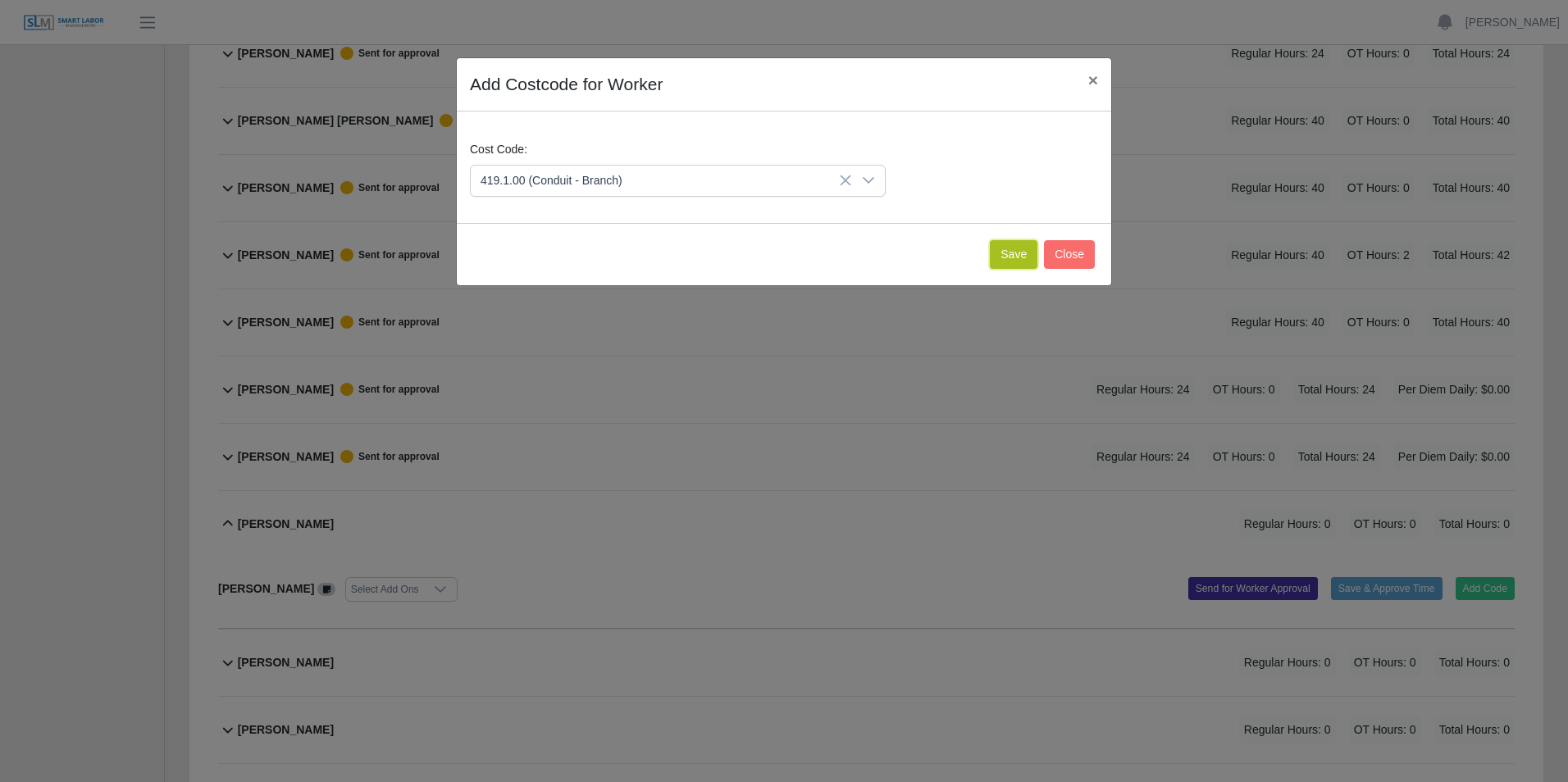
click at [998, 256] on button "Save" at bounding box center [1014, 254] width 47 height 29
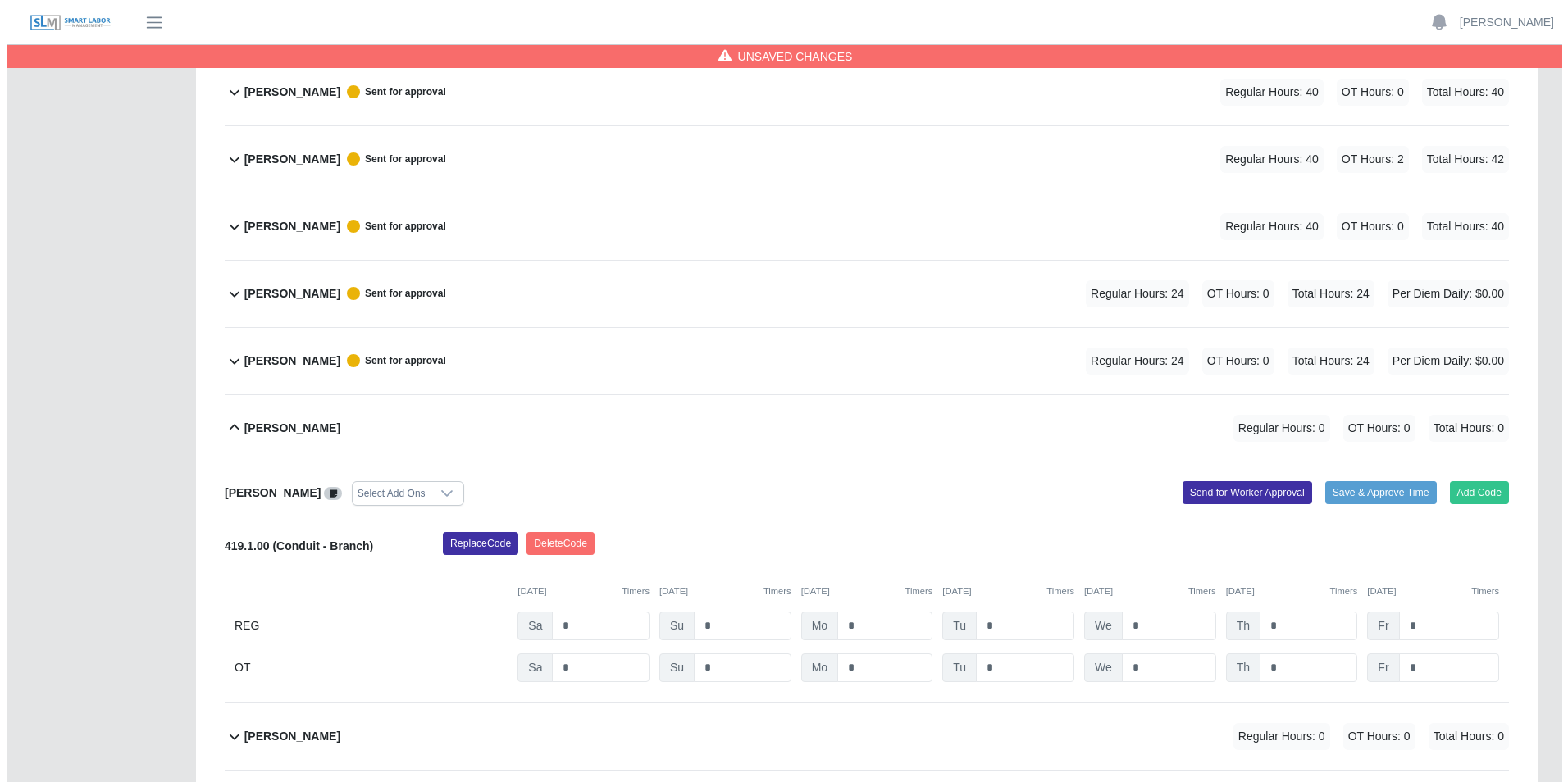
scroll to position [492, 0]
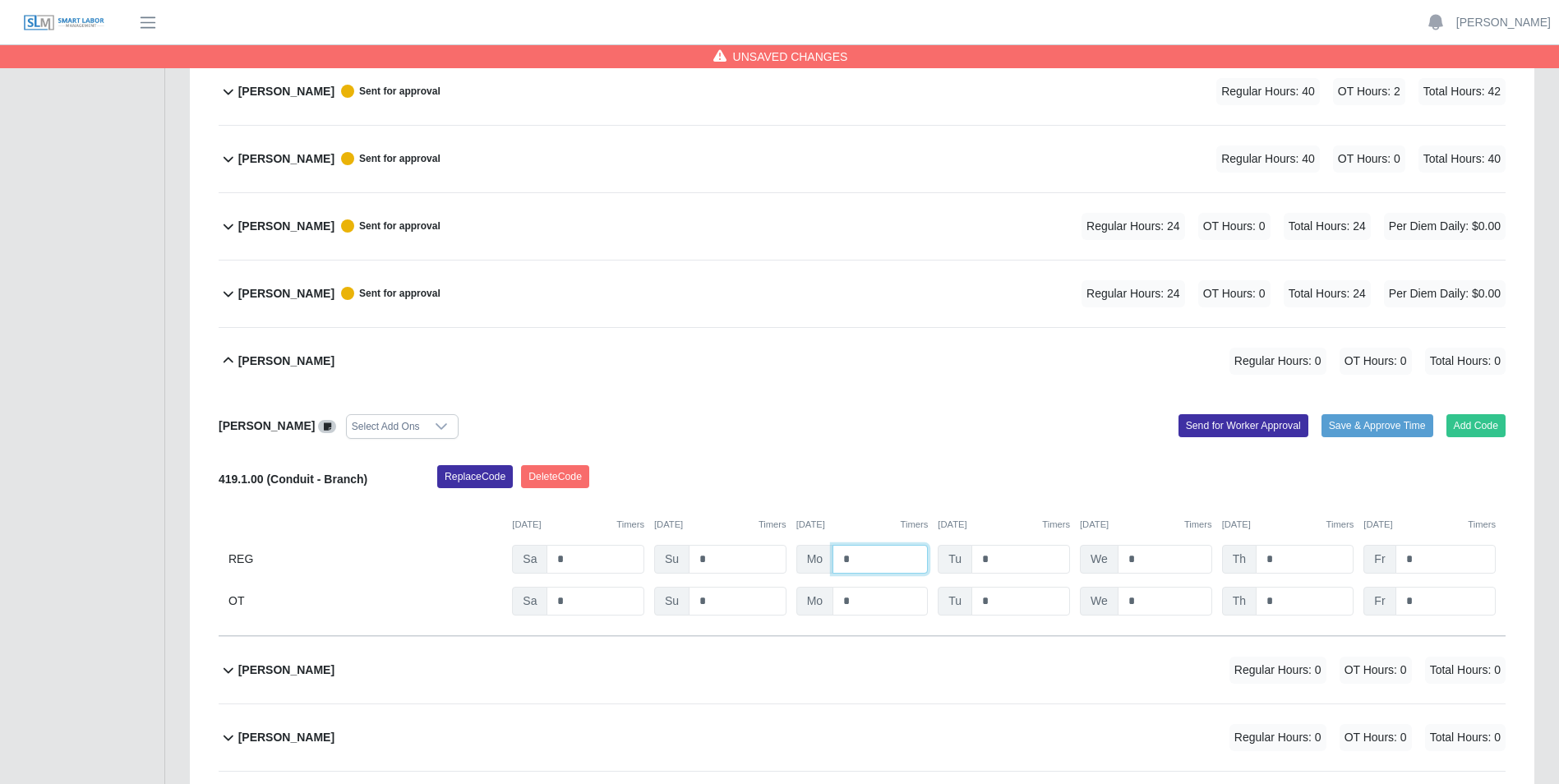
click at [871, 561] on input "*" at bounding box center [880, 559] width 96 height 29
type input "*"
click at [1005, 558] on input "*" at bounding box center [1021, 559] width 99 height 29
type input "*"
click at [1140, 562] on input "*" at bounding box center [1165, 559] width 95 height 29
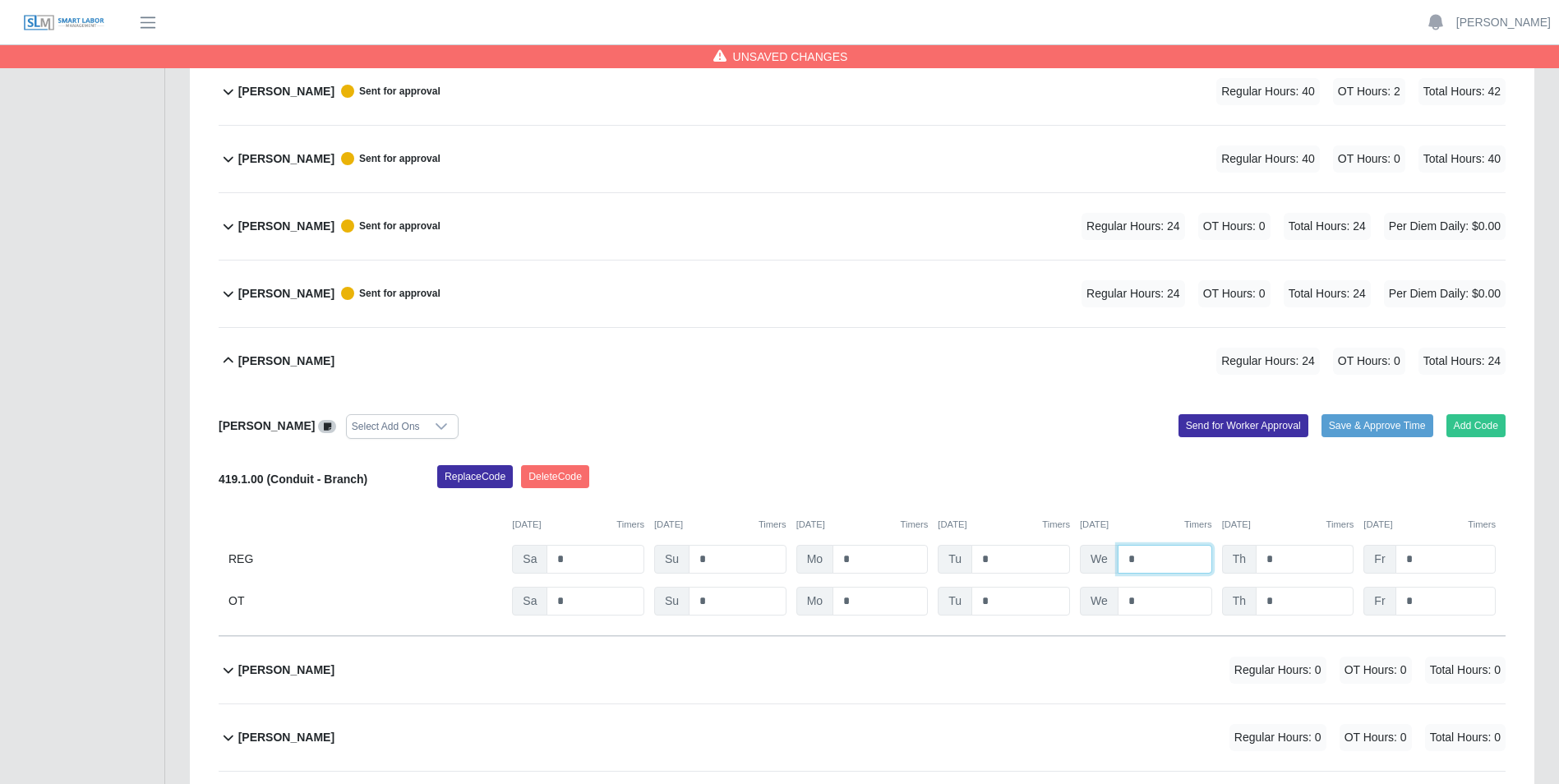
type input "*"
click at [1275, 559] on input "*" at bounding box center [1305, 559] width 98 height 29
type input "*"
click at [1414, 558] on input "*" at bounding box center [1445, 559] width 101 height 29
type input "*"
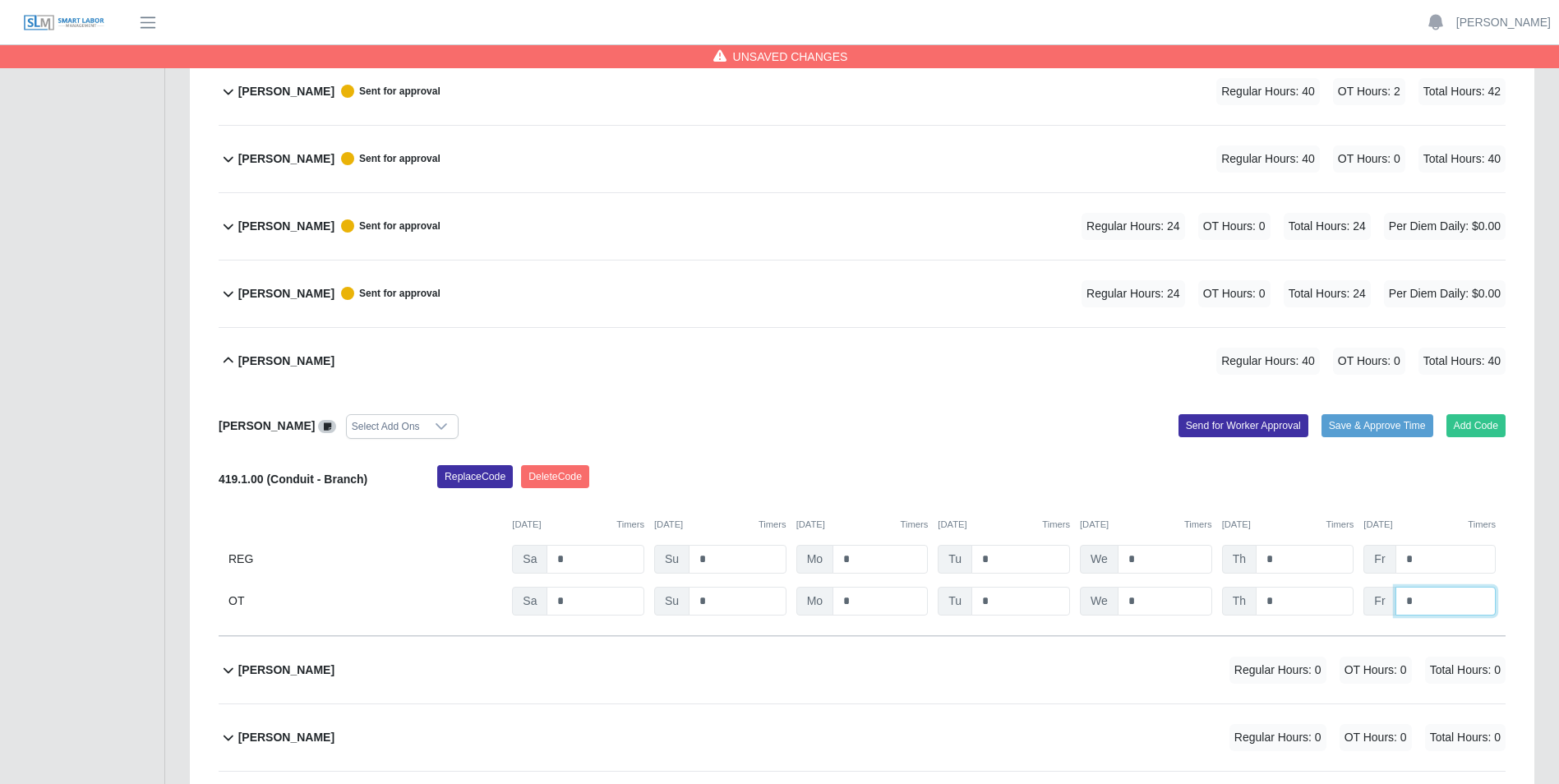
click at [1420, 605] on input "*" at bounding box center [1445, 601] width 101 height 29
click at [1231, 427] on button "Send for Worker Approval" at bounding box center [1243, 426] width 130 height 23
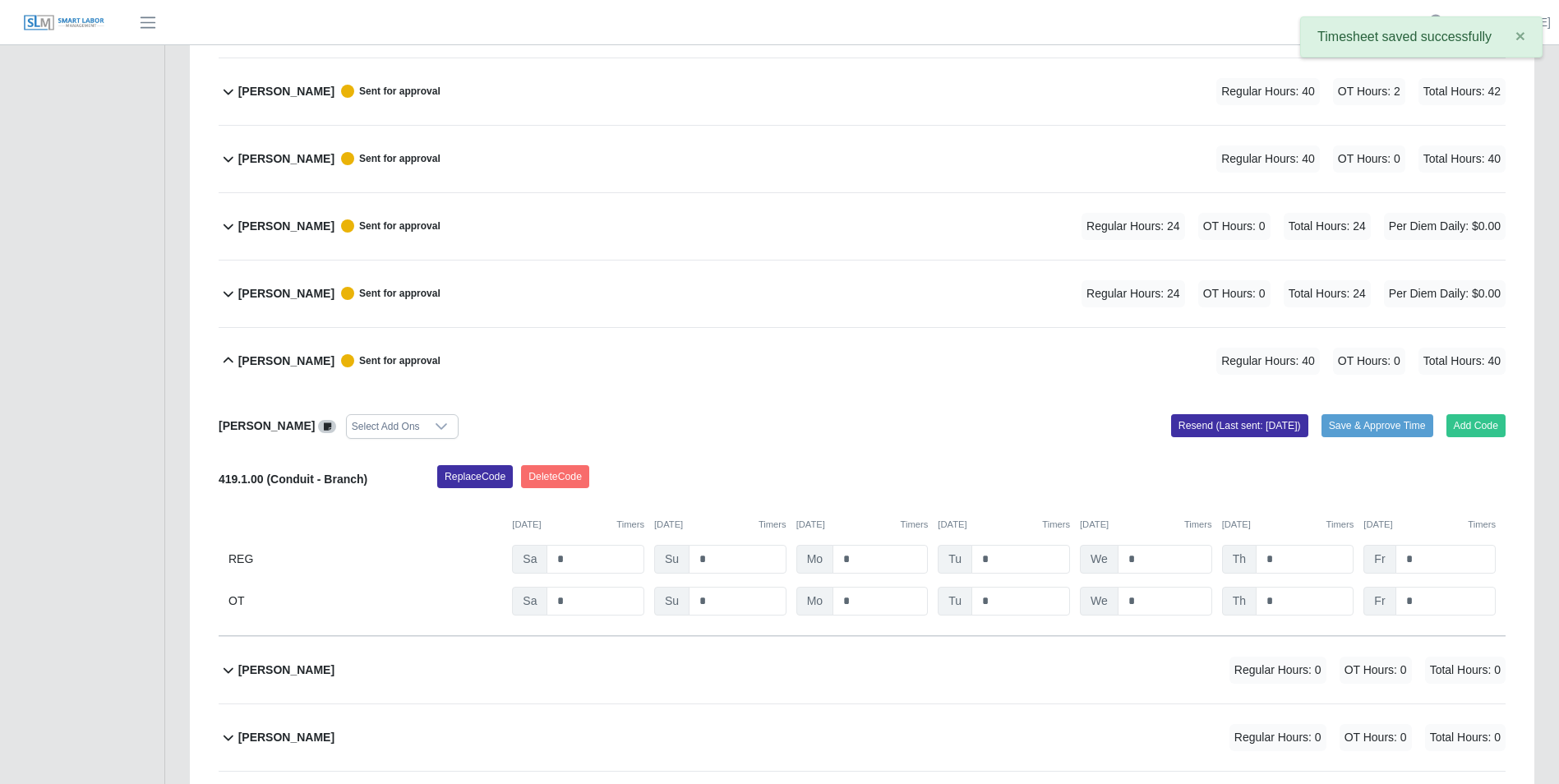
click at [232, 360] on icon at bounding box center [228, 361] width 20 height 20
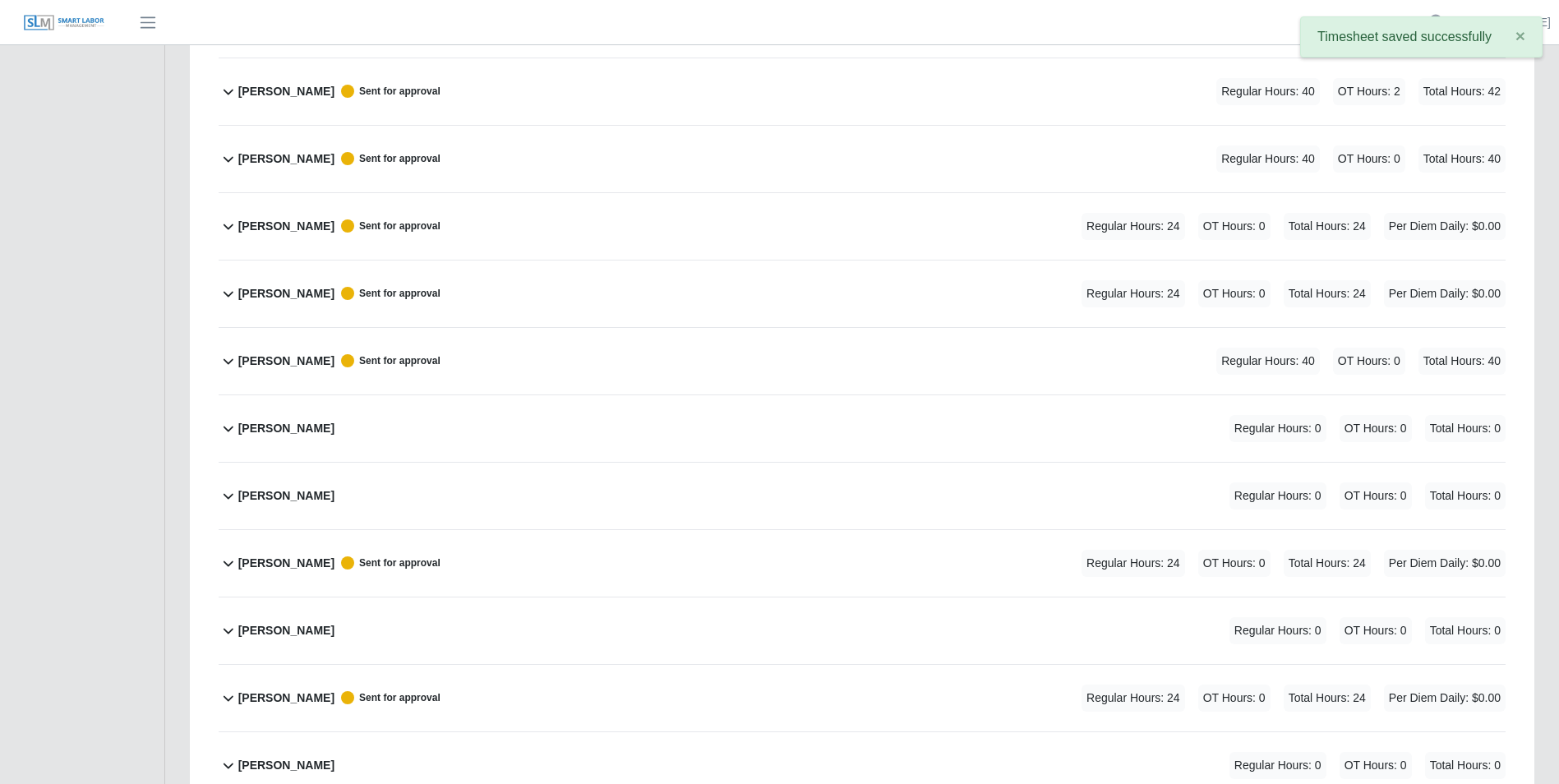
click at [228, 430] on icon at bounding box center [228, 429] width 20 height 20
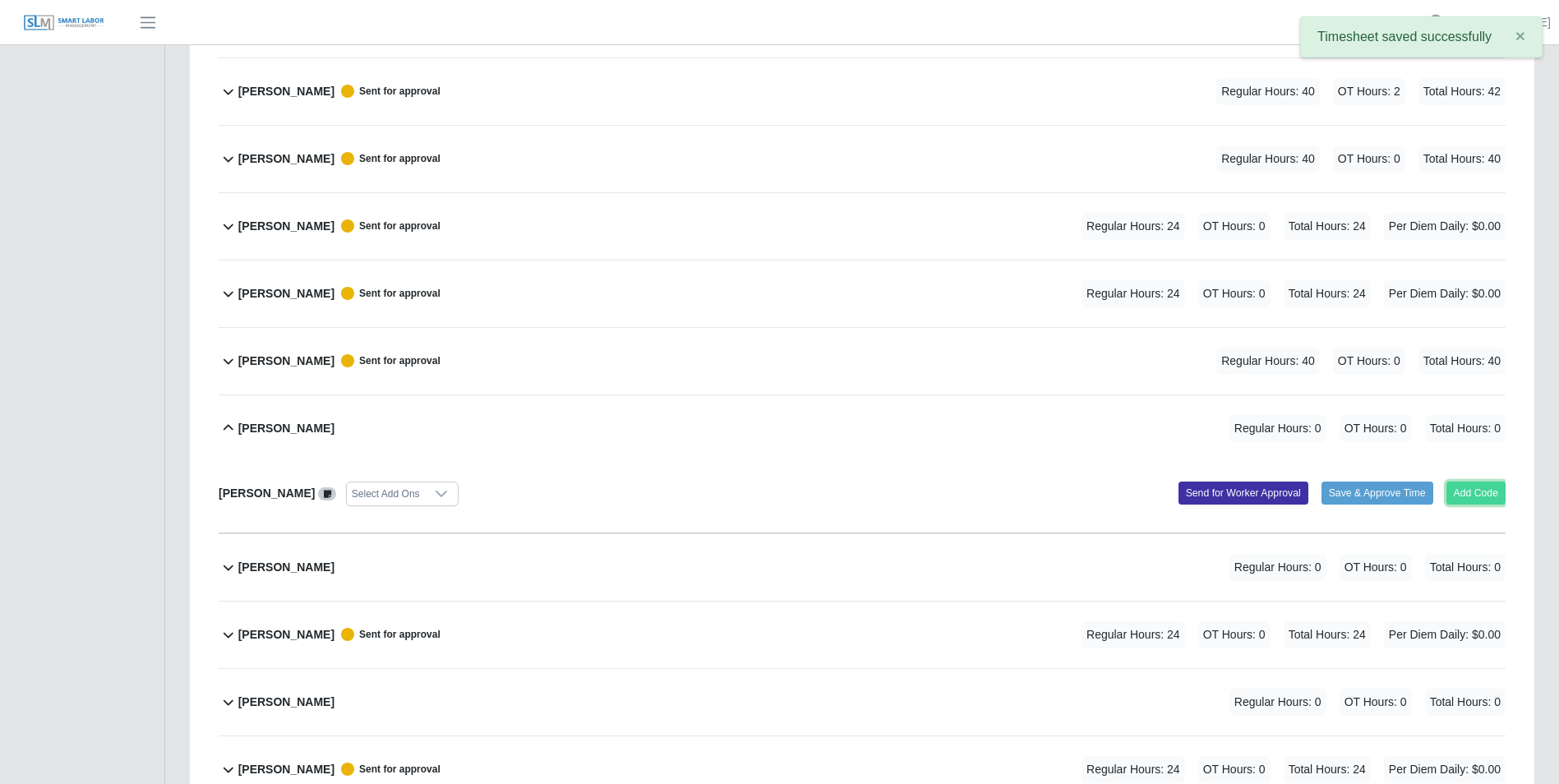
click at [1476, 499] on button "Add Code" at bounding box center [1477, 493] width 60 height 23
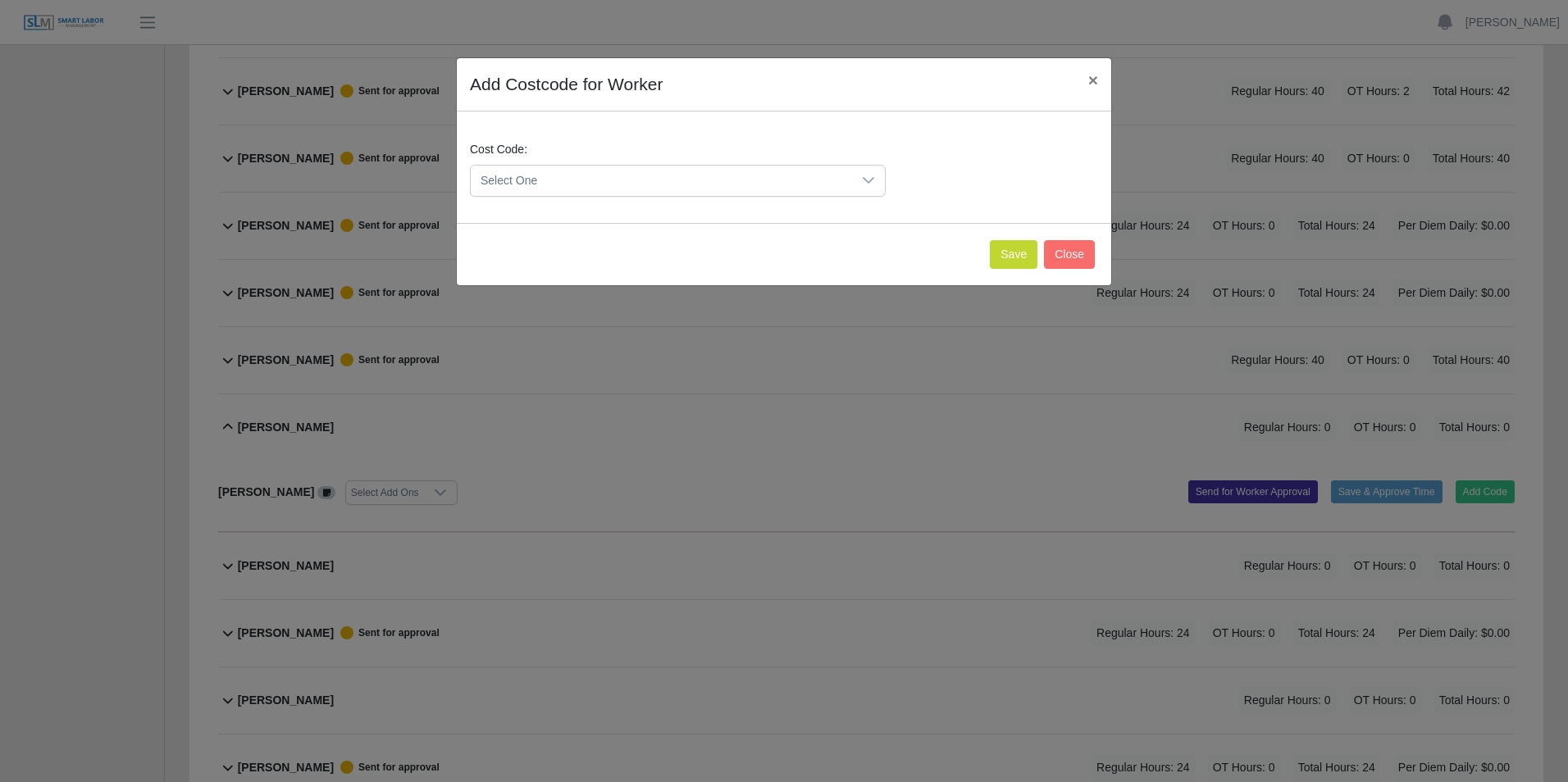
click at [869, 179] on icon at bounding box center [869, 181] width 13 height 13
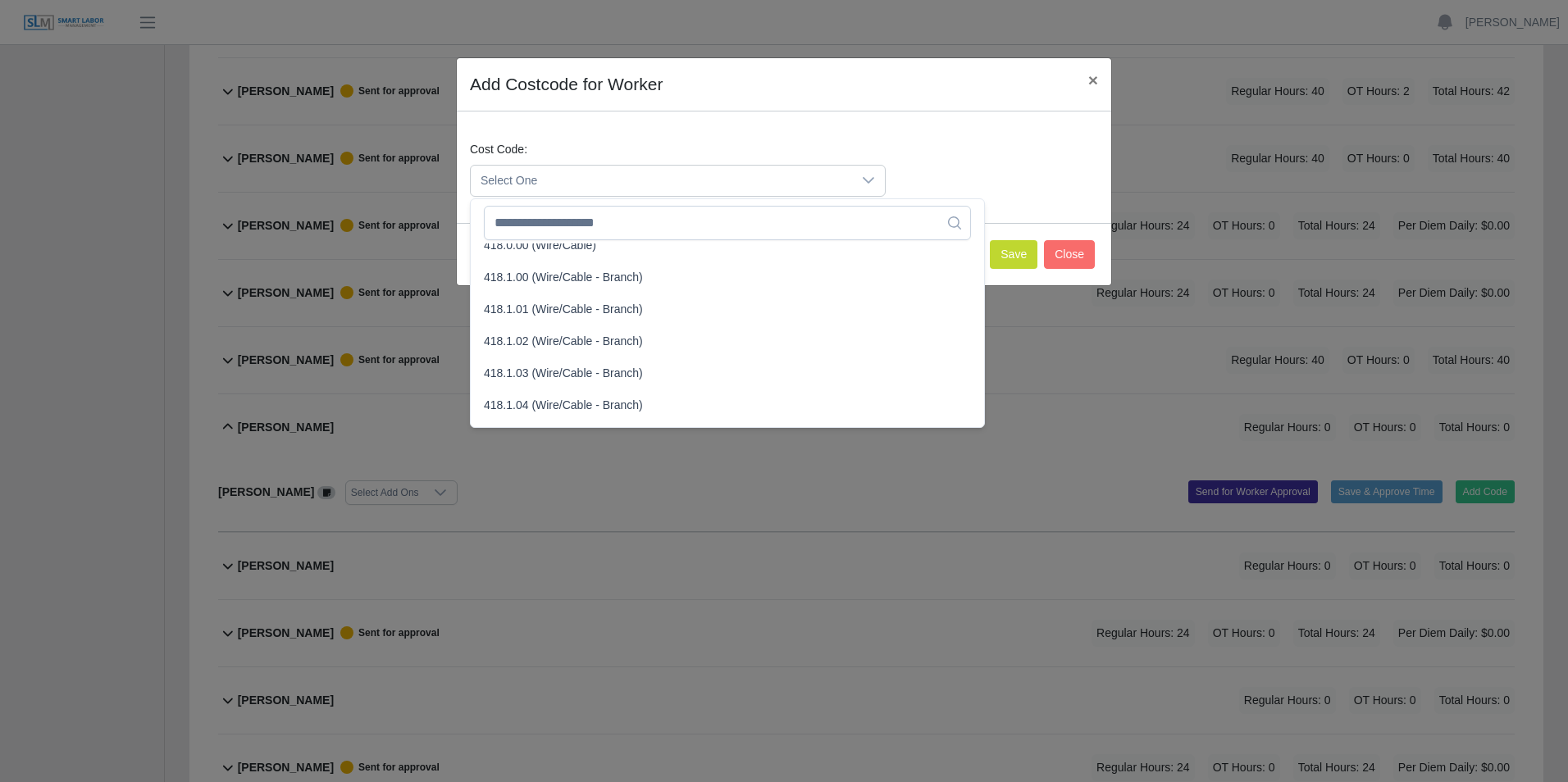
scroll to position [820, 0]
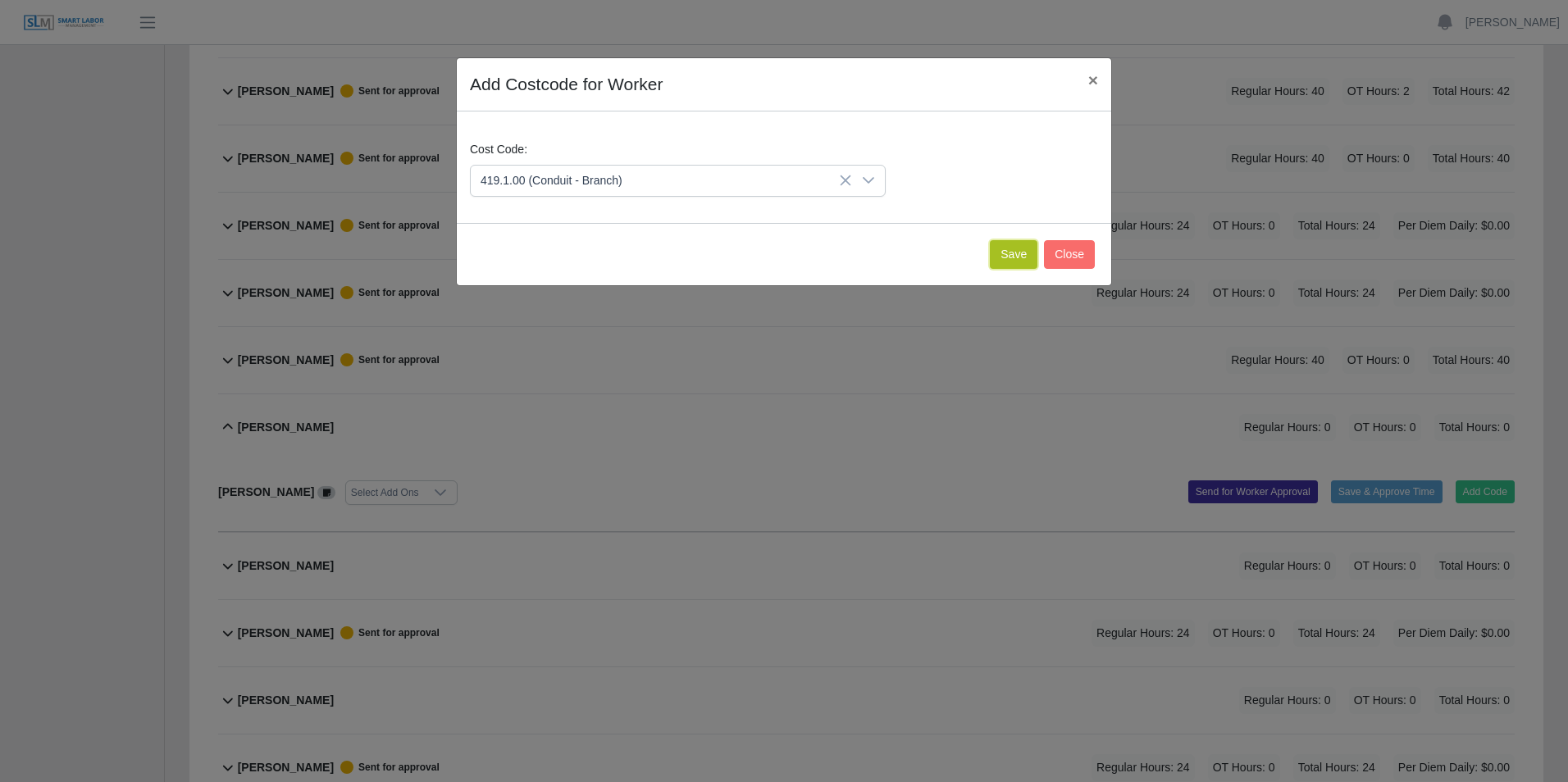
click at [1006, 250] on button "Save" at bounding box center [1014, 254] width 47 height 29
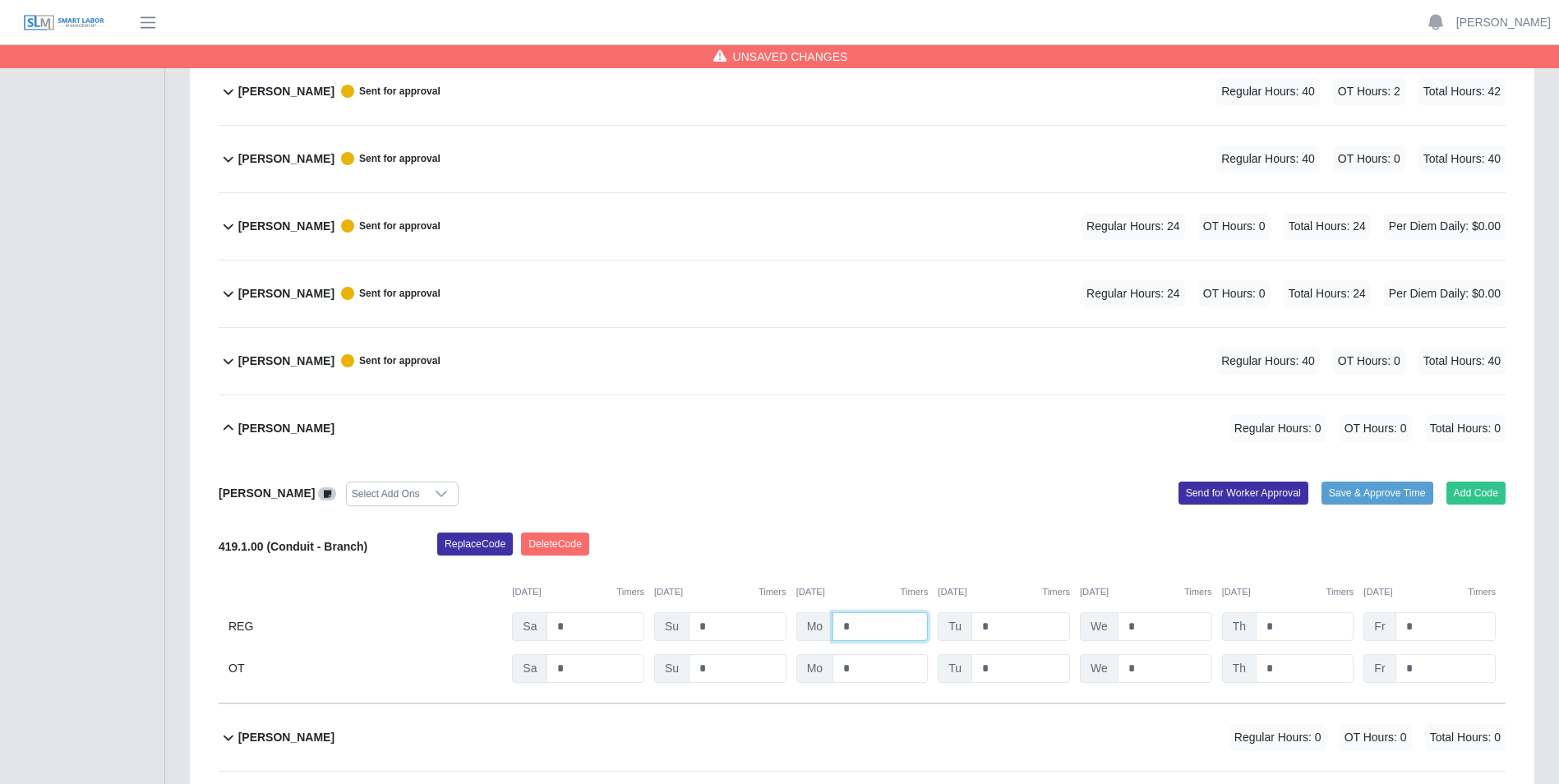
click at [861, 625] on input "*" at bounding box center [880, 626] width 96 height 29
type input "*"
click at [995, 630] on input "*" at bounding box center [1021, 626] width 99 height 29
type input "*"
click at [1140, 626] on input "*" at bounding box center [1165, 626] width 95 height 29
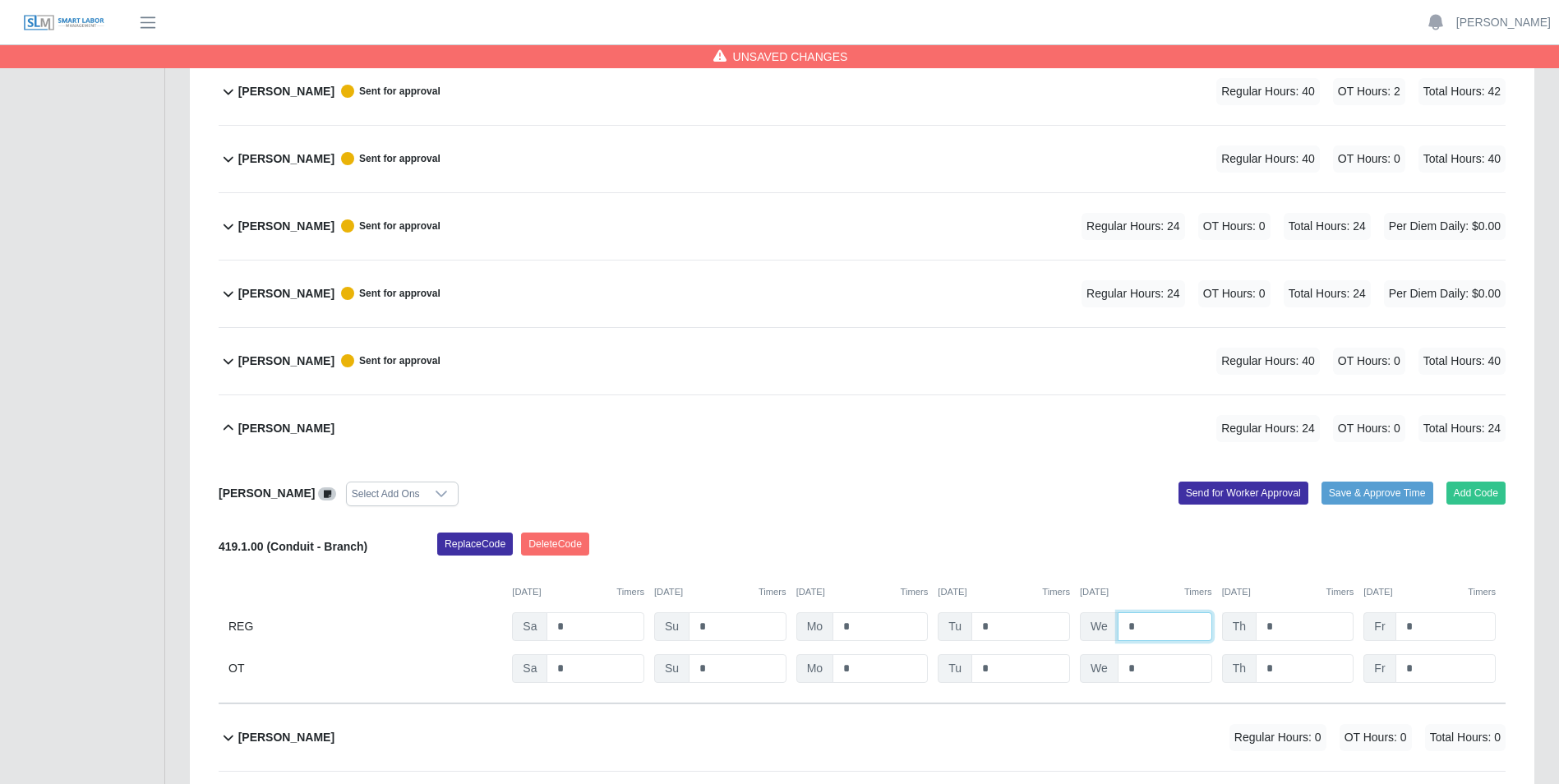
type input "*"
click at [1290, 627] on input "*" at bounding box center [1305, 626] width 98 height 29
type input "*"
click at [1414, 624] on input "*" at bounding box center [1445, 626] width 101 height 29
type input "*"
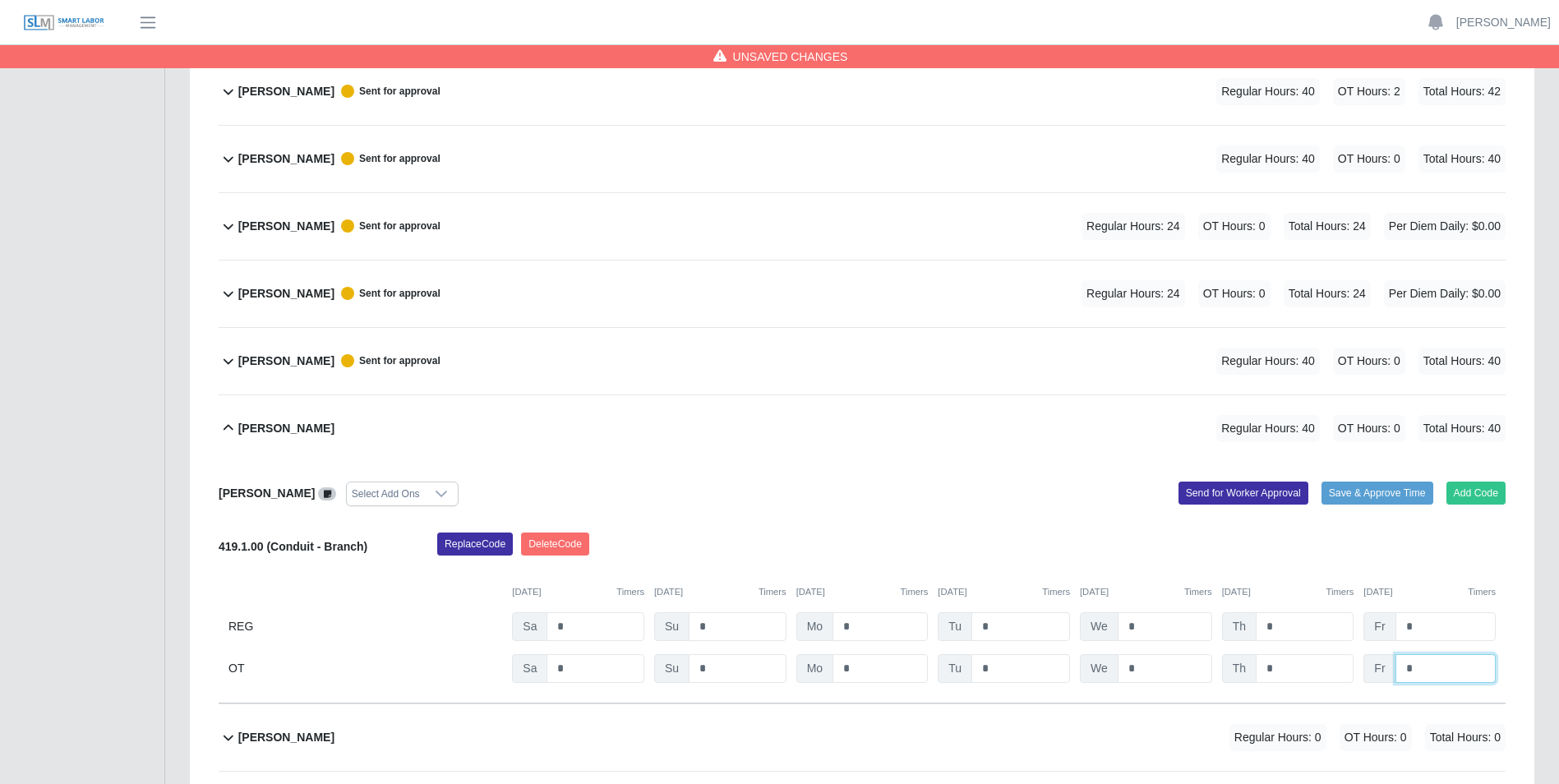
click at [1424, 672] on input "*" at bounding box center [1445, 669] width 101 height 29
click at [1195, 492] on button "Send for Worker Approval" at bounding box center [1243, 493] width 130 height 23
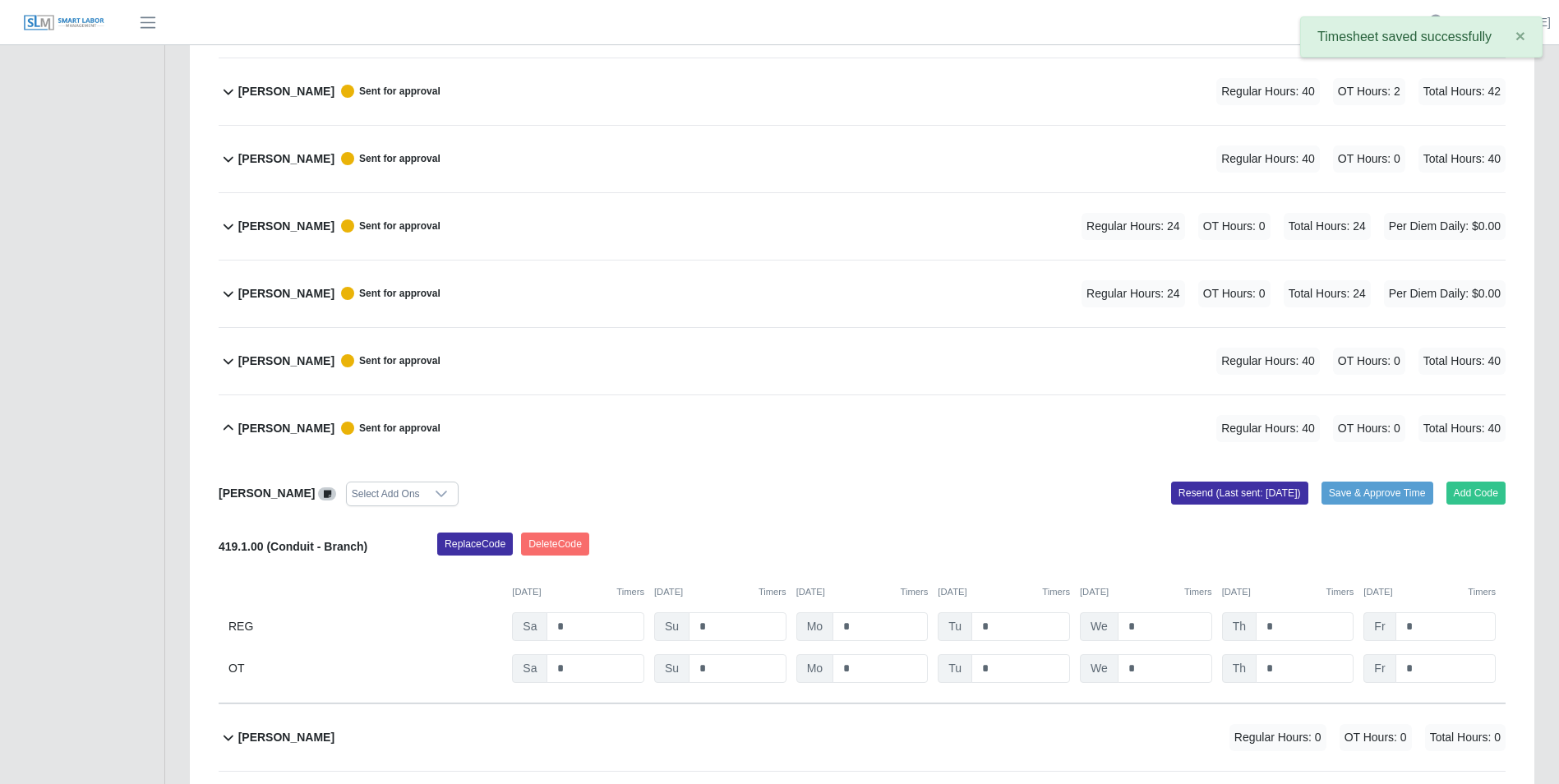
click at [230, 428] on icon at bounding box center [228, 428] width 10 height 6
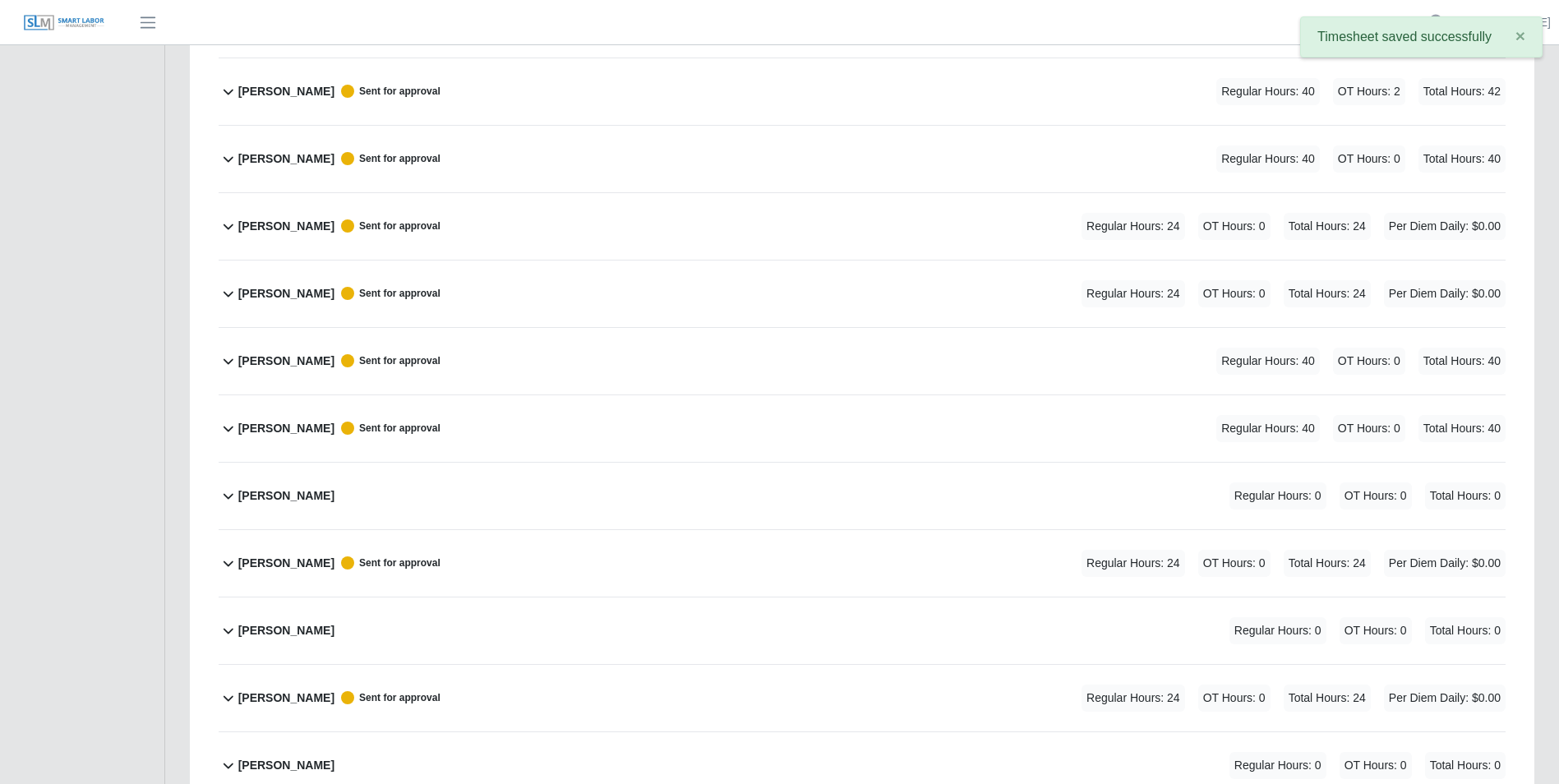
click at [228, 495] on icon at bounding box center [228, 496] width 20 height 20
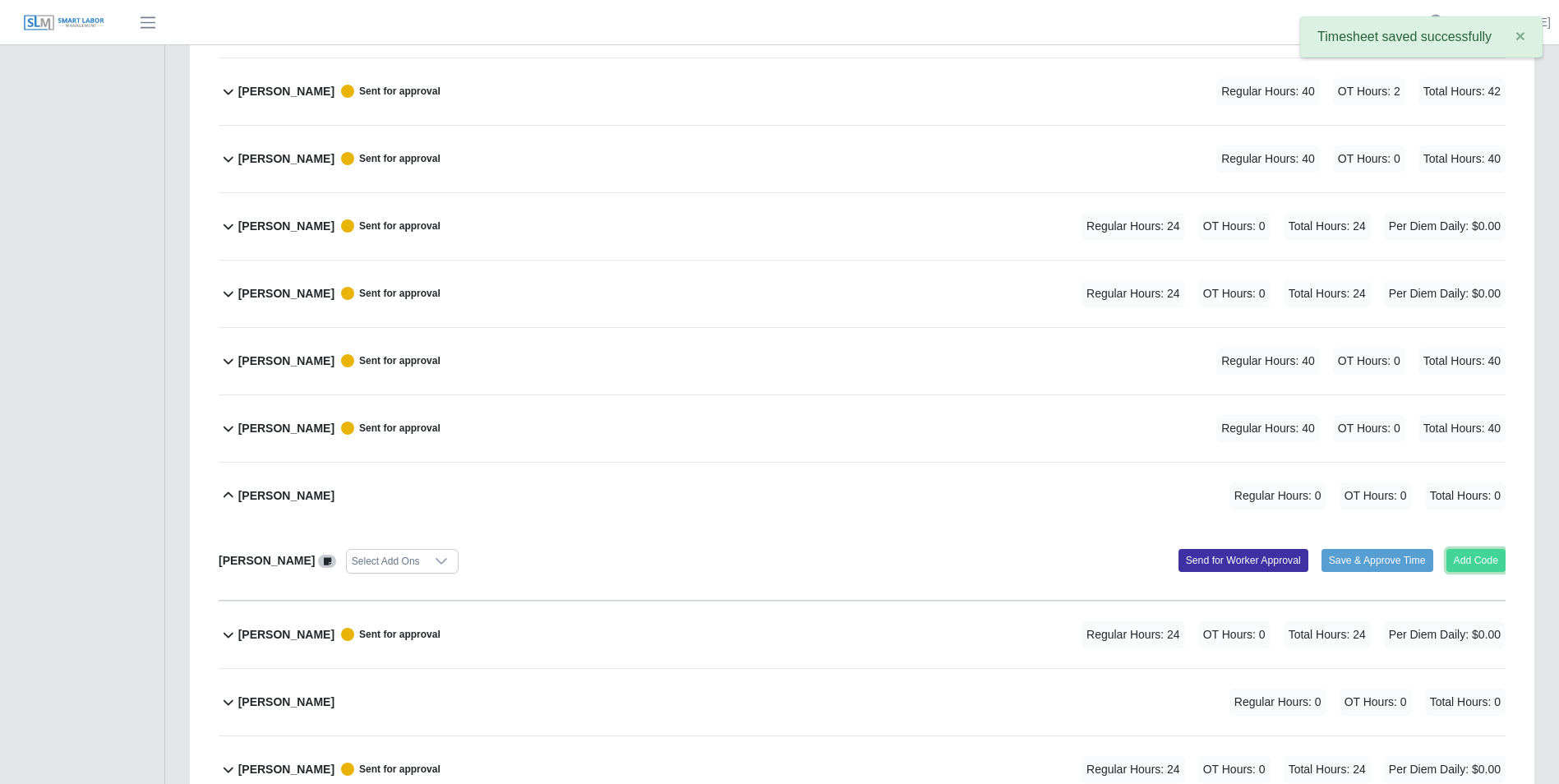
click at [1483, 559] on button "Add Code" at bounding box center [1477, 561] width 60 height 23
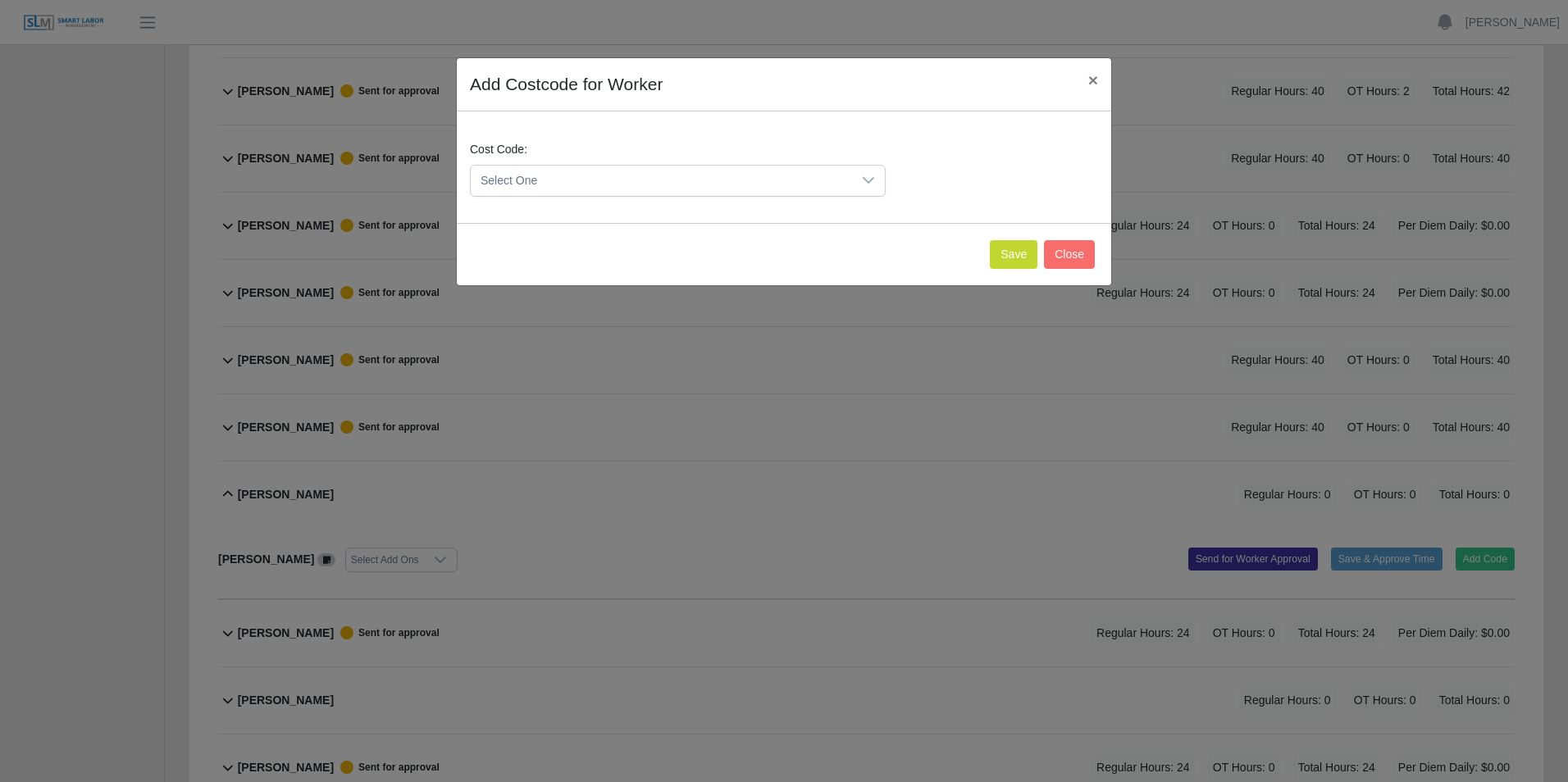
click at [865, 181] on icon at bounding box center [869, 181] width 13 height 13
click at [1004, 259] on button "Save" at bounding box center [1014, 254] width 47 height 29
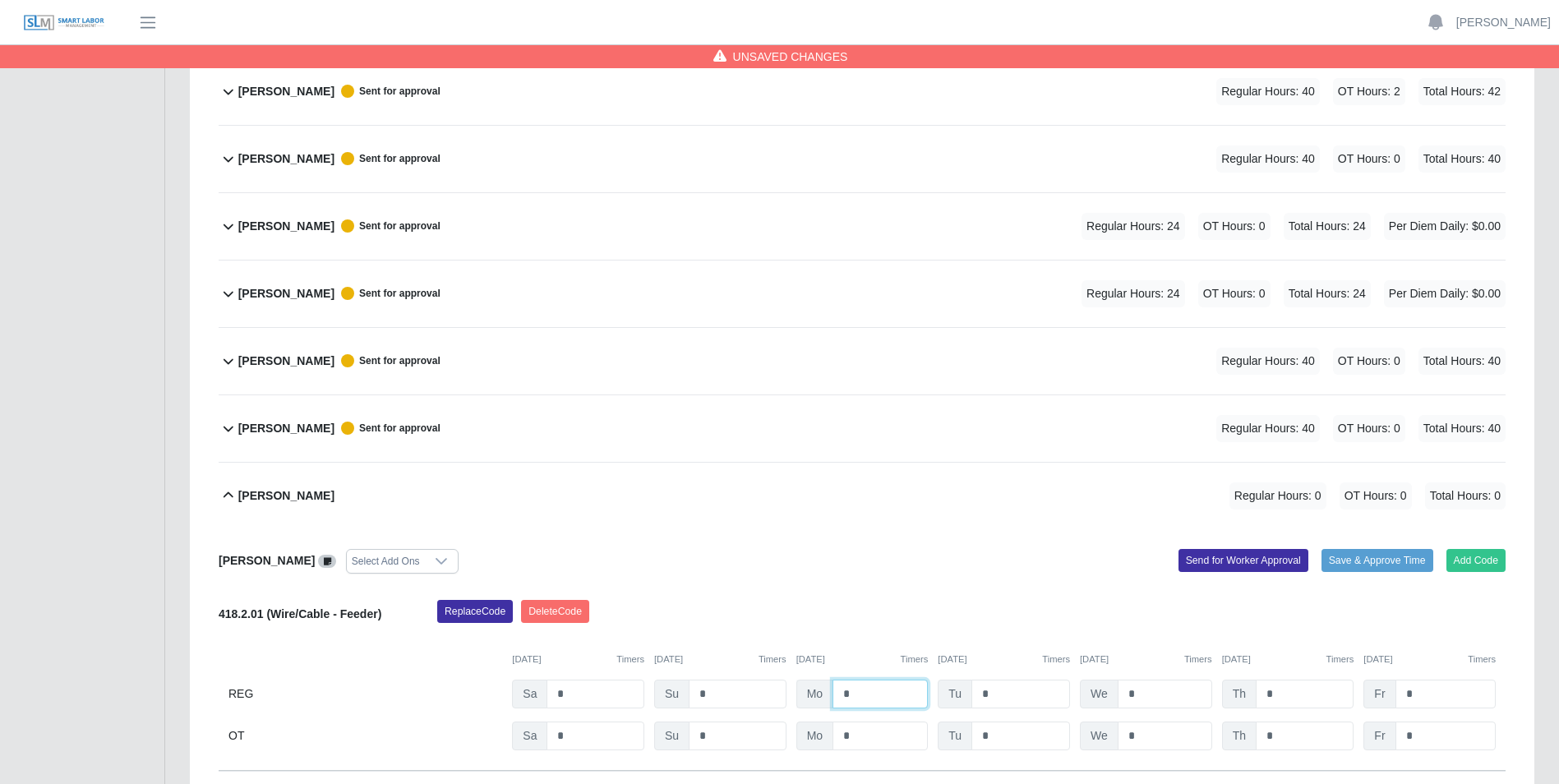
click at [876, 685] on input "*" at bounding box center [880, 693] width 96 height 29
type input "*"
click at [991, 688] on input "*" at bounding box center [1021, 693] width 99 height 29
type input "*"
click at [1149, 696] on input "*" at bounding box center [1165, 693] width 95 height 29
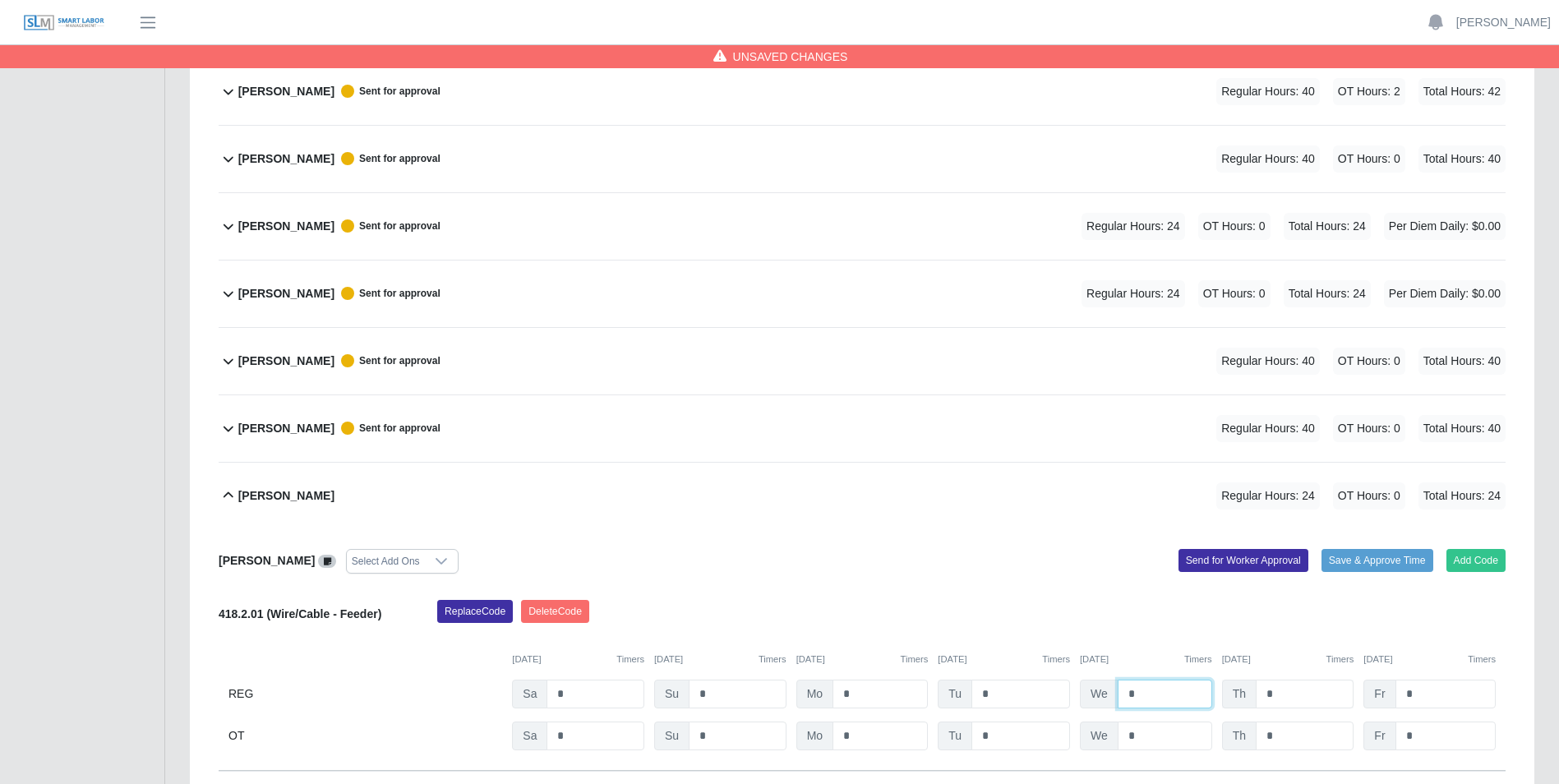
type input "*"
click at [1282, 699] on input "*" at bounding box center [1305, 693] width 98 height 29
type input "*"
click at [1438, 694] on input "*" at bounding box center [1445, 693] width 101 height 29
type input "*"
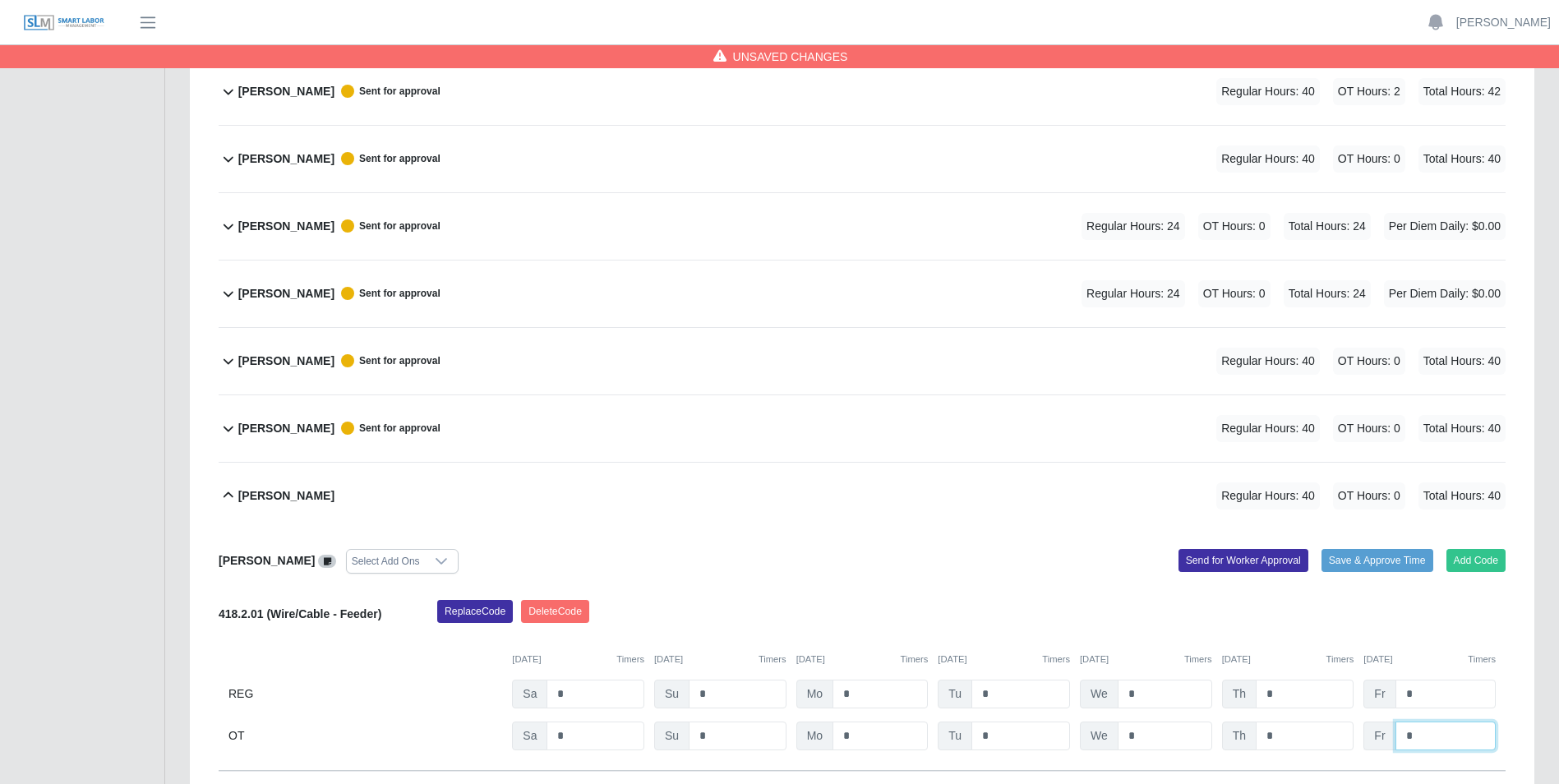
click at [1439, 738] on input "*" at bounding box center [1445, 736] width 101 height 29
click at [1240, 566] on button "Send for Worker Approval" at bounding box center [1243, 561] width 130 height 23
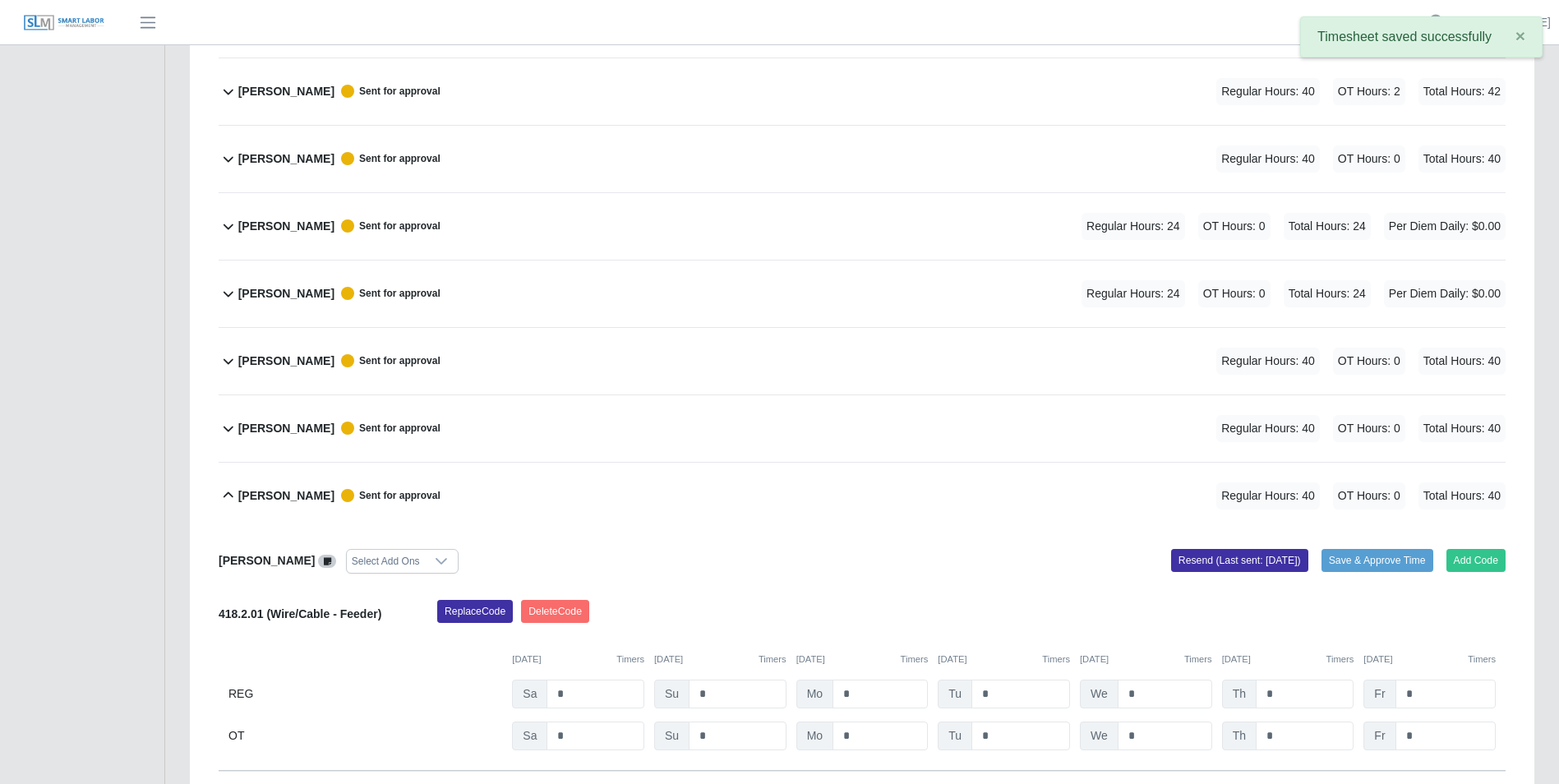
click at [232, 494] on icon at bounding box center [228, 496] width 20 height 20
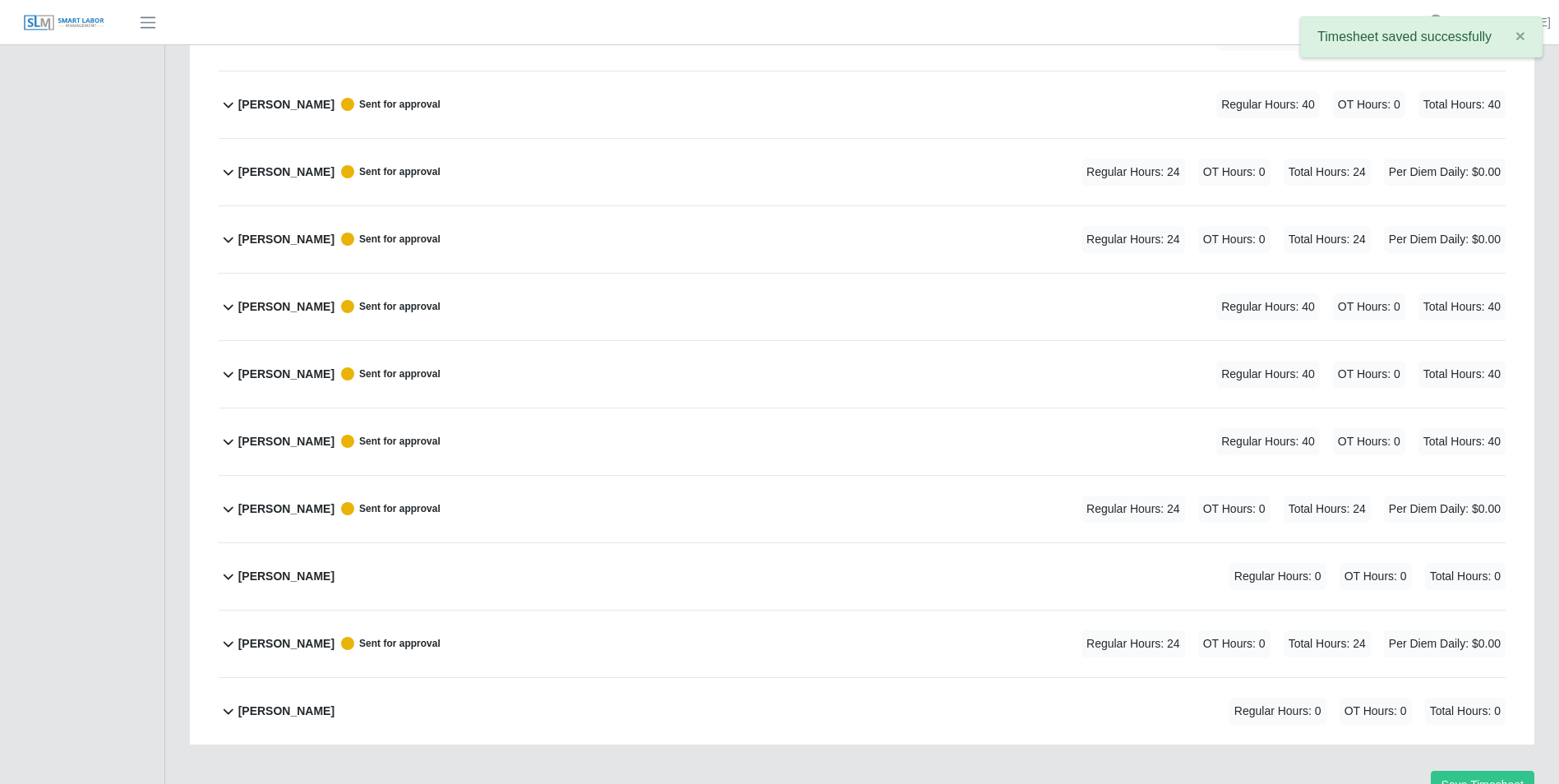
scroll to position [630, 0]
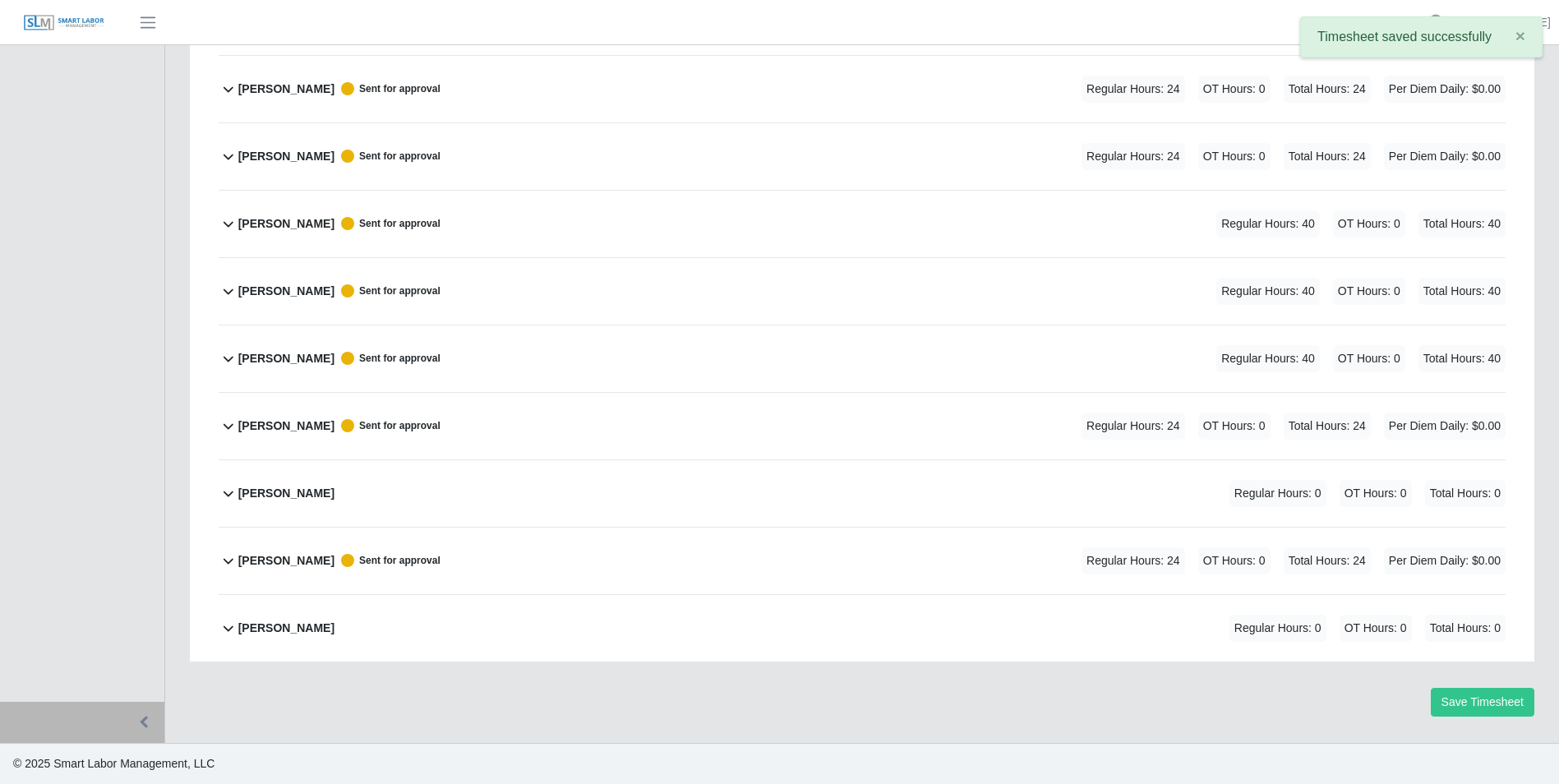
click at [229, 491] on icon at bounding box center [228, 493] width 20 height 20
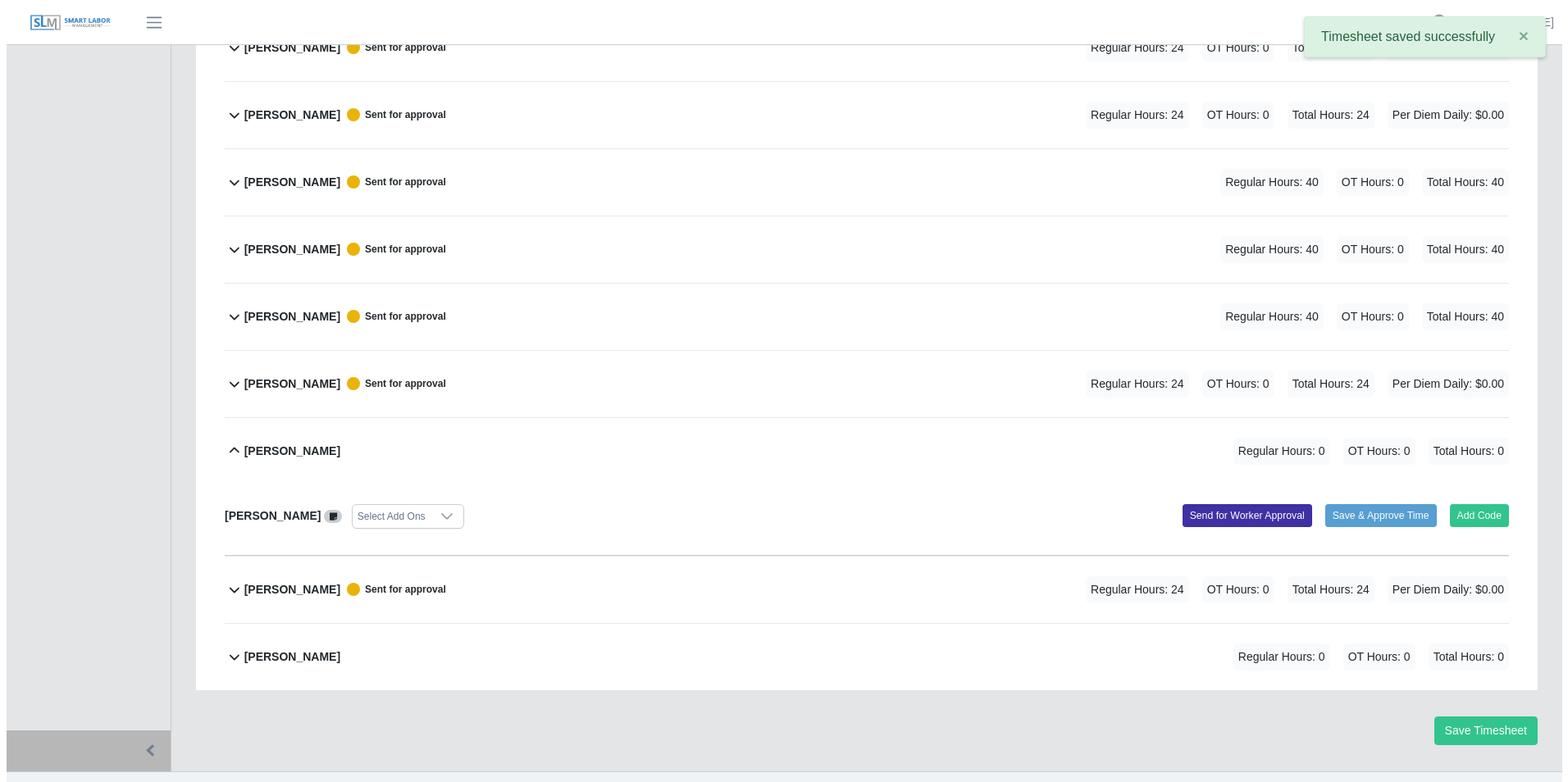
scroll to position [700, 0]
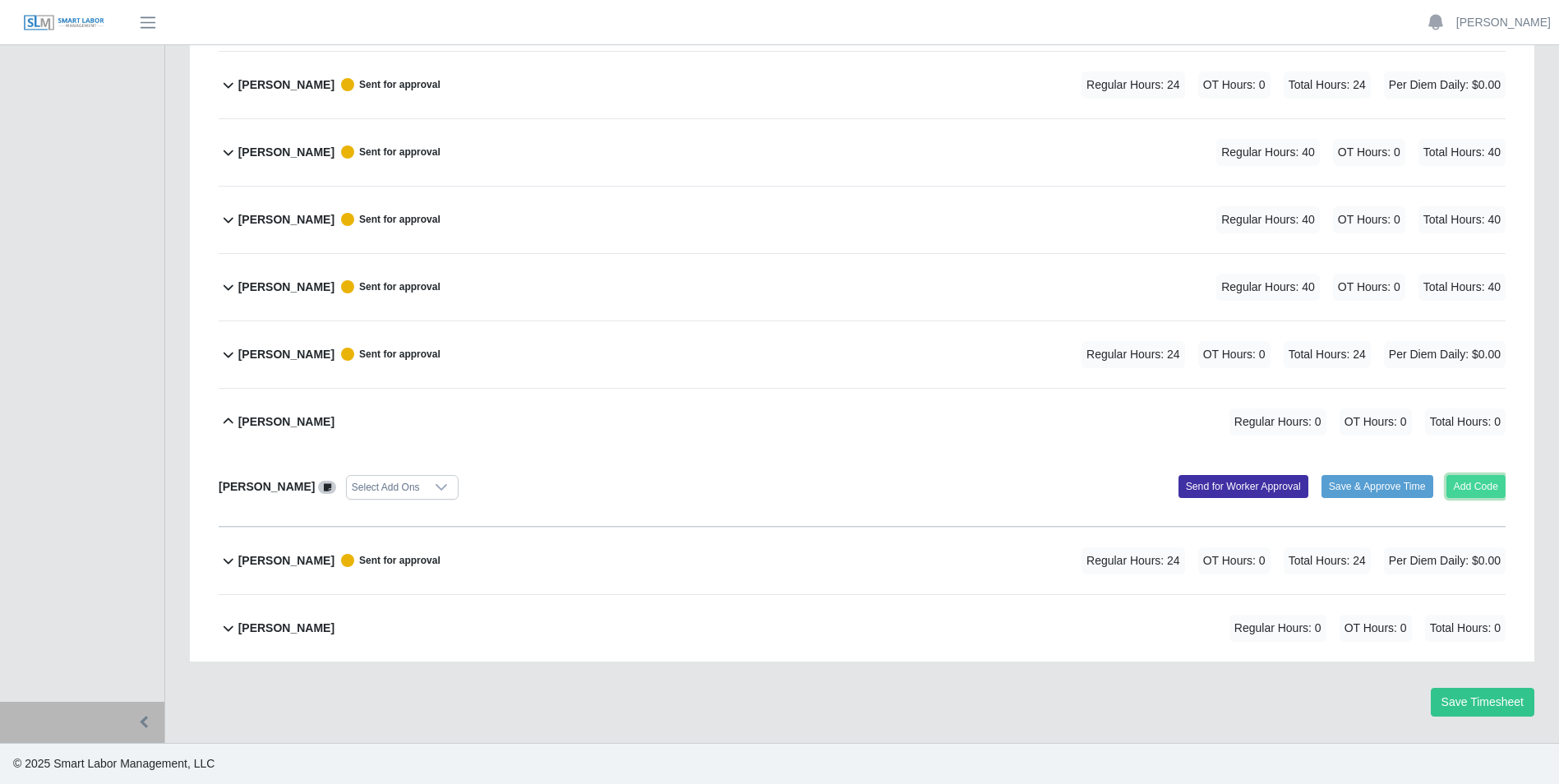
click at [1488, 485] on button "Add Code" at bounding box center [1477, 487] width 60 height 23
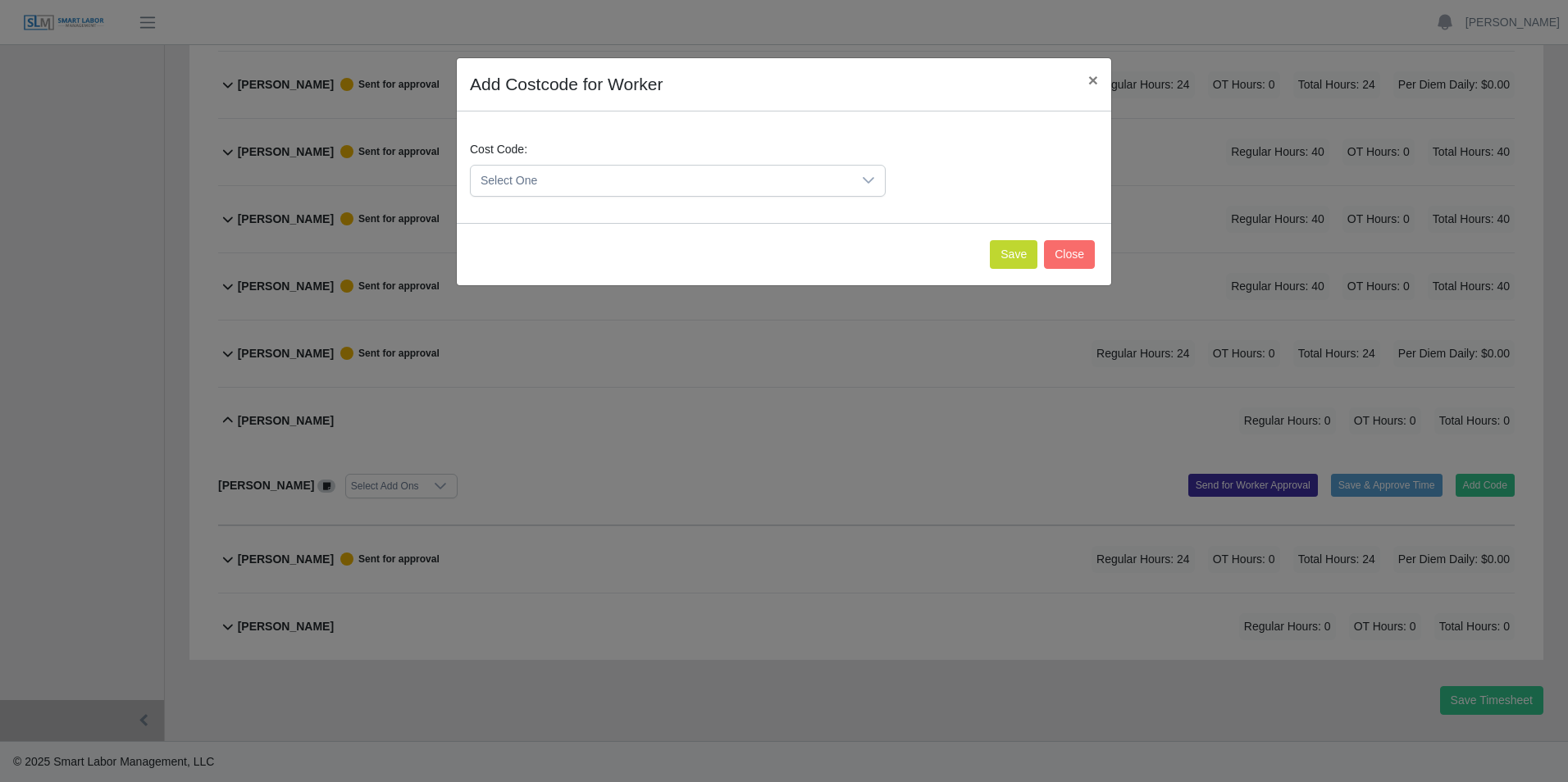
click at [866, 179] on icon at bounding box center [869, 181] width 13 height 13
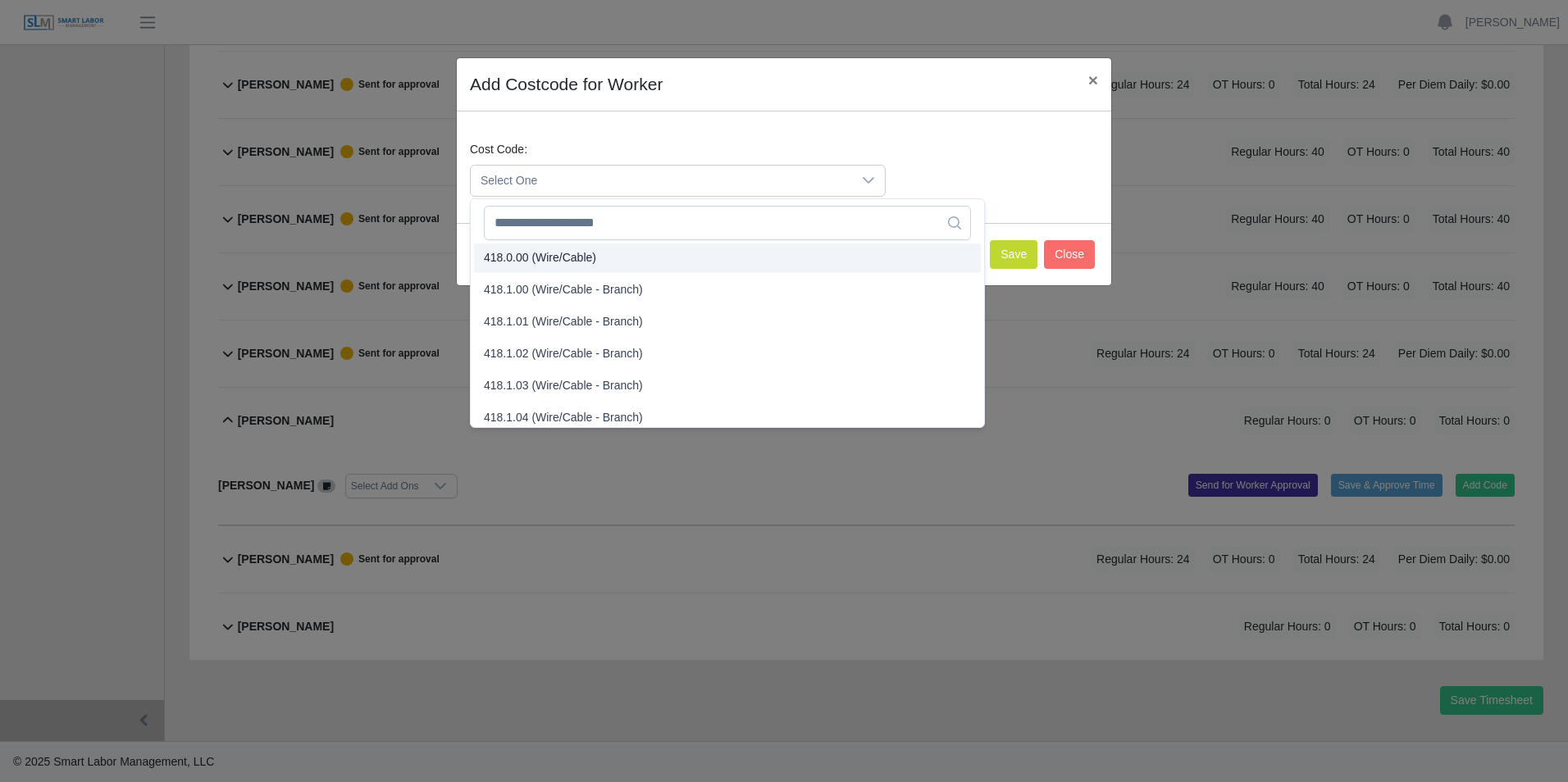
scroll to position [820, 0]
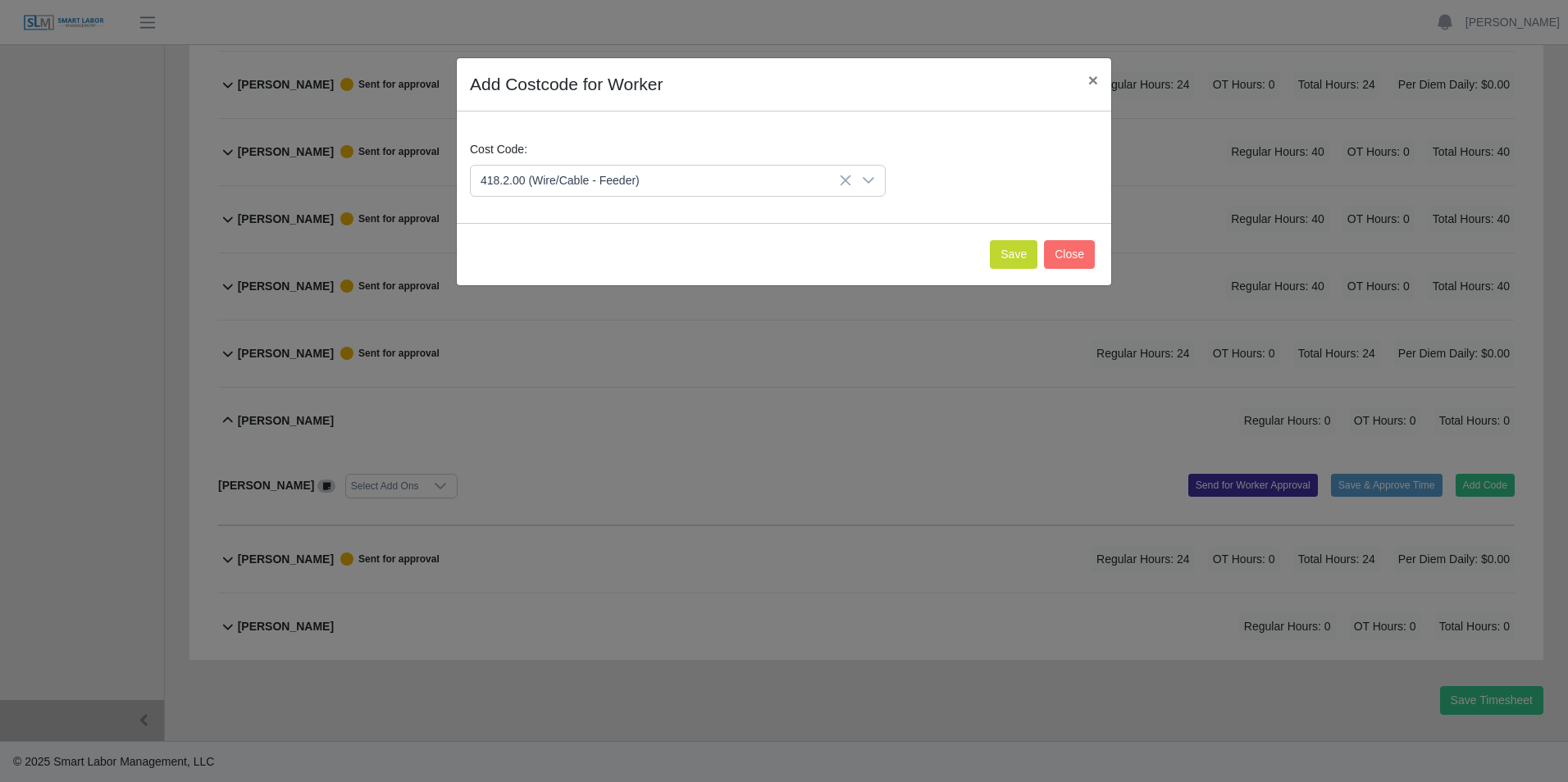
click at [498, 302] on span "418.2.00 (Wire/Cable - Feeder)" at bounding box center [564, 305] width 159 height 17
click at [1014, 251] on button "Save" at bounding box center [1014, 254] width 47 height 29
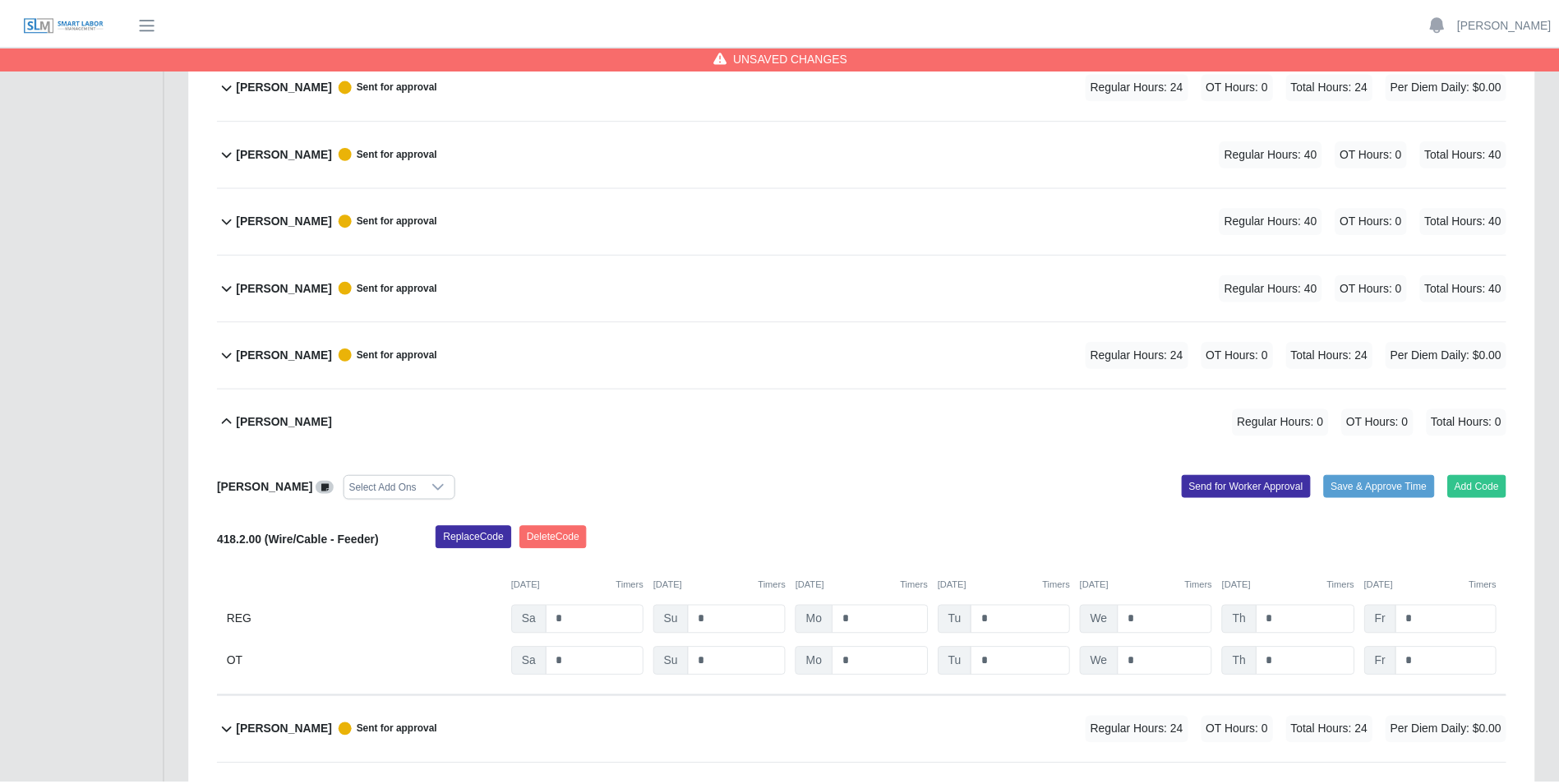
scroll to position [872, 0]
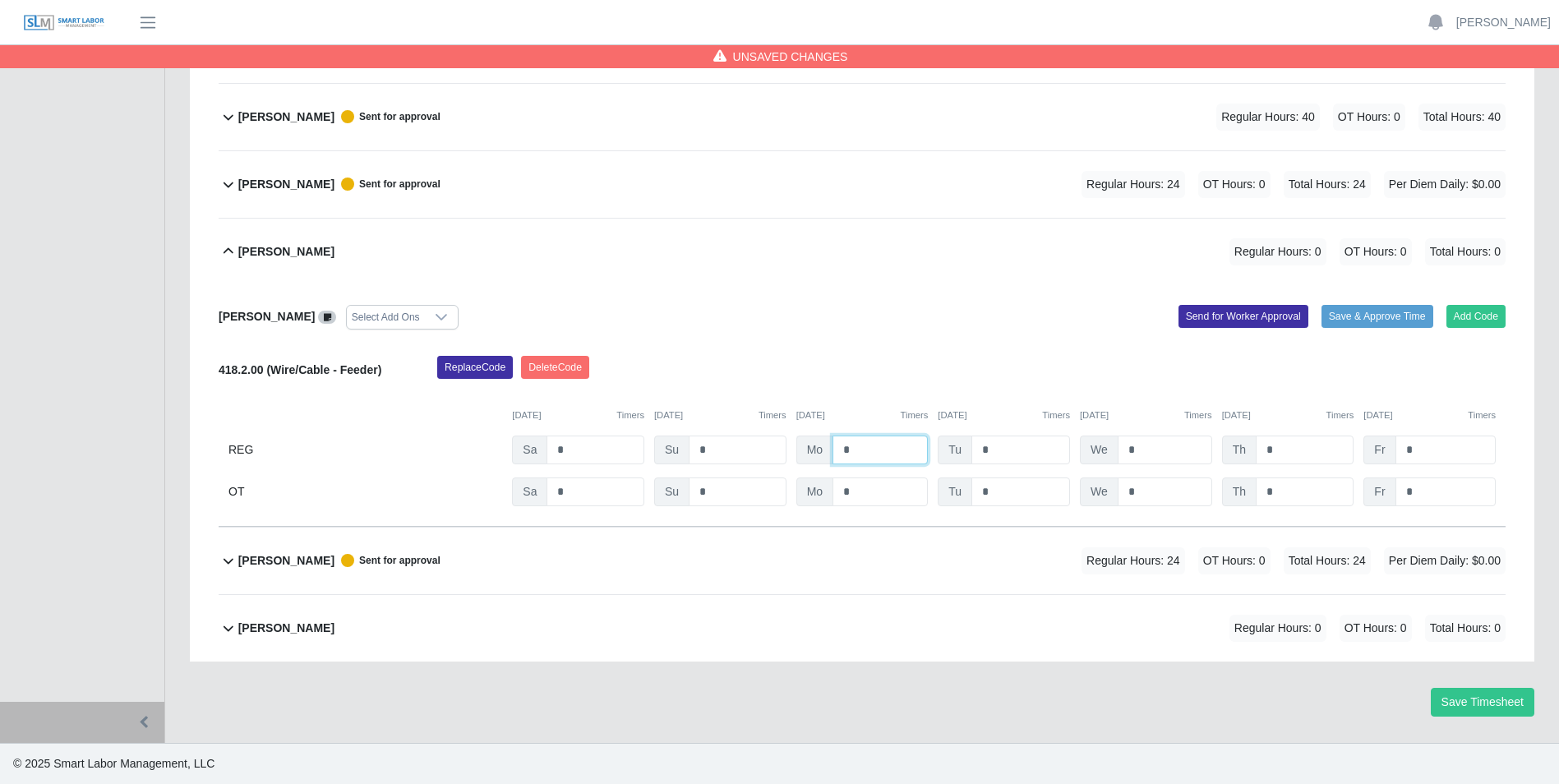
click at [896, 453] on input "*" at bounding box center [880, 450] width 96 height 29
type input "**"
click at [1010, 449] on input "*" at bounding box center [1021, 450] width 99 height 29
type input "**"
click at [1135, 445] on input "*" at bounding box center [1165, 450] width 95 height 29
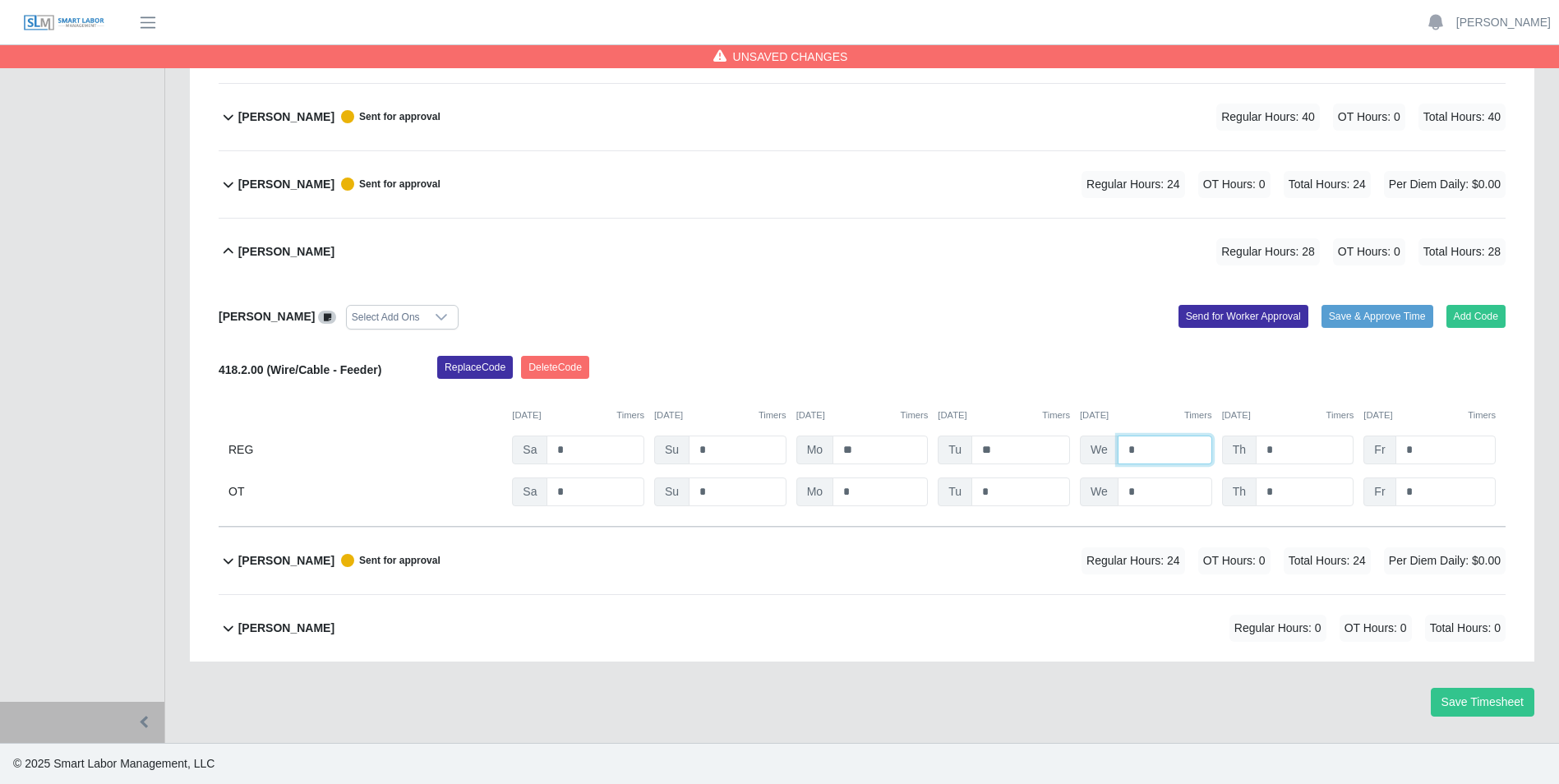
type input "*"
click at [1292, 451] on input "*" at bounding box center [1305, 450] width 98 height 29
type input "*"
click at [1412, 449] on input "*" at bounding box center [1445, 450] width 101 height 29
type input "*"
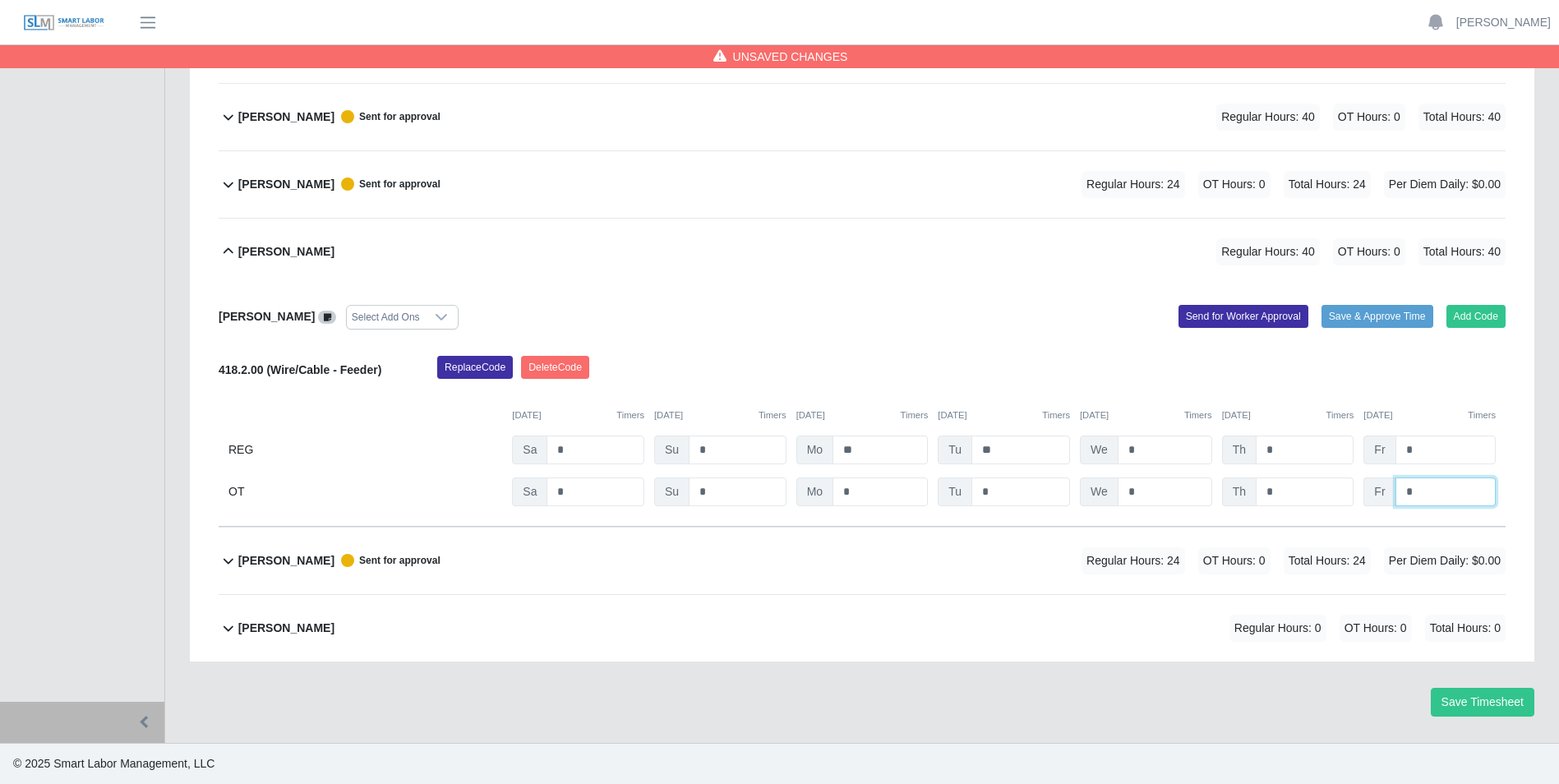
click at [1424, 487] on input "*" at bounding box center [1445, 492] width 101 height 29
type input "*"
click at [1428, 457] on input "*" at bounding box center [1445, 450] width 101 height 29
click at [1234, 321] on button "Send for Worker Approval" at bounding box center [1243, 316] width 130 height 23
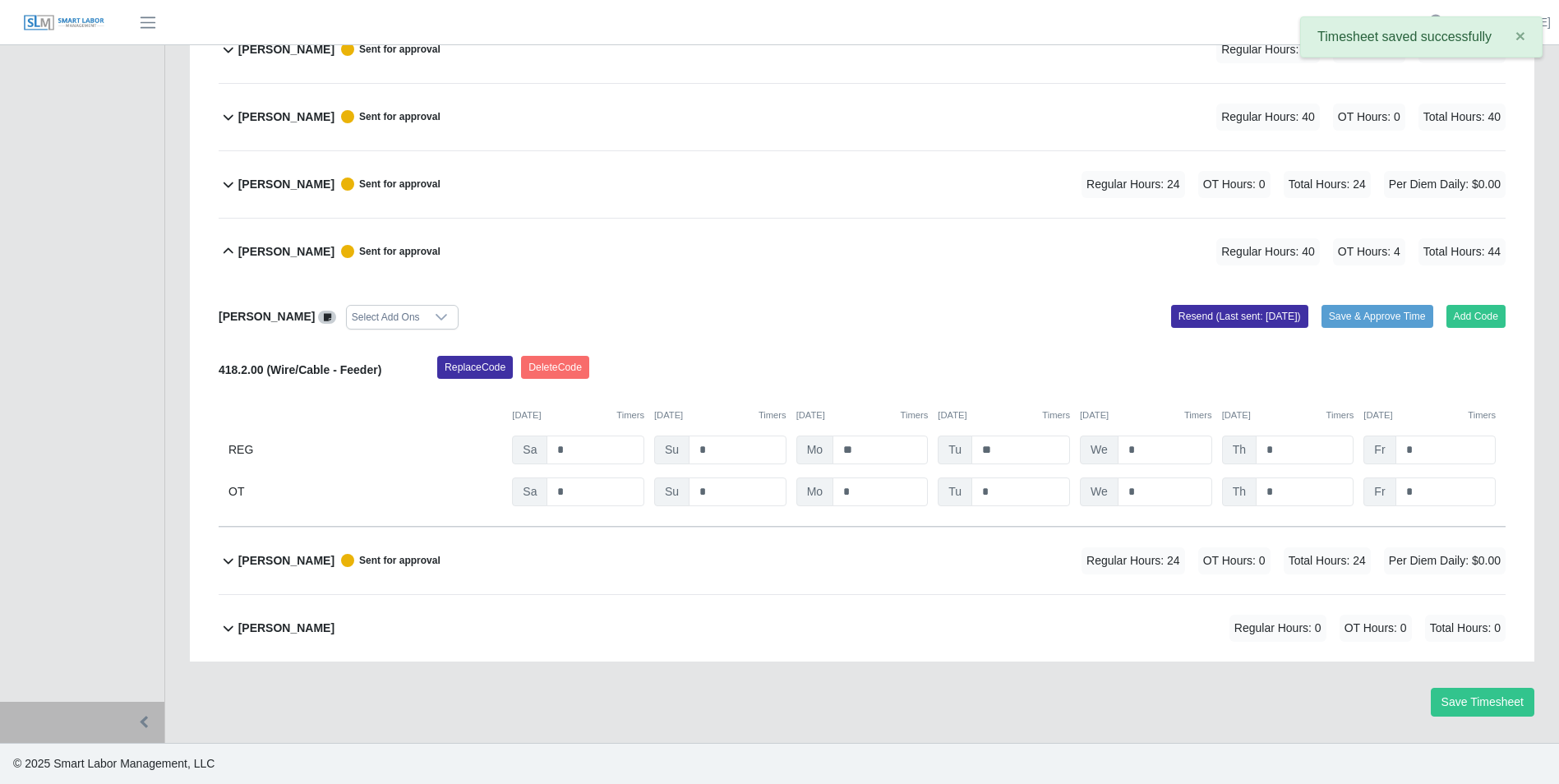
click at [232, 248] on icon at bounding box center [228, 252] width 20 height 20
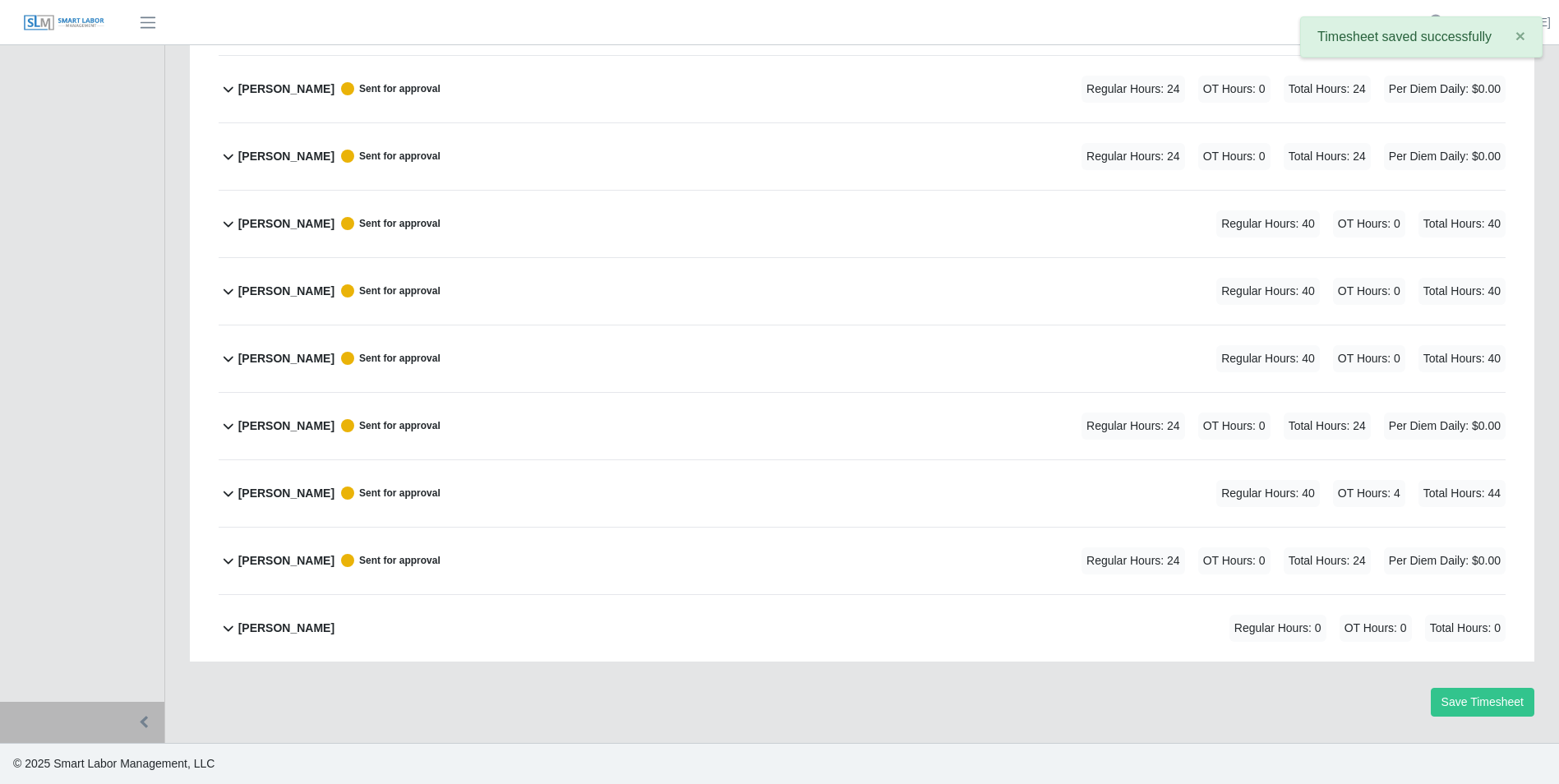
scroll to position [630, 0]
click at [231, 627] on icon at bounding box center [228, 628] width 20 height 20
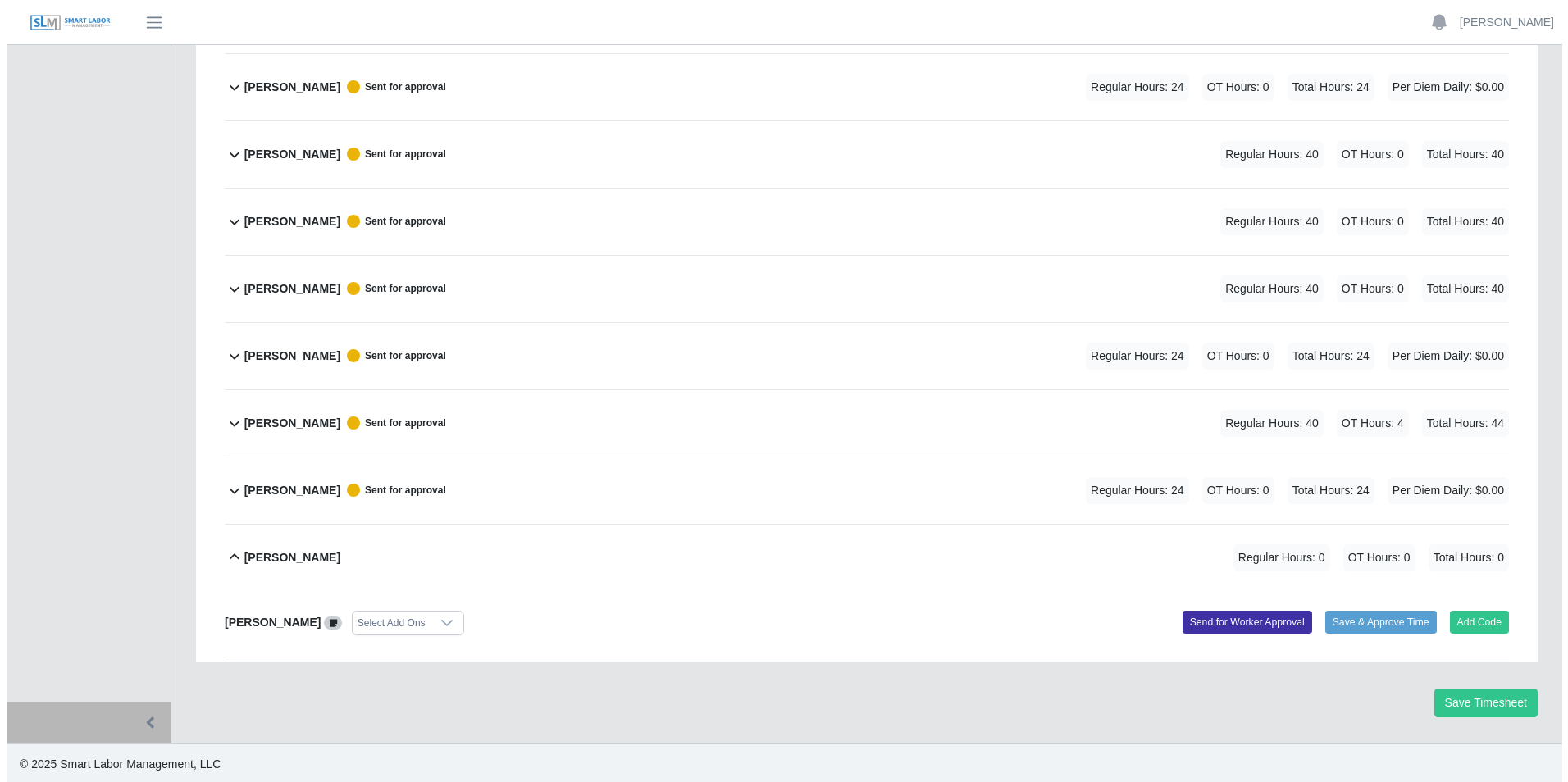
scroll to position [700, 0]
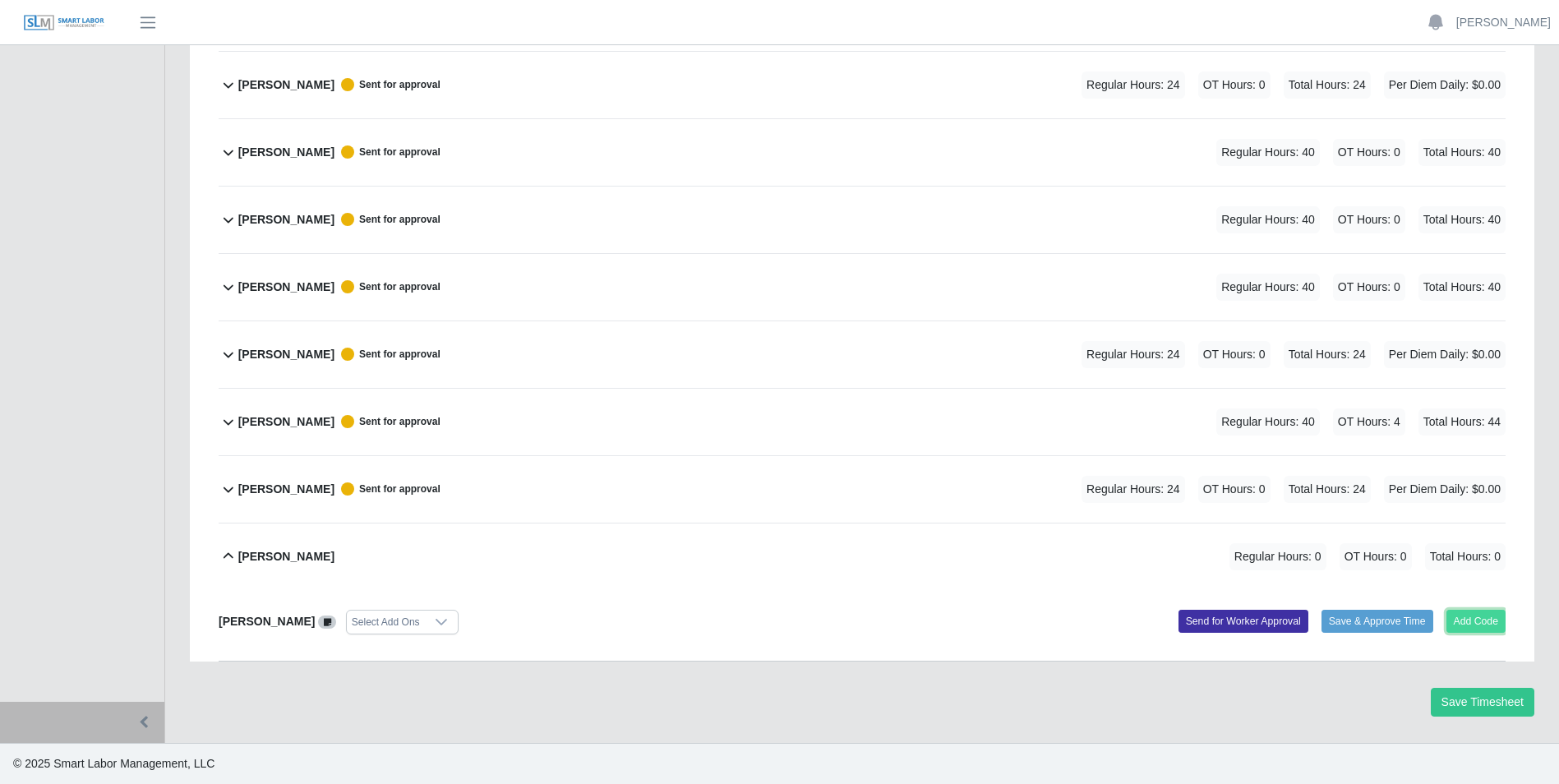
click at [1453, 622] on button "Add Code" at bounding box center [1477, 621] width 60 height 23
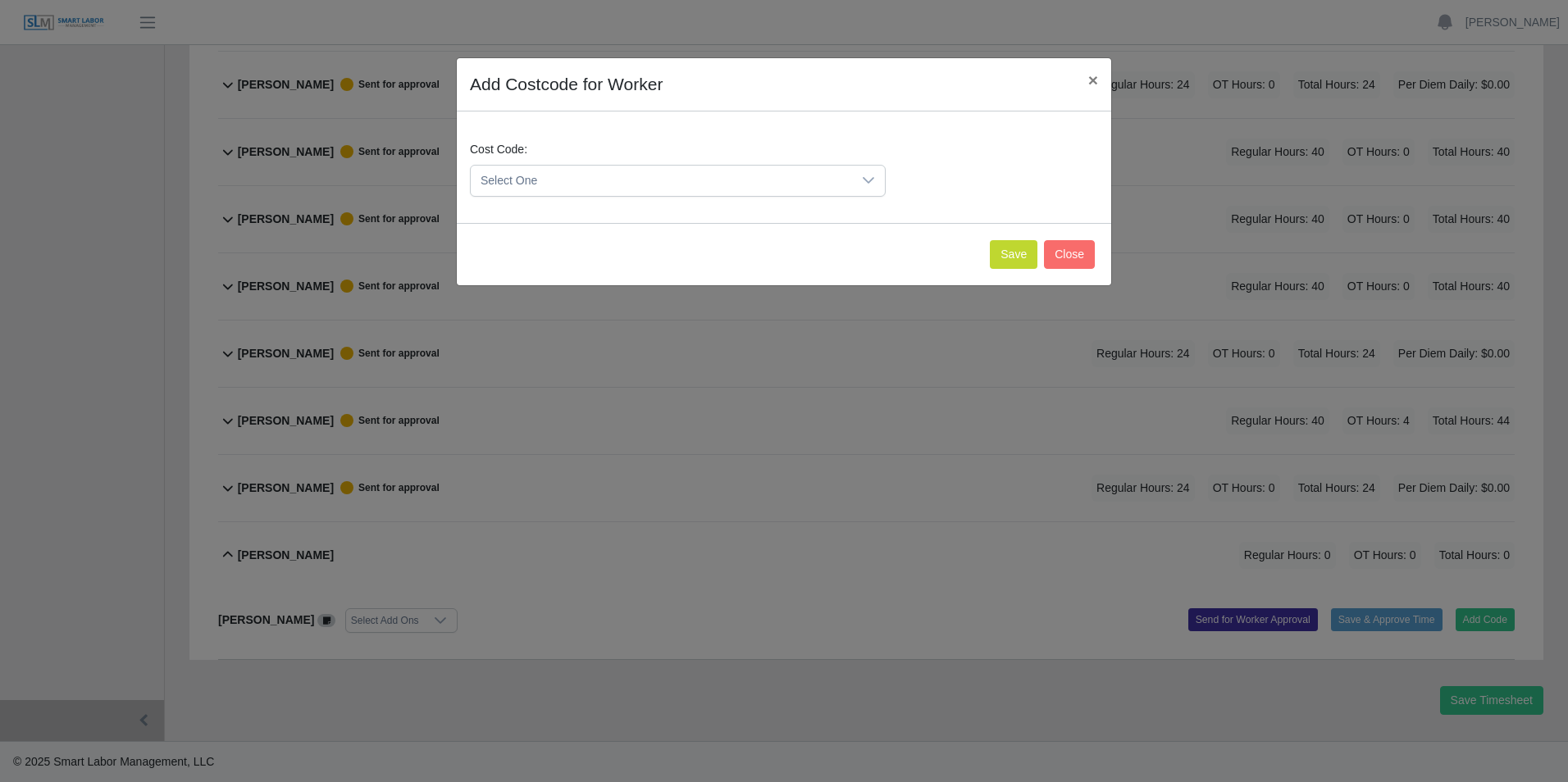
click at [873, 181] on icon at bounding box center [869, 181] width 13 height 13
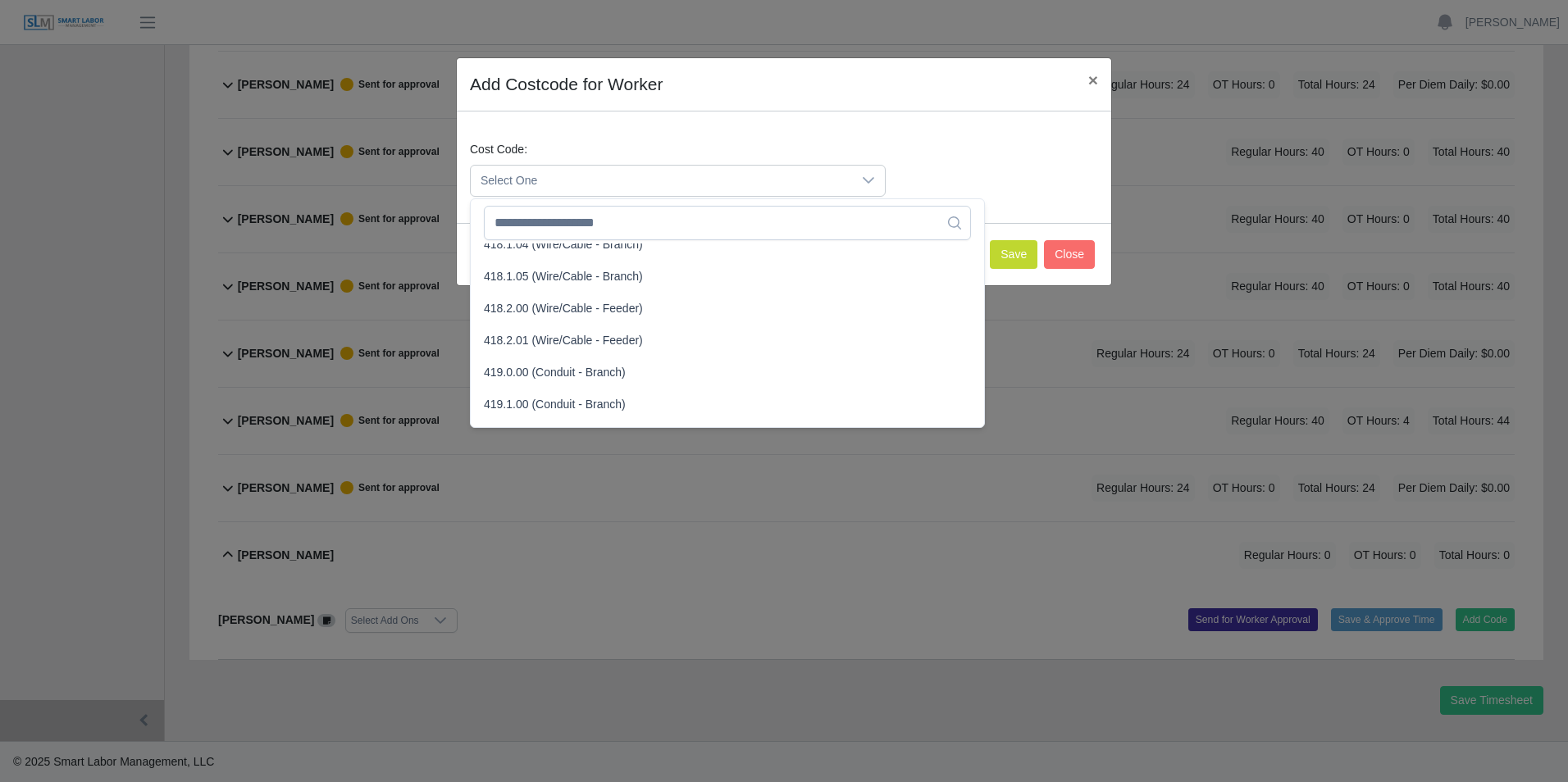
scroll to position [820, 0]
click at [508, 303] on span "418.2.00 (Wire/Cable - Feeder)" at bounding box center [564, 305] width 159 height 17
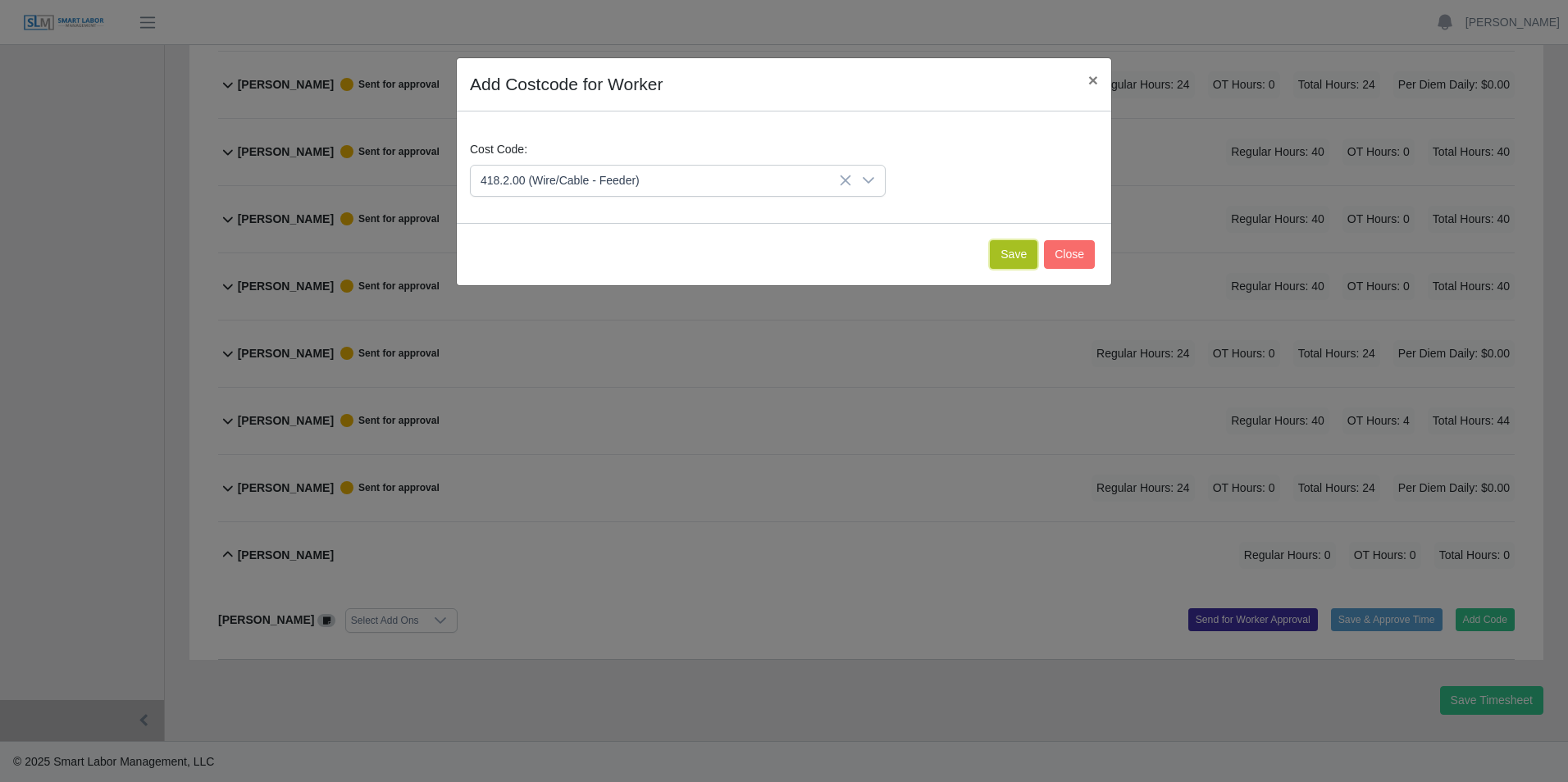
click at [1006, 249] on button "Save" at bounding box center [1014, 254] width 47 height 29
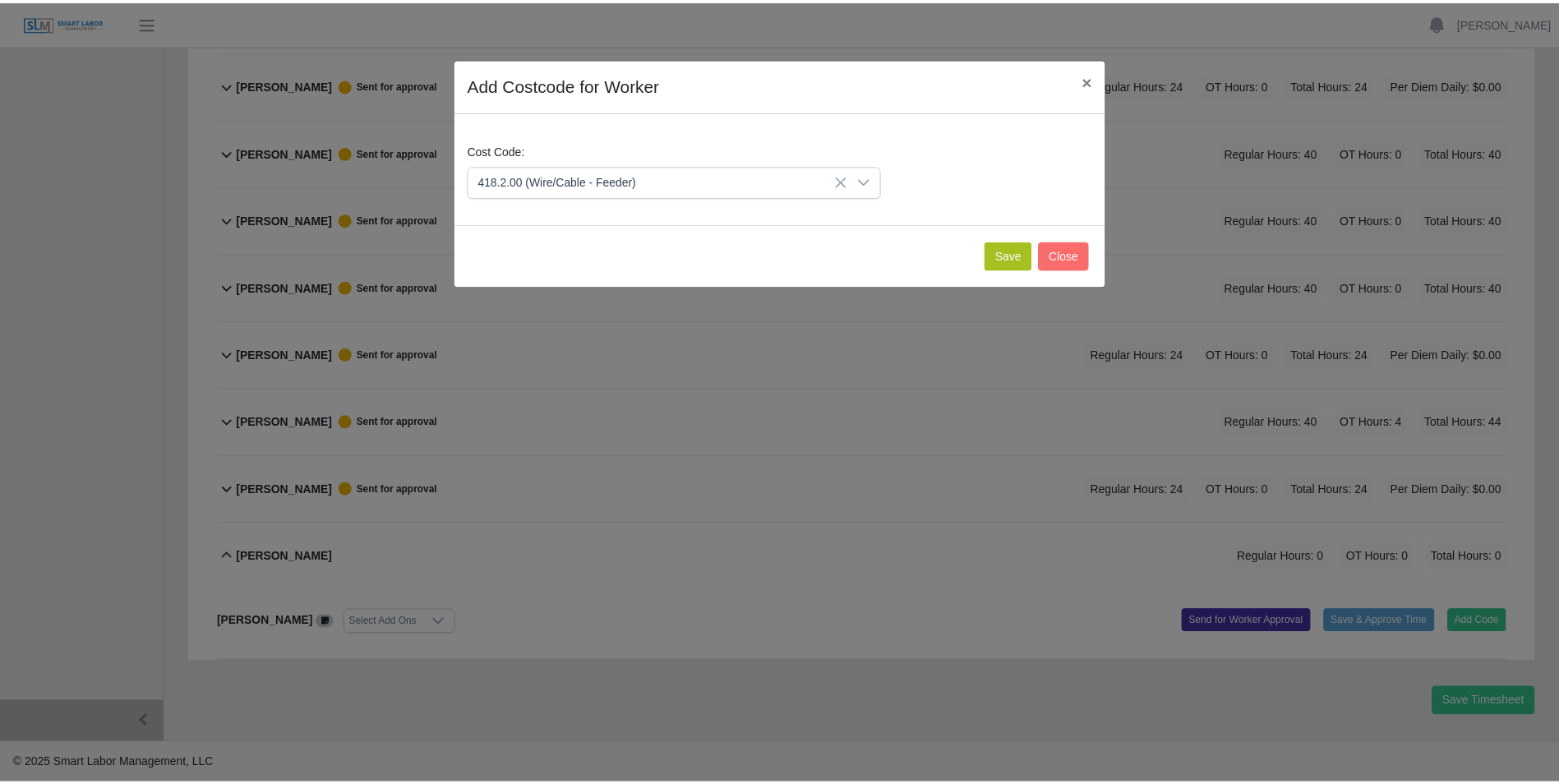
scroll to position [872, 0]
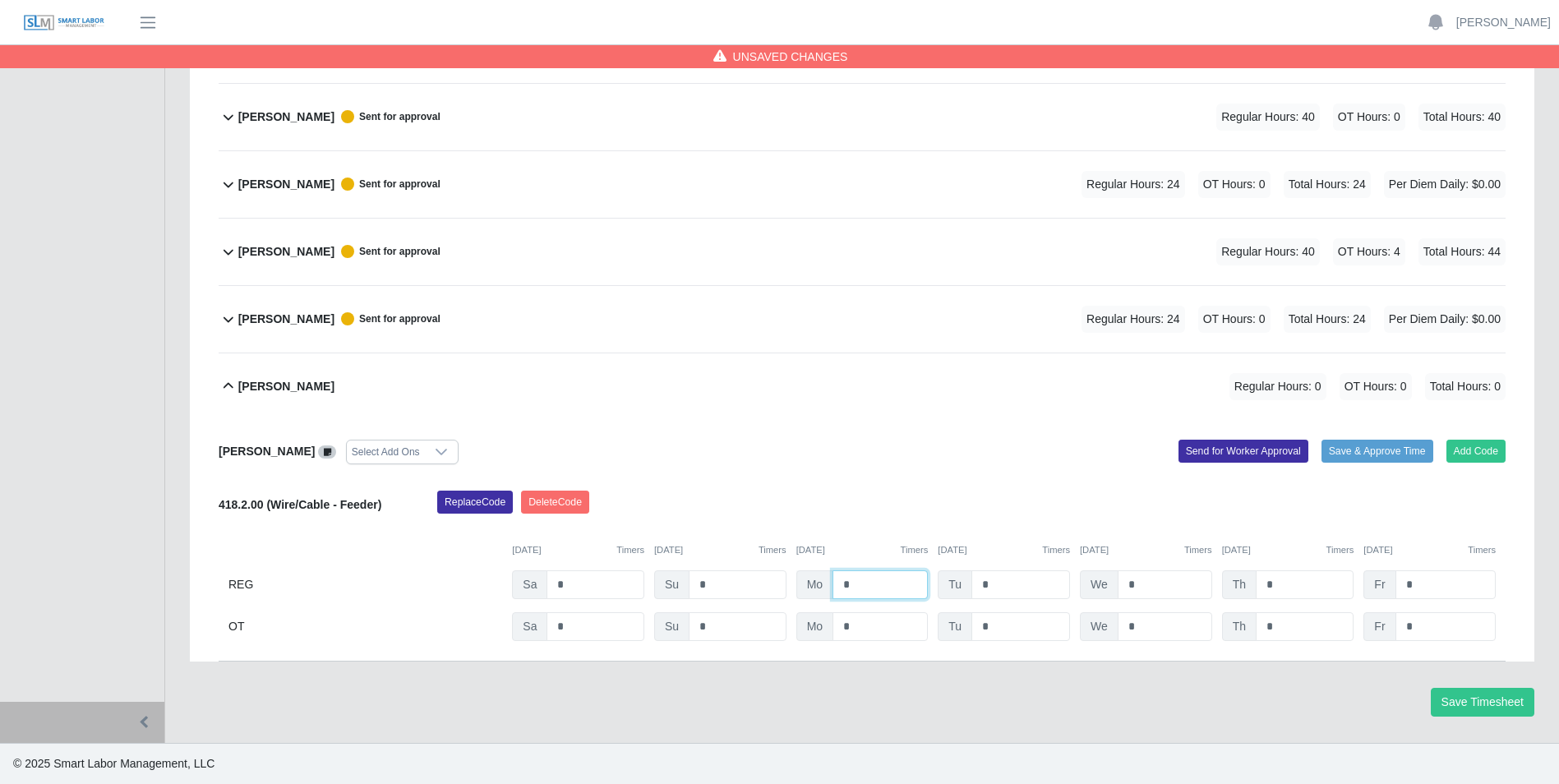
click at [867, 586] on input "*" at bounding box center [880, 585] width 96 height 29
type input "*"
click at [1022, 592] on input "*" at bounding box center [1021, 585] width 99 height 29
type input "*"
click at [1145, 581] on input "*" at bounding box center [1165, 585] width 95 height 29
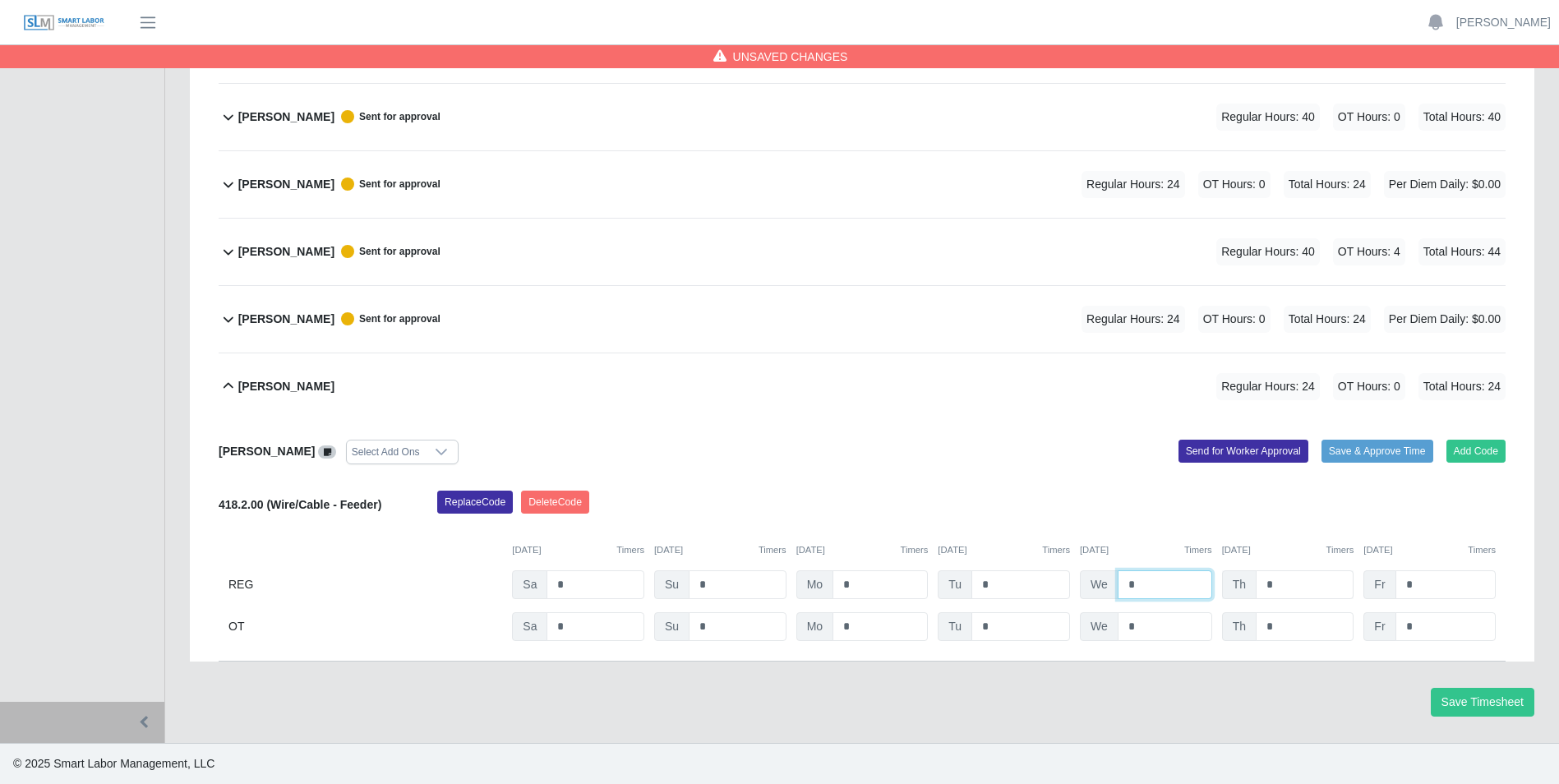
type input "*"
click at [1292, 587] on input "*" at bounding box center [1305, 585] width 98 height 29
type input "*"
click at [1420, 581] on input "*" at bounding box center [1445, 585] width 101 height 29
type input "*"
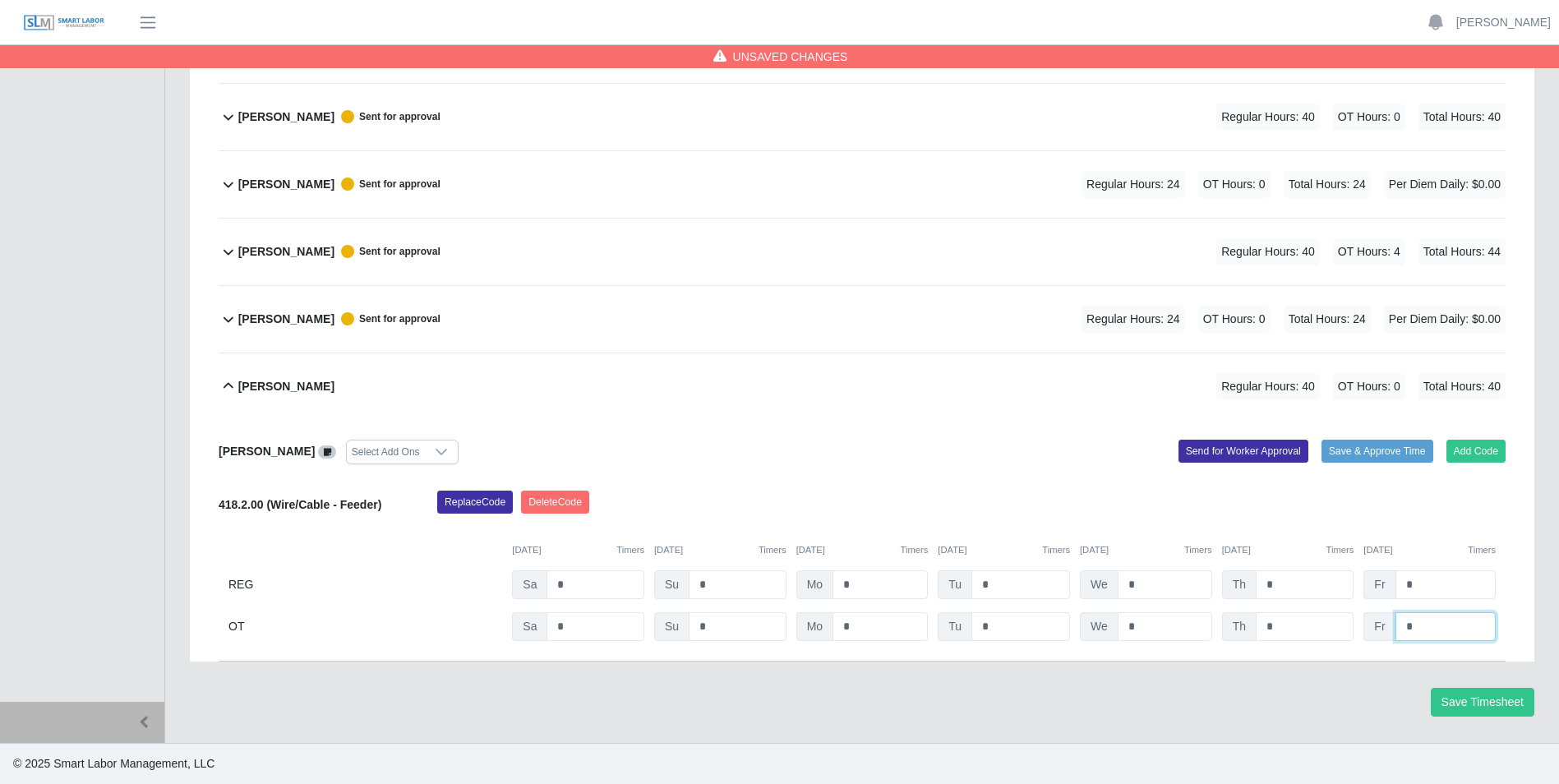
click at [1430, 635] on input "*" at bounding box center [1445, 626] width 101 height 29
click at [1233, 453] on button "Send for Worker Approval" at bounding box center [1243, 451] width 130 height 23
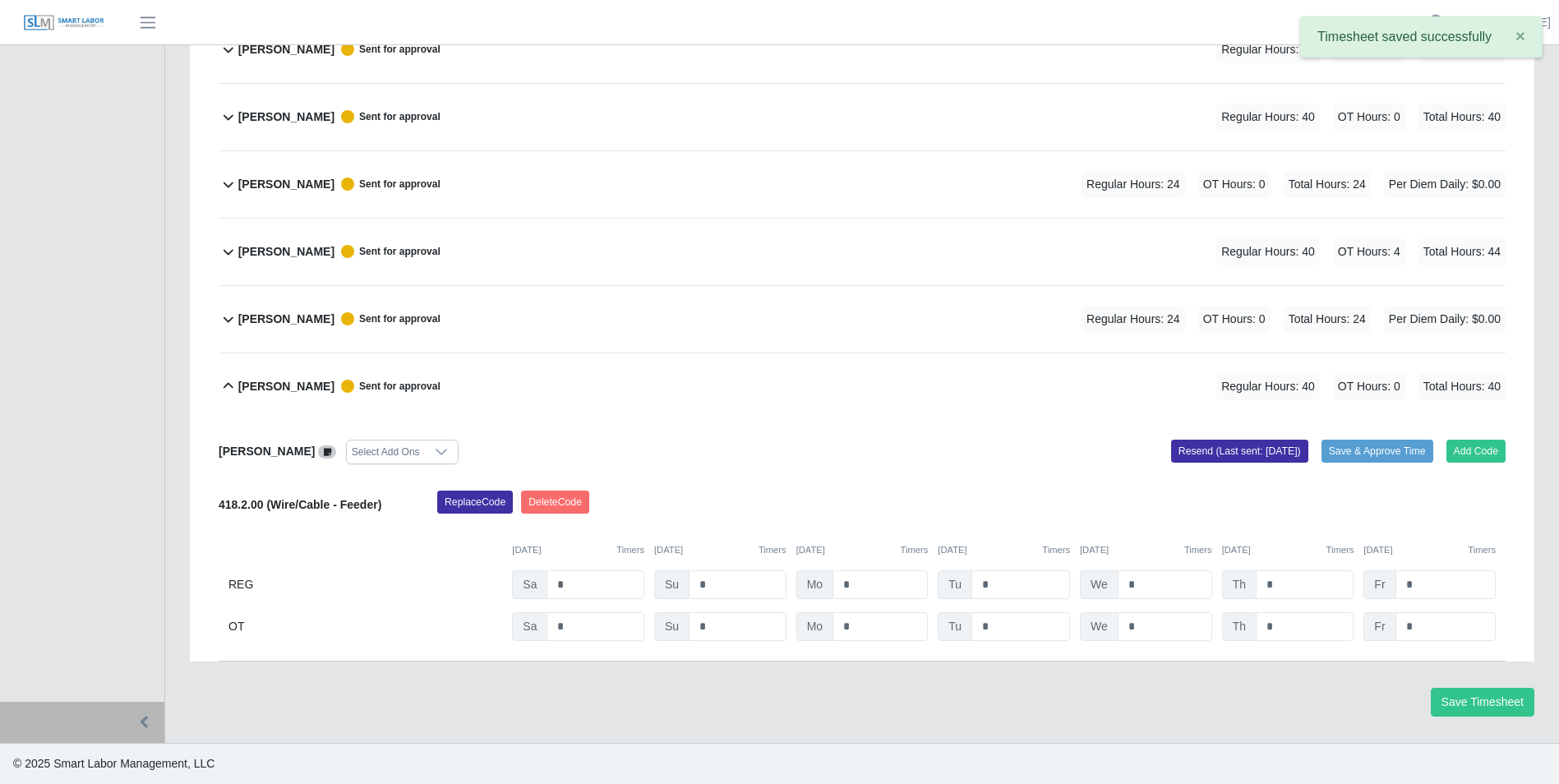
click at [229, 381] on icon at bounding box center [228, 386] width 20 height 20
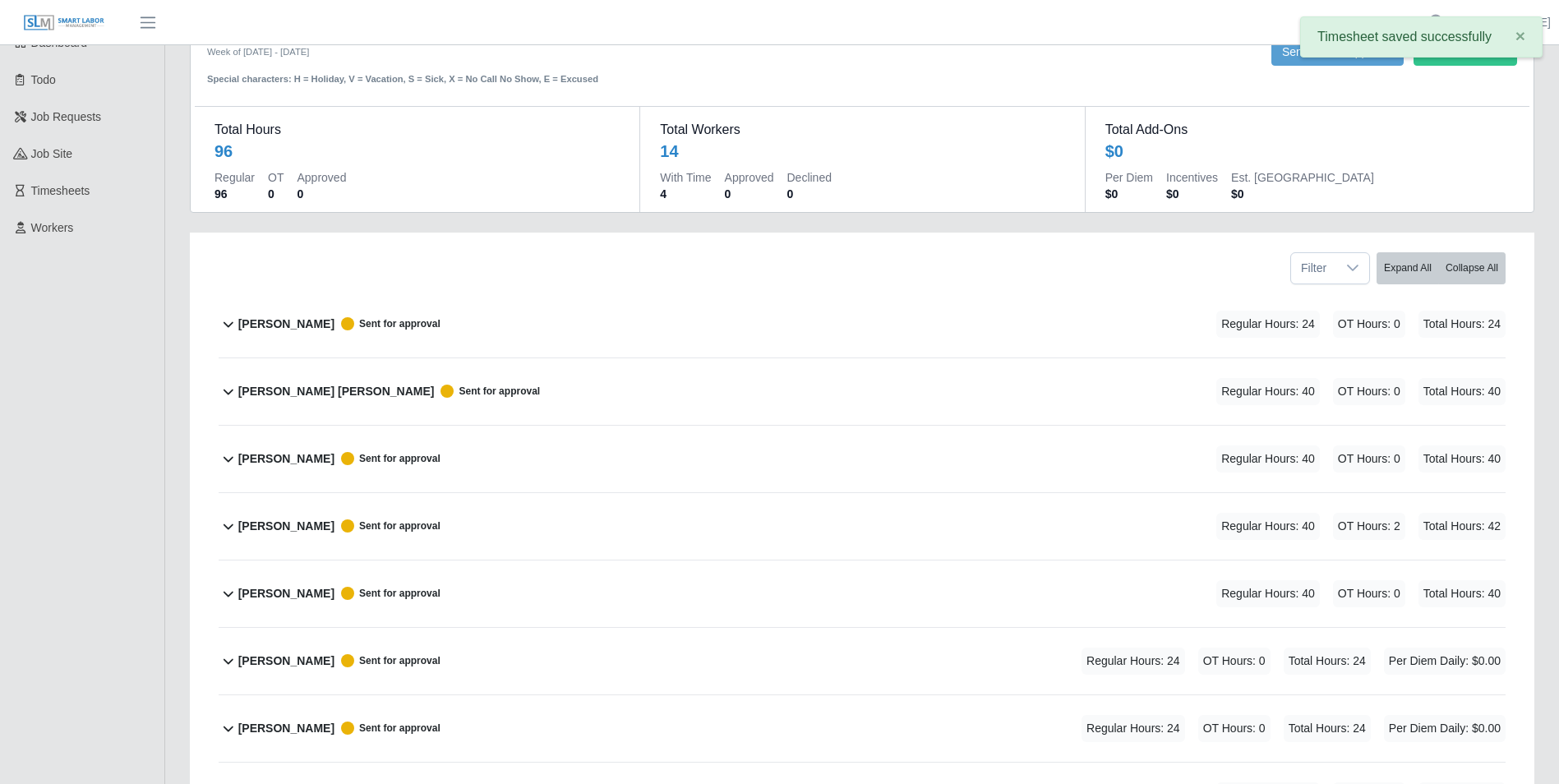
scroll to position [0, 0]
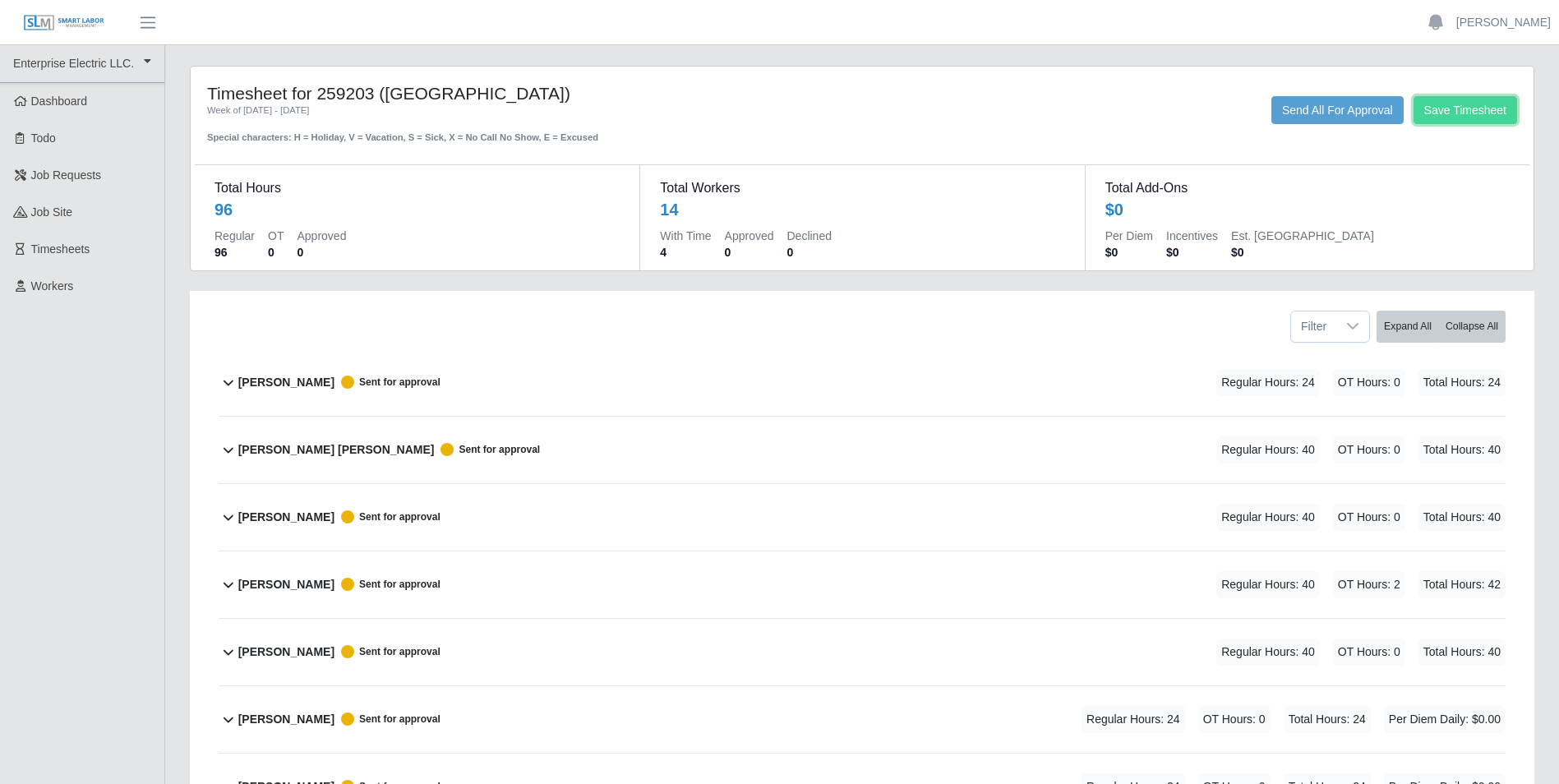
click at [1458, 108] on button "Save Timesheet" at bounding box center [1465, 110] width 104 height 28
click at [86, 250] on span "Timesheets" at bounding box center [61, 249] width 59 height 13
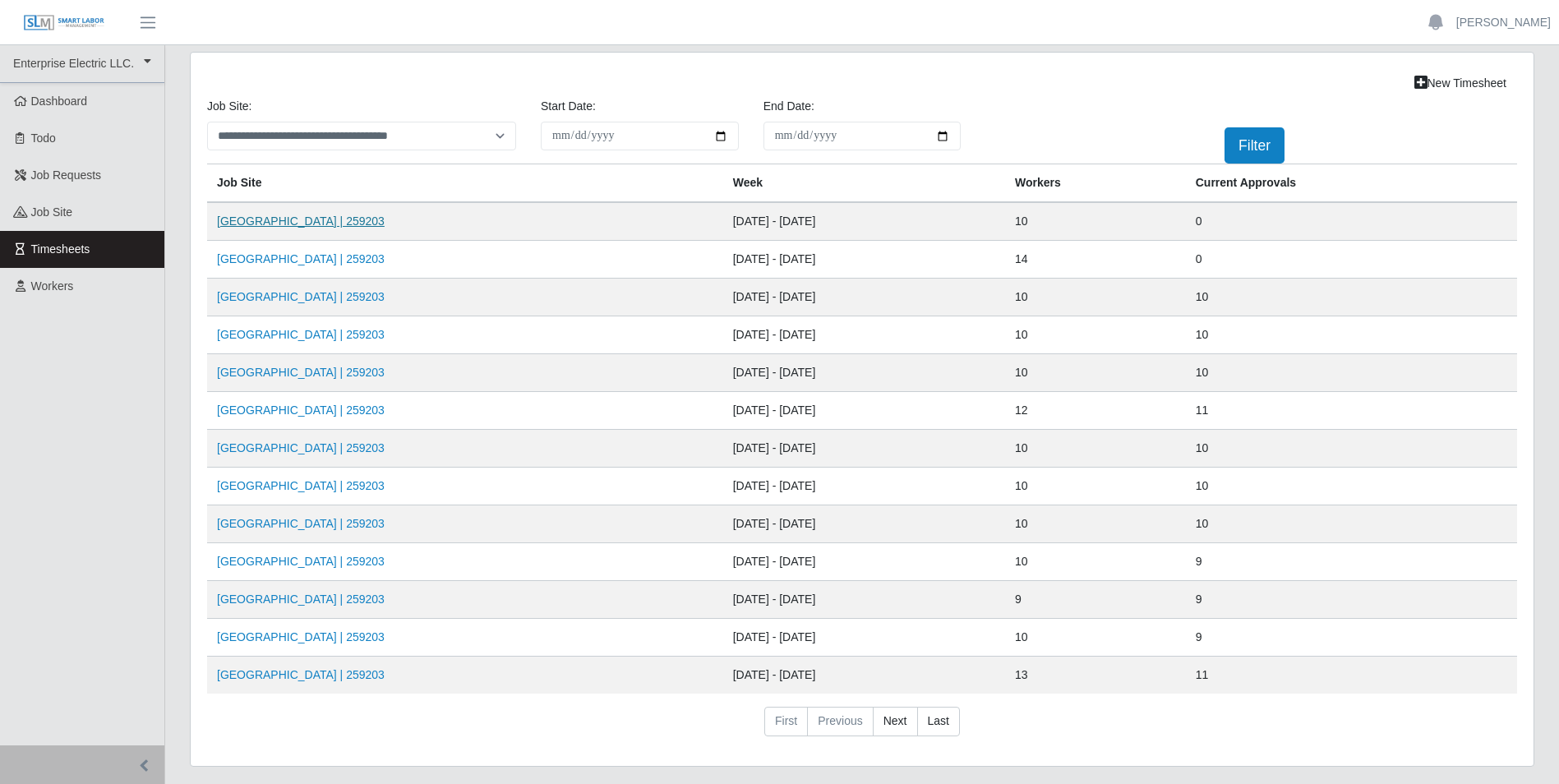
click at [334, 221] on link "[GEOGRAPHIC_DATA] | 259203" at bounding box center [301, 221] width 168 height 13
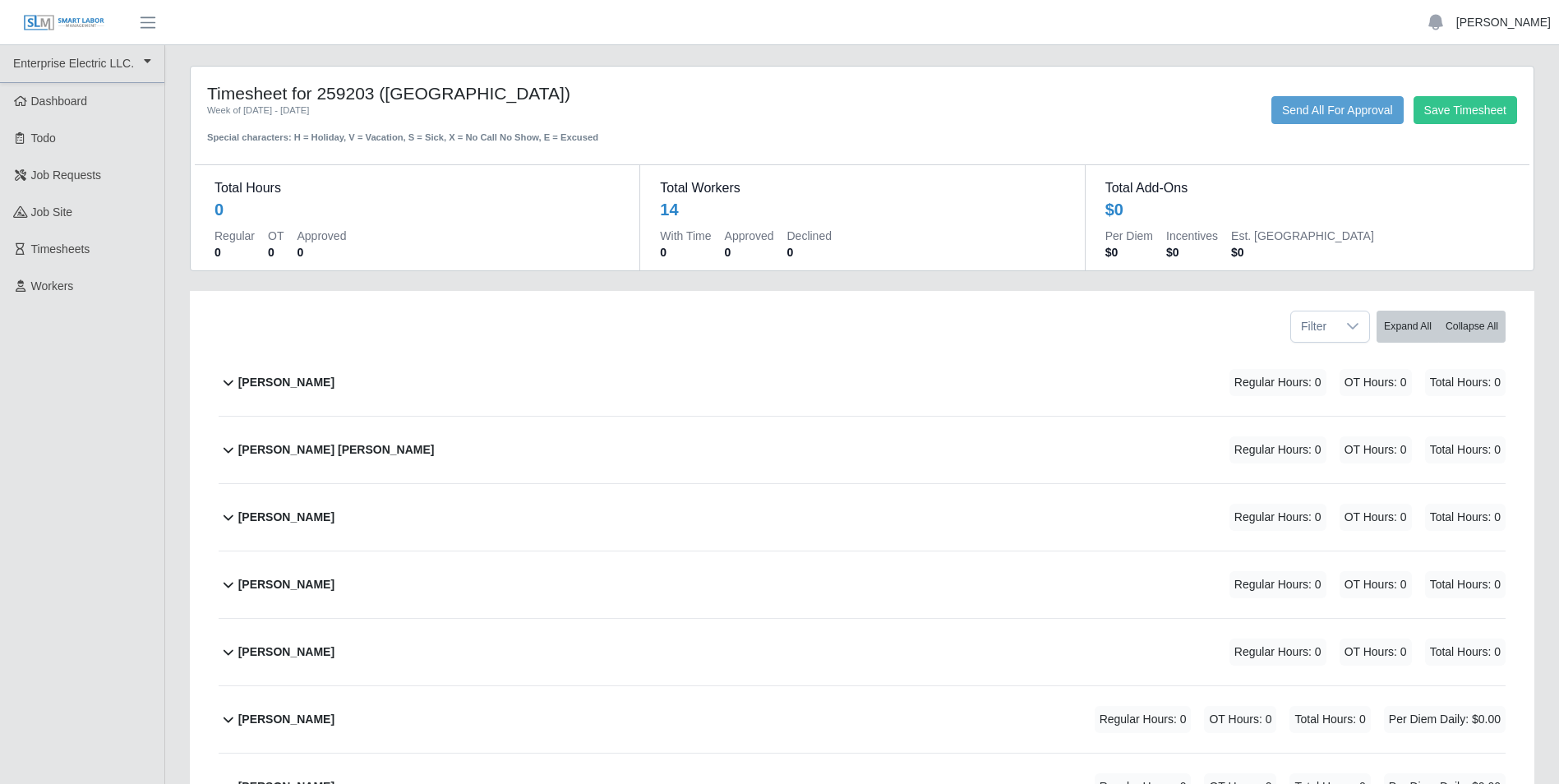
click at [1513, 24] on link "[PERSON_NAME]" at bounding box center [1504, 22] width 95 height 17
click at [1458, 116] on link "Logout" at bounding box center [1484, 115] width 148 height 35
